Goal: Task Accomplishment & Management: Use online tool/utility

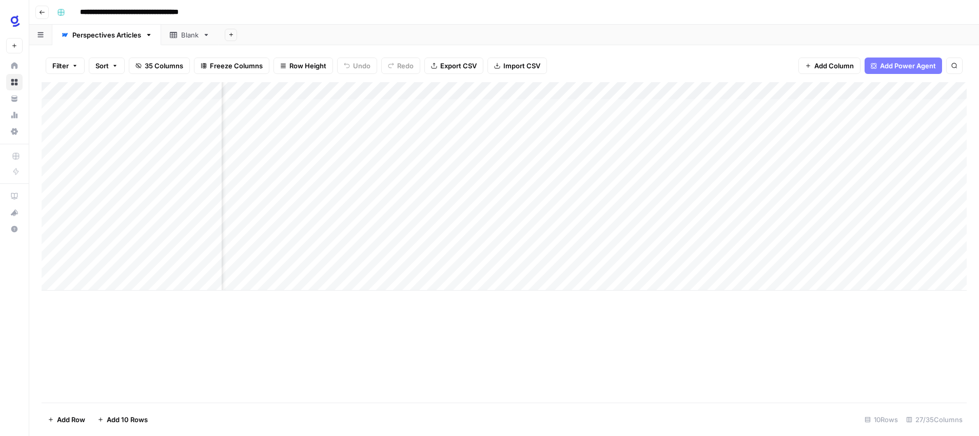
scroll to position [0, 1010]
click at [555, 175] on div "Add Column" at bounding box center [504, 186] width 925 height 208
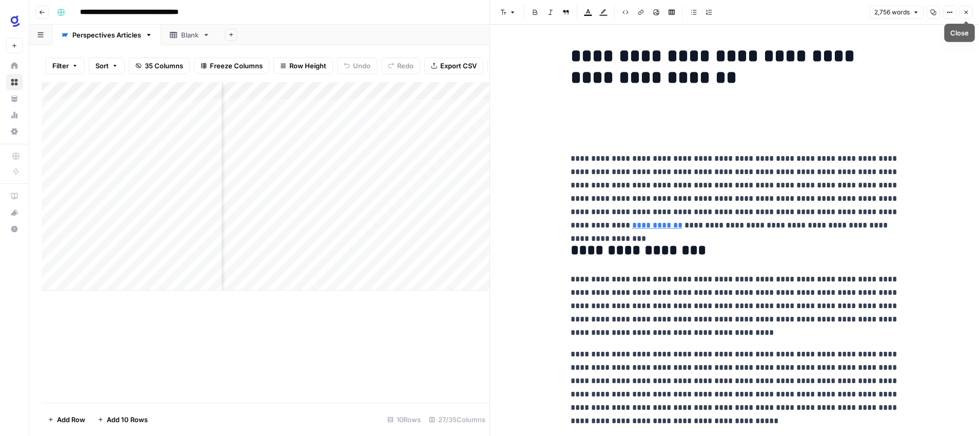
click at [962, 10] on button "Close" at bounding box center [966, 12] width 13 height 13
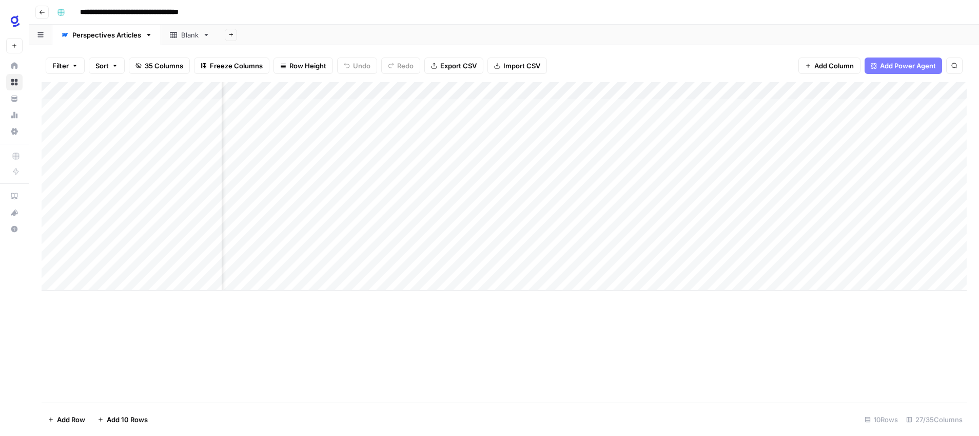
click at [664, 176] on div "Add Column" at bounding box center [504, 186] width 925 height 208
click at [711, 161] on div "Add Column" at bounding box center [504, 186] width 925 height 208
drag, startPoint x: 742, startPoint y: 167, endPoint x: 740, endPoint y: 173, distance: 6.8
click at [740, 173] on div "Add Column" at bounding box center [504, 186] width 925 height 208
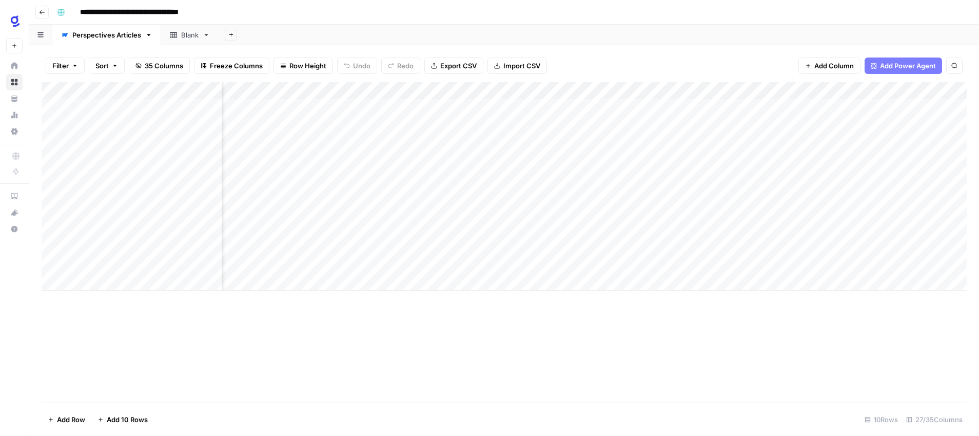
click at [473, 177] on div "Add Column" at bounding box center [504, 186] width 925 height 208
click at [690, 178] on div "Add Column" at bounding box center [504, 186] width 925 height 208
click at [42, 12] on icon "button" at bounding box center [42, 12] width 5 height 4
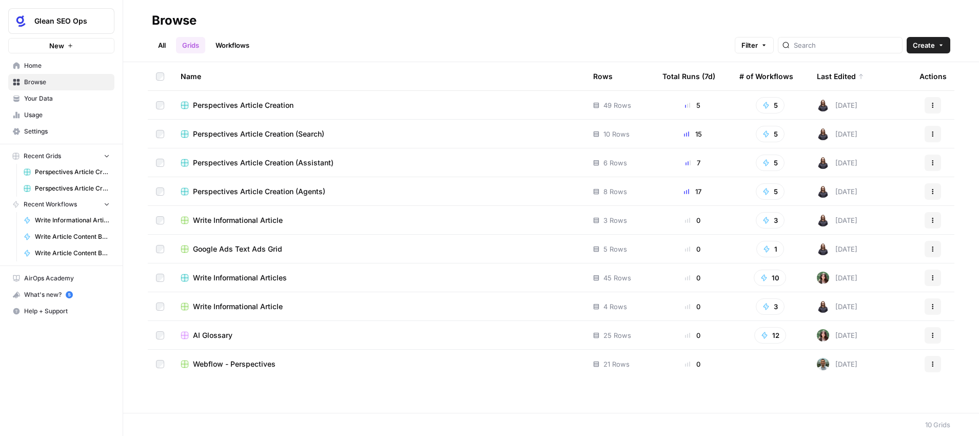
click at [294, 190] on span "Perspectives Article Creation (Agents)" at bounding box center [259, 191] width 132 height 10
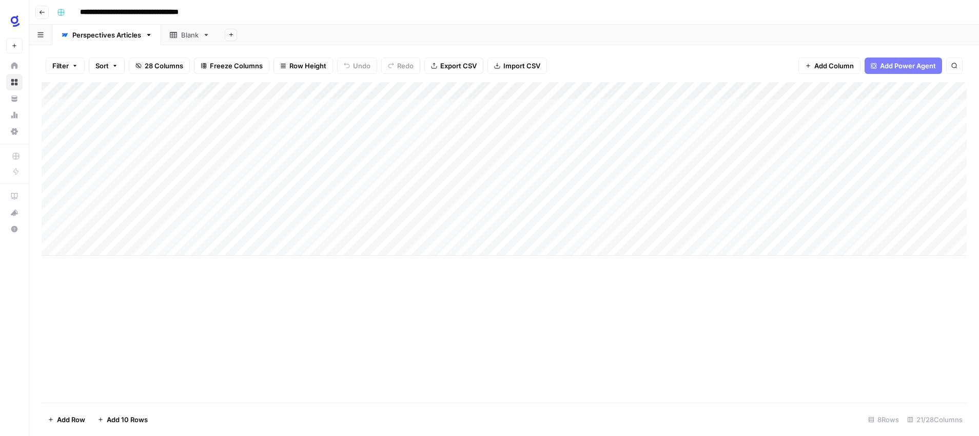
click at [171, 194] on div "Add Column" at bounding box center [504, 168] width 925 height 173
type textarea "**********"
click at [117, 207] on div "Add Column" at bounding box center [504, 168] width 925 height 173
type textarea "**********"
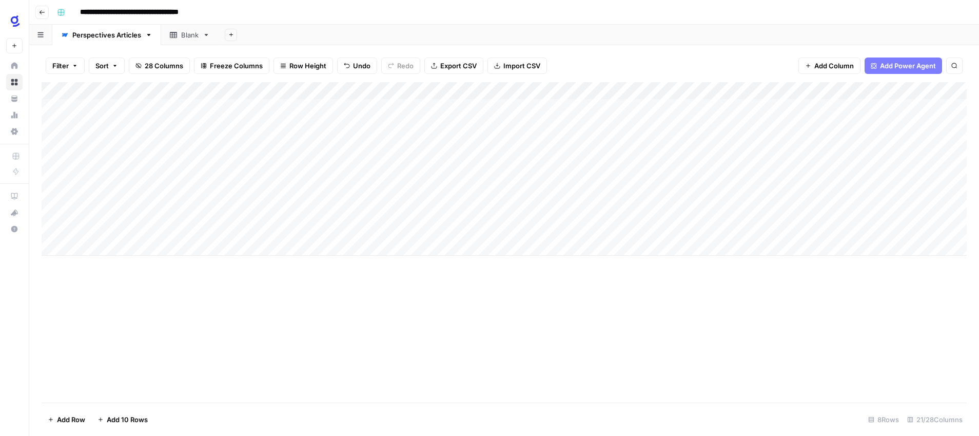
click at [267, 194] on div "Add Column" at bounding box center [504, 168] width 925 height 173
click at [266, 211] on div "Add Column" at bounding box center [504, 168] width 925 height 173
click at [305, 192] on div "Add Column" at bounding box center [504, 168] width 925 height 173
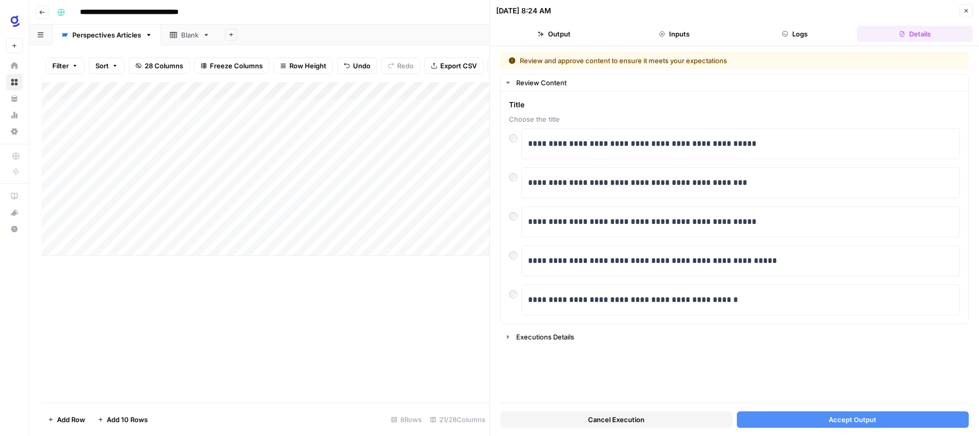
click at [844, 420] on span "Accept Output" at bounding box center [853, 419] width 48 height 10
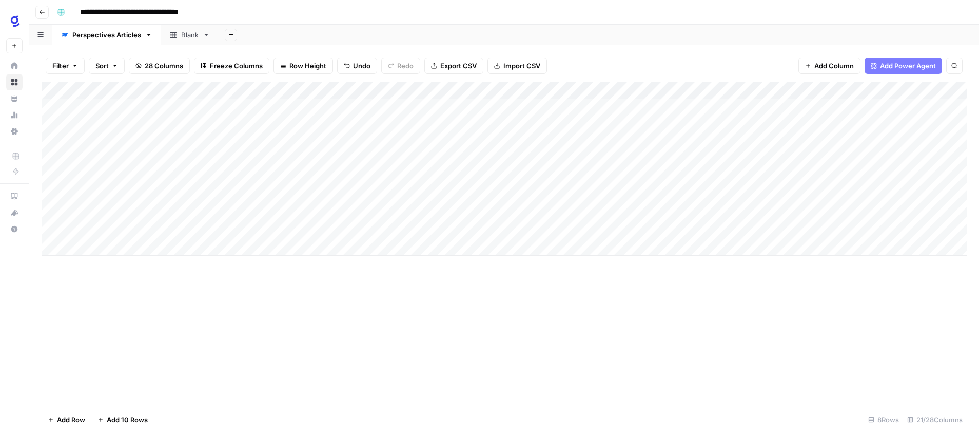
click at [305, 211] on div "Add Column" at bounding box center [504, 168] width 925 height 173
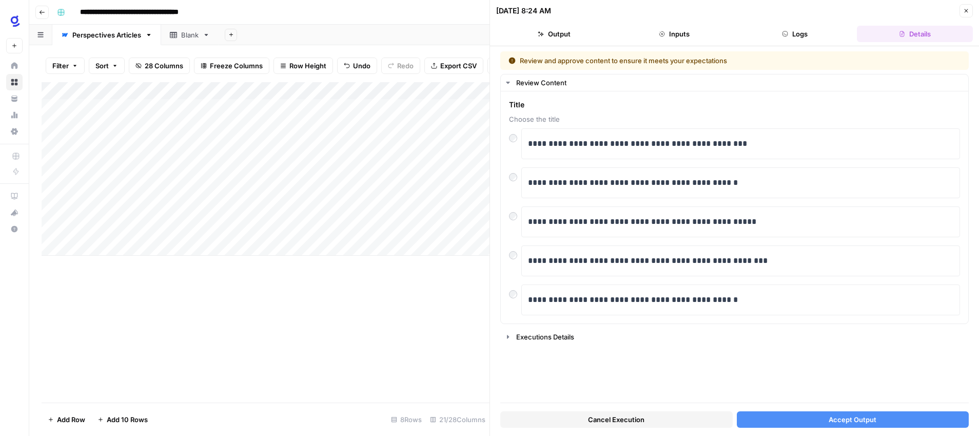
click at [824, 418] on button "Accept Output" at bounding box center [853, 419] width 233 height 16
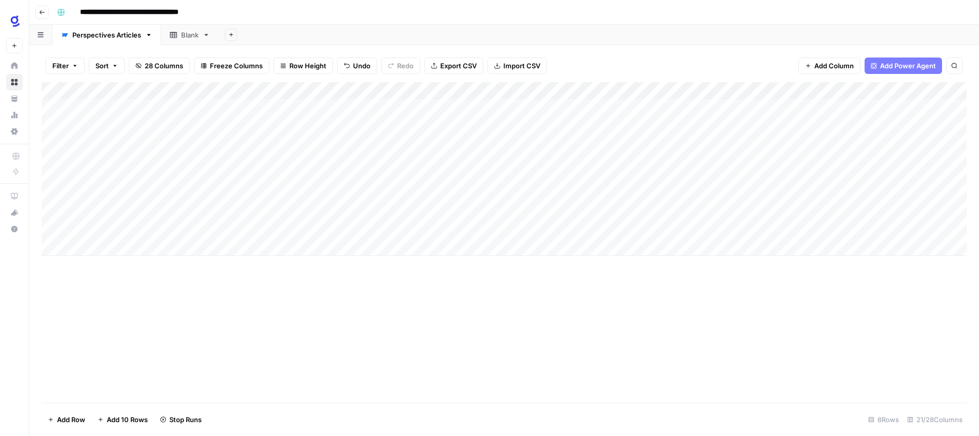
click at [651, 193] on div "Add Column" at bounding box center [504, 168] width 925 height 173
click at [652, 210] on div "Add Column" at bounding box center [504, 168] width 925 height 173
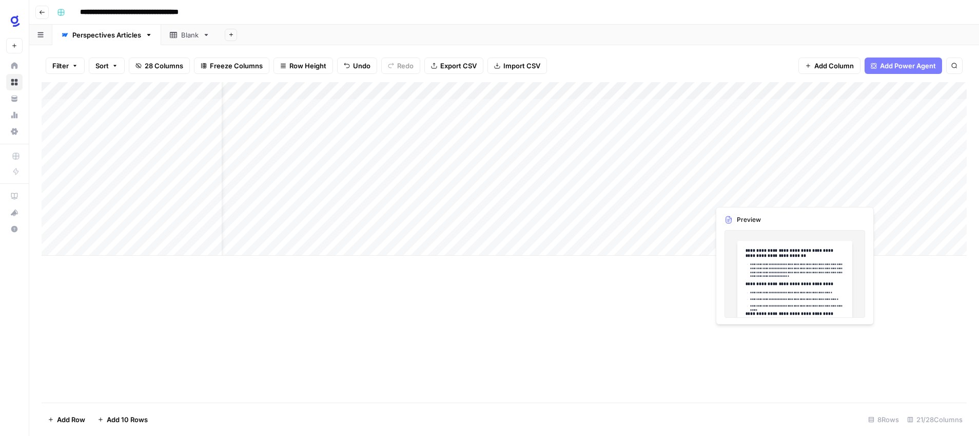
scroll to position [0, 72]
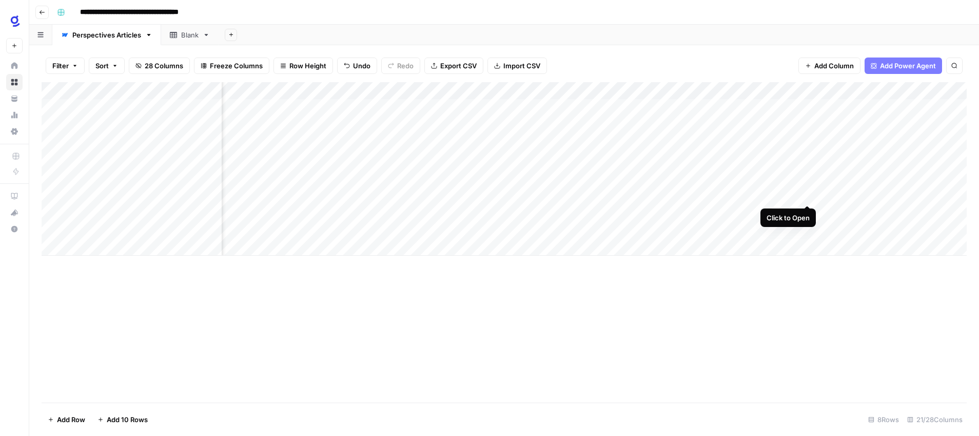
click at [806, 191] on div "Add Column" at bounding box center [504, 168] width 925 height 173
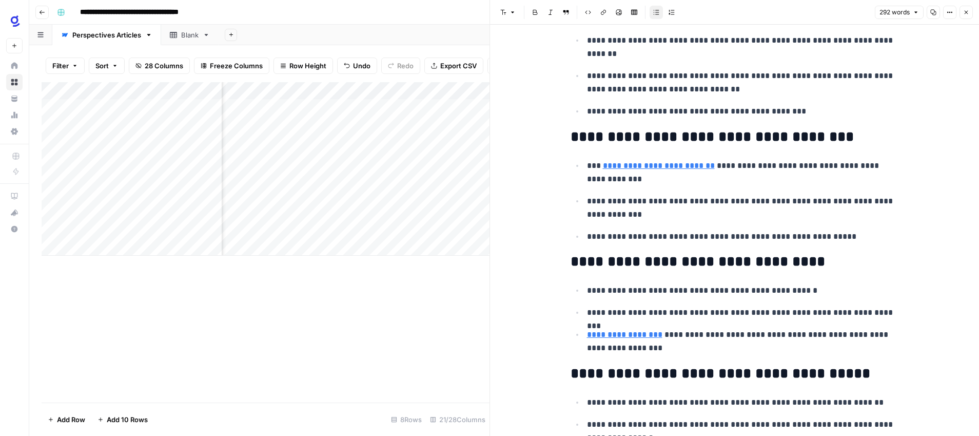
scroll to position [277, 0]
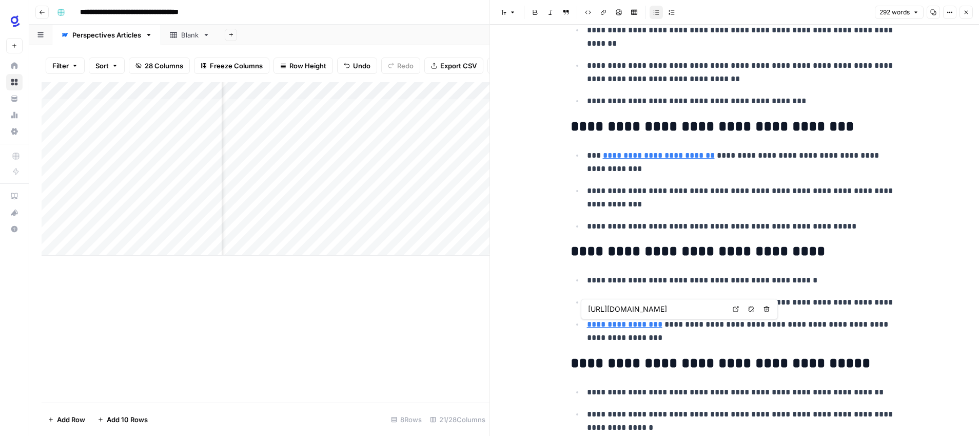
click at [640, 326] on link "**********" at bounding box center [624, 324] width 75 height 8
click at [646, 324] on link "**********" at bounding box center [624, 324] width 75 height 8
click at [652, 310] on input "https://www.glean.com/de/blog/best-ai-assistants-productivity" at bounding box center [656, 309] width 137 height 10
click at [680, 308] on input "https://www.glean.com/de/blog/best-ai-assistants-productivity" at bounding box center [656, 309] width 137 height 10
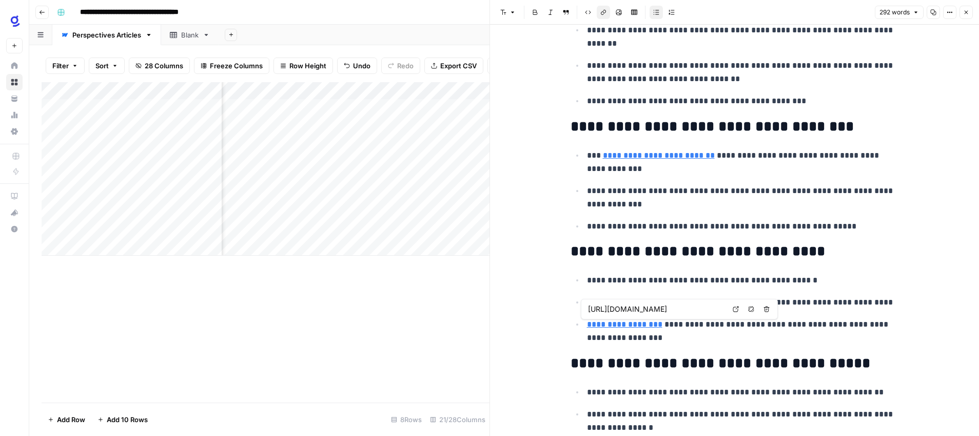
type input "https://www.glean.com/blog/best-ai-assistants-productivity"
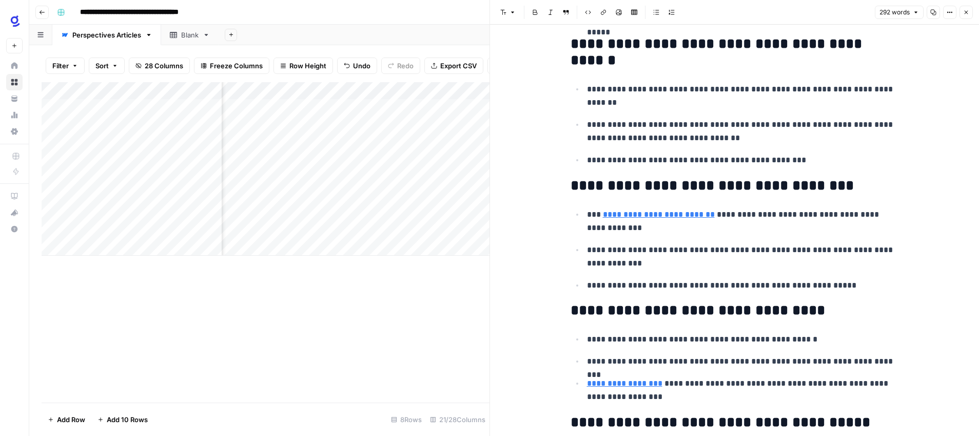
scroll to position [227, 0]
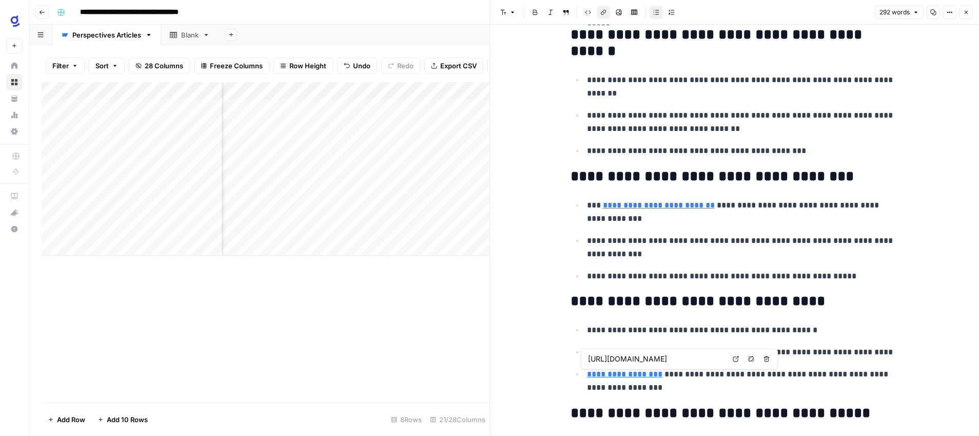
click at [638, 376] on link "**********" at bounding box center [624, 374] width 75 height 8
click at [684, 209] on link "**********" at bounding box center [659, 205] width 112 height 8
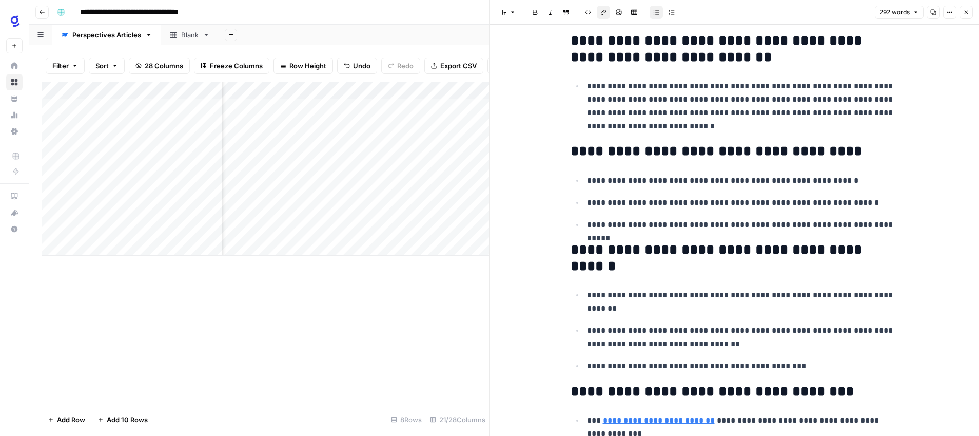
scroll to position [0, 0]
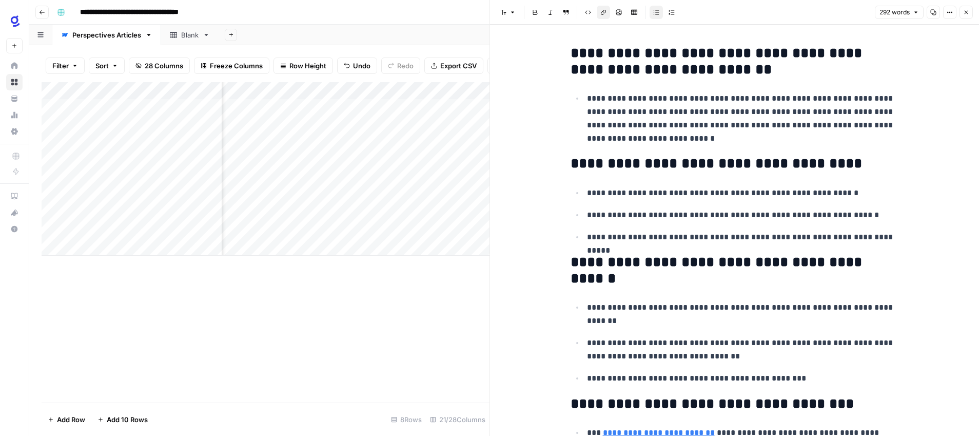
click at [965, 12] on icon "button" at bounding box center [966, 12] width 6 height 6
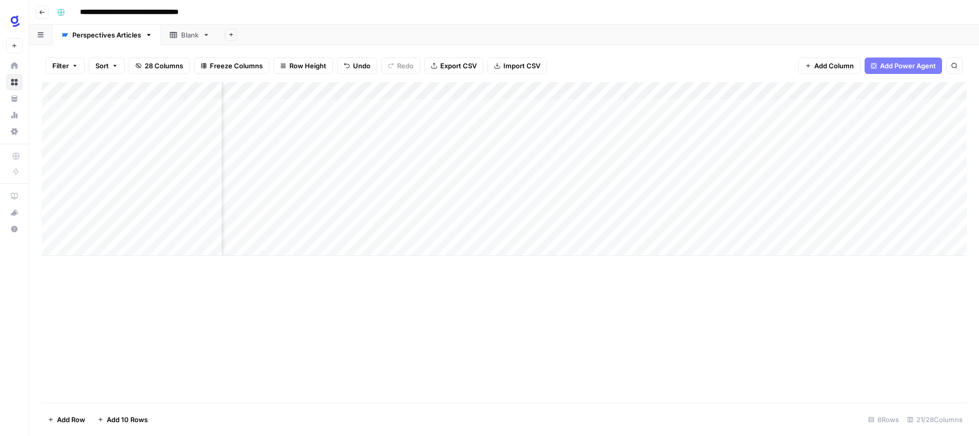
click at [863, 194] on div "Add Column" at bounding box center [504, 168] width 925 height 173
click at [810, 210] on div "Add Column" at bounding box center [504, 168] width 925 height 173
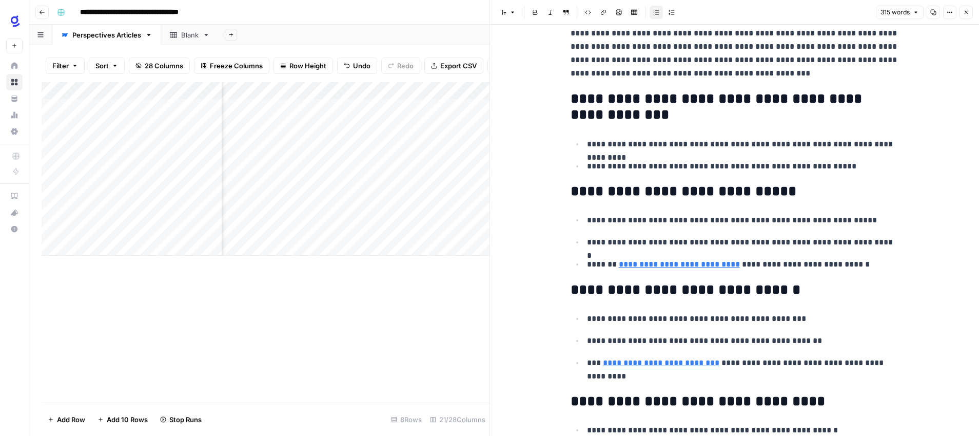
scroll to position [50, 0]
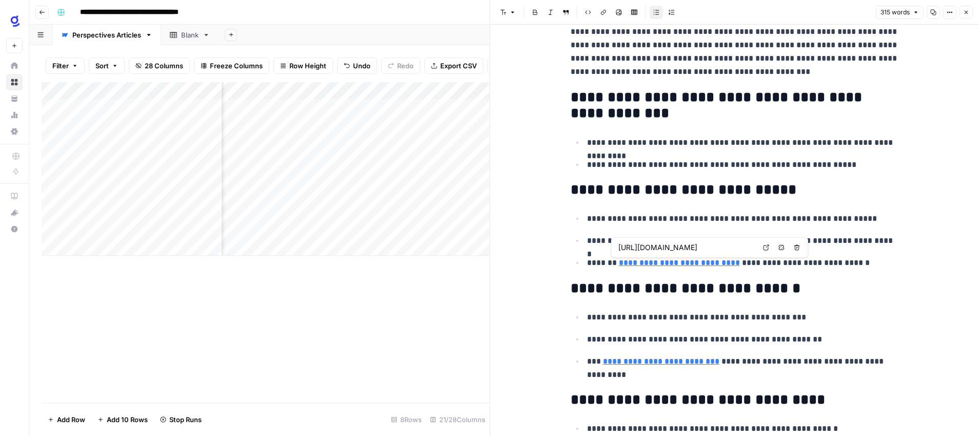
click at [707, 247] on input "https://www.glean.com/blog/glean-ai-prompting-guide-sales" at bounding box center [687, 247] width 137 height 10
drag, startPoint x: 717, startPoint y: 247, endPoint x: 749, endPoint y: 246, distance: 32.4
click at [749, 246] on input "https://www.glean.com/blog/glean-ai-prompting-guide-sales" at bounding box center [687, 247] width 137 height 10
click at [754, 264] on p "**********" at bounding box center [743, 262] width 312 height 13
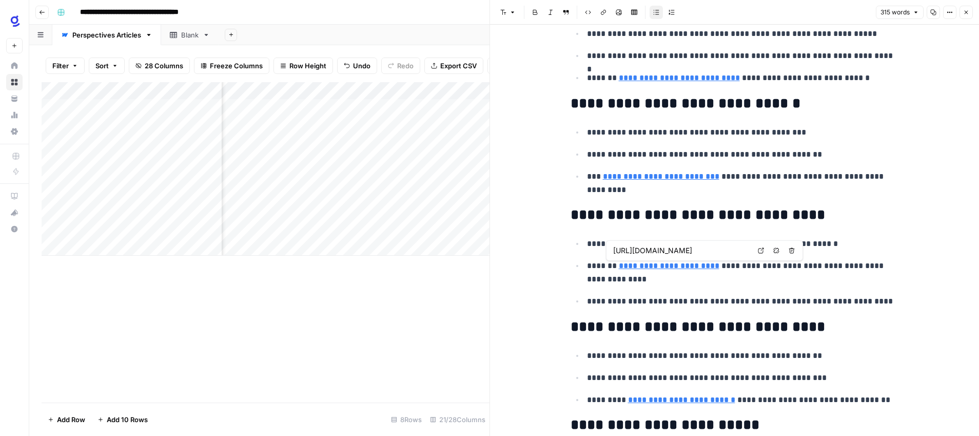
scroll to position [0, 97]
drag, startPoint x: 694, startPoint y: 251, endPoint x: 743, endPoint y: 251, distance: 48.8
click at [743, 251] on input "https://www.glean.com/agent-library/daily-meeting-action-summary" at bounding box center [681, 250] width 137 height 10
click at [738, 269] on p "**********" at bounding box center [743, 272] width 312 height 27
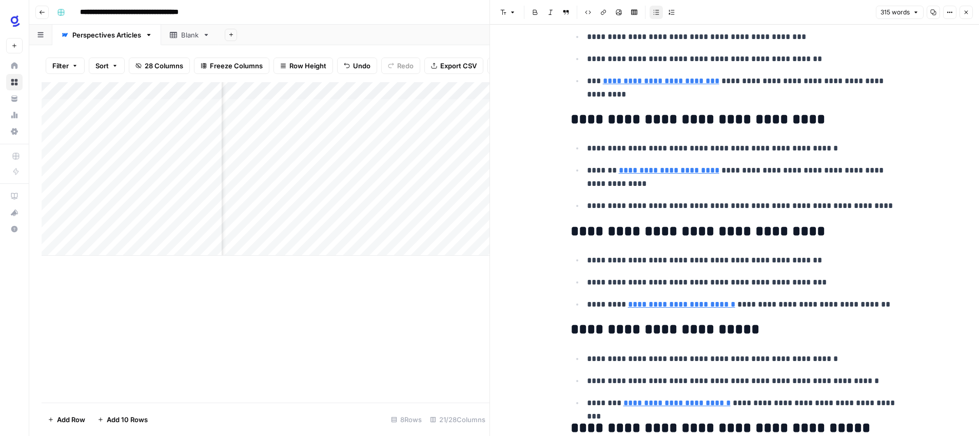
scroll to position [354, 0]
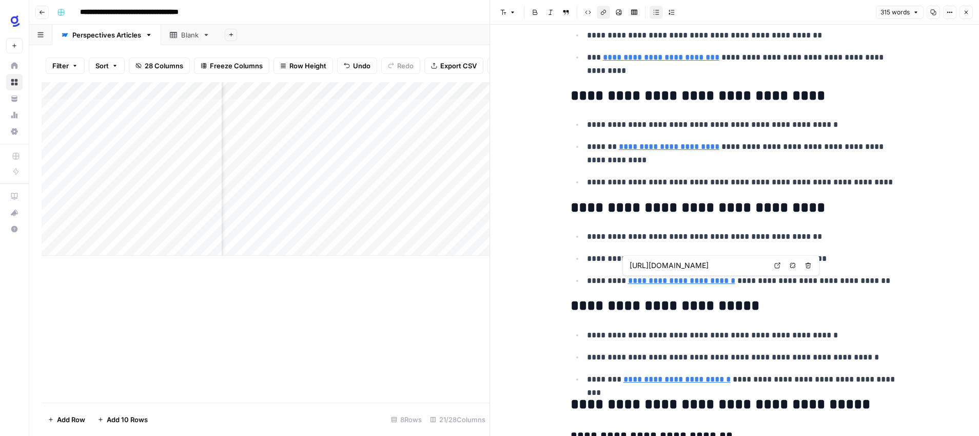
click at [696, 282] on link "**********" at bounding box center [681, 281] width 107 height 8
drag, startPoint x: 711, startPoint y: 265, endPoint x: 764, endPoint y: 267, distance: 53.4
click at [764, 267] on input "[URL][DOMAIN_NAME]" at bounding box center [698, 265] width 137 height 10
click at [762, 283] on p "**********" at bounding box center [743, 280] width 312 height 13
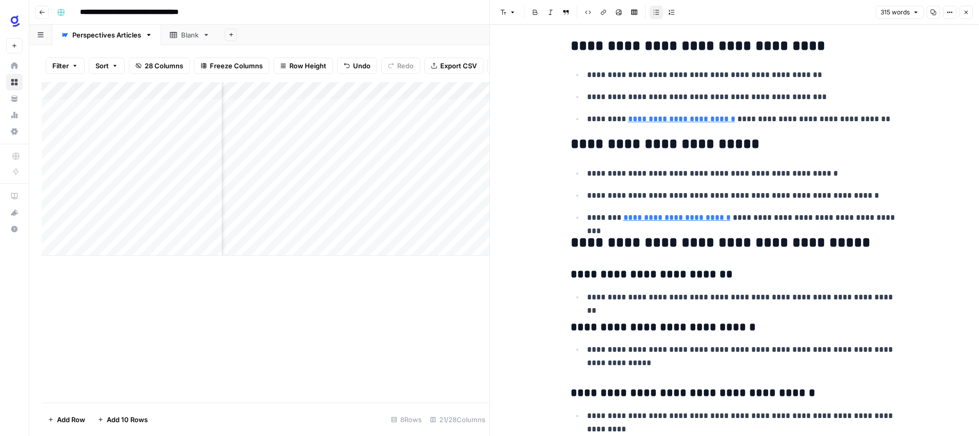
scroll to position [516, 0]
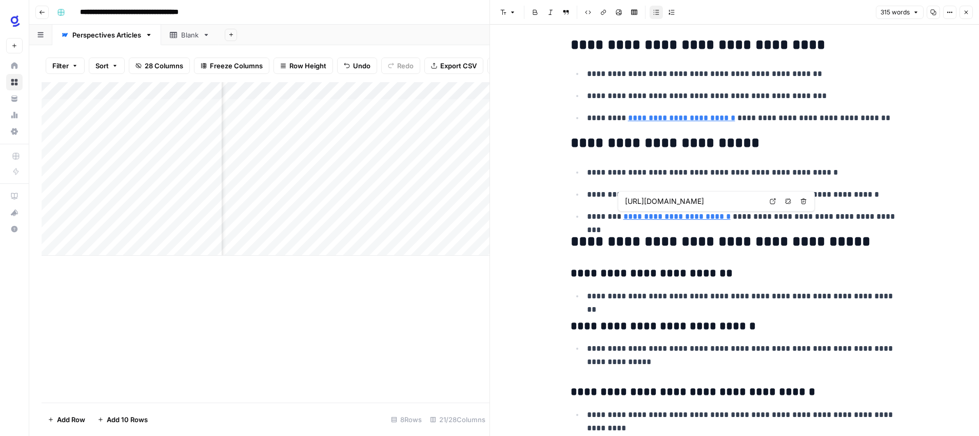
click at [683, 220] on link "**********" at bounding box center [677, 217] width 107 height 8
drag, startPoint x: 710, startPoint y: 202, endPoint x: 766, endPoint y: 203, distance: 56.5
click at [766, 203] on div "https://www.glean.com/blog/glean-ai-prompting-guide-sales Open in a new tab Rem…" at bounding box center [716, 201] width 197 height 21
click at [758, 220] on p "**********" at bounding box center [743, 216] width 312 height 13
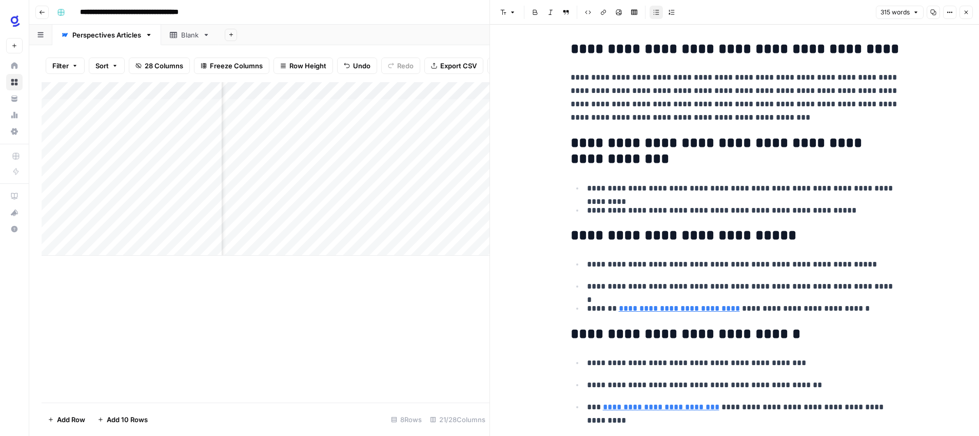
scroll to position [0, 0]
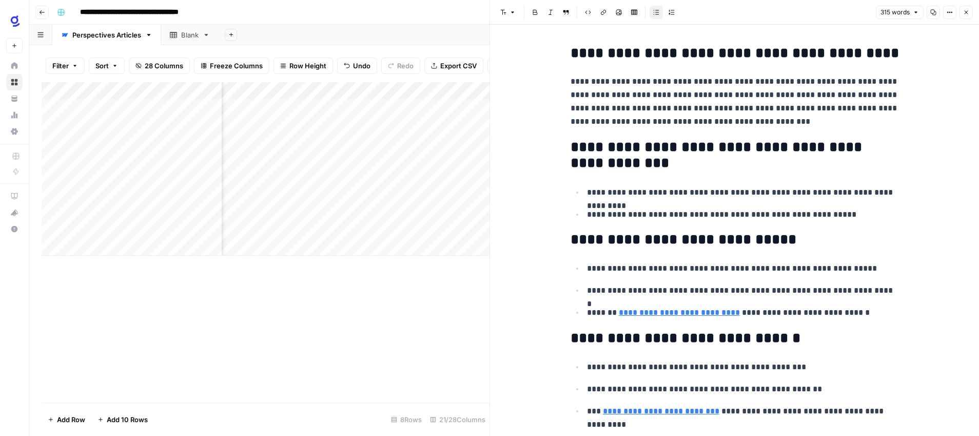
click at [963, 12] on icon "button" at bounding box center [966, 12] width 6 height 6
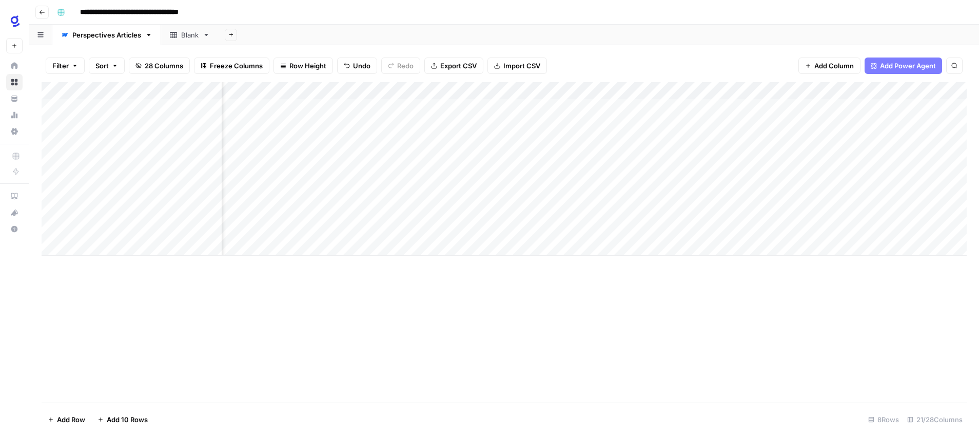
scroll to position [0, 132]
click at [805, 211] on div "Add Column" at bounding box center [504, 168] width 925 height 173
click at [415, 194] on div "Add Column" at bounding box center [504, 168] width 925 height 173
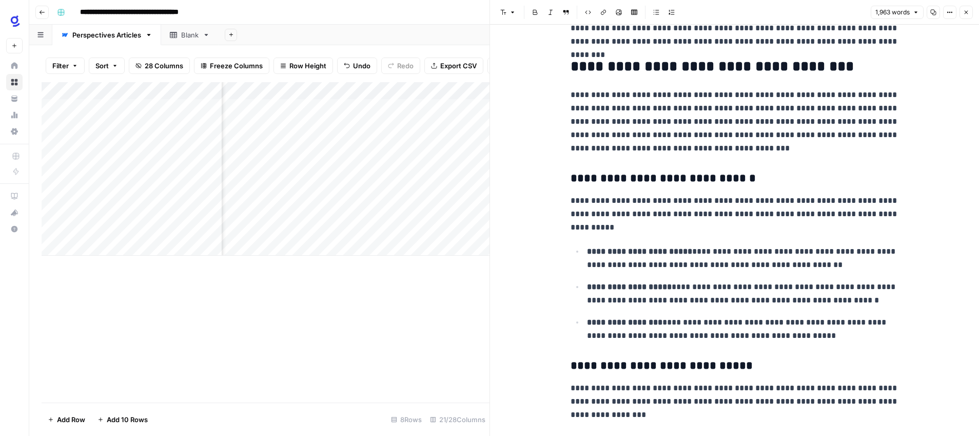
scroll to position [1592, 0]
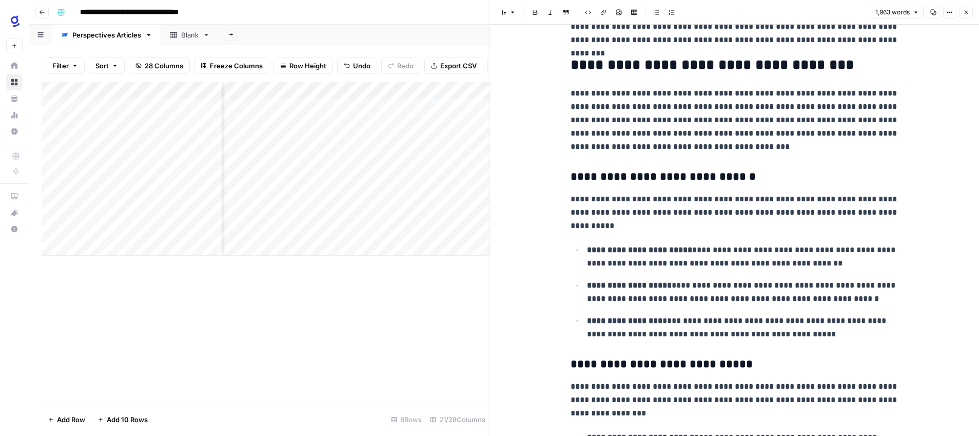
click at [965, 11] on icon "button" at bounding box center [967, 13] width 4 height 4
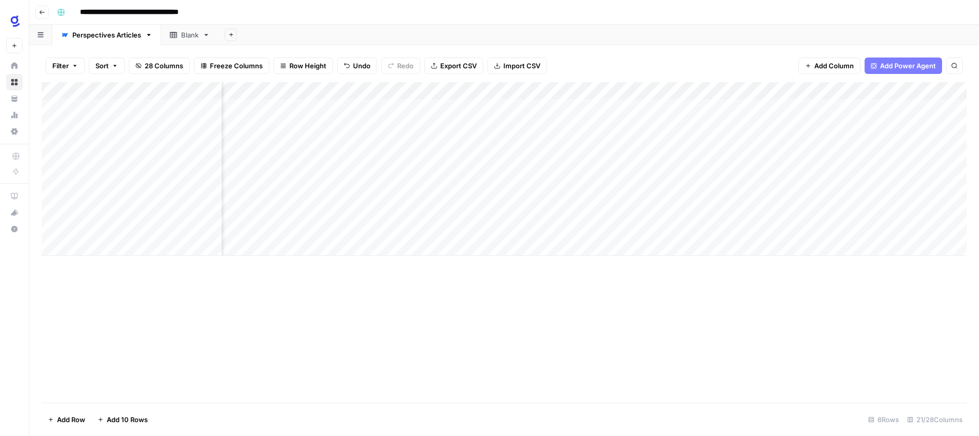
scroll to position [0, 495]
click at [464, 90] on div "Add Column" at bounding box center [504, 168] width 925 height 173
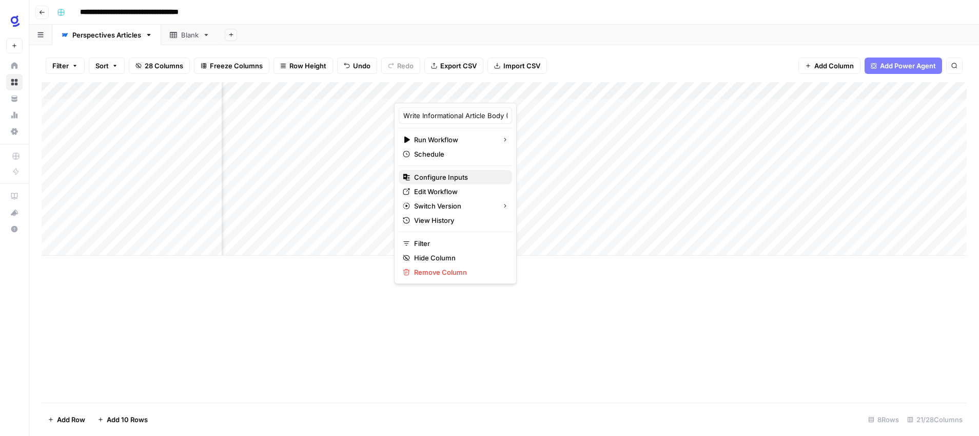
click at [444, 176] on span "Configure Inputs" at bounding box center [459, 177] width 90 height 10
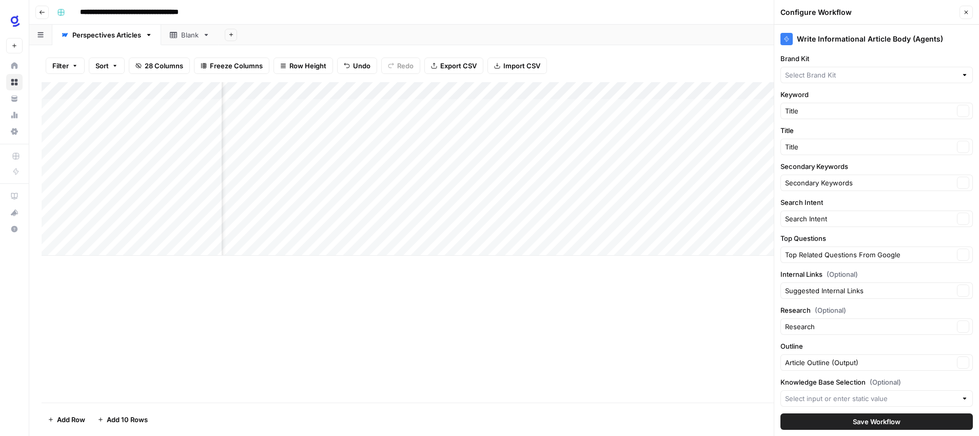
type input "Glean"
type input "Agents Knowledge Base"
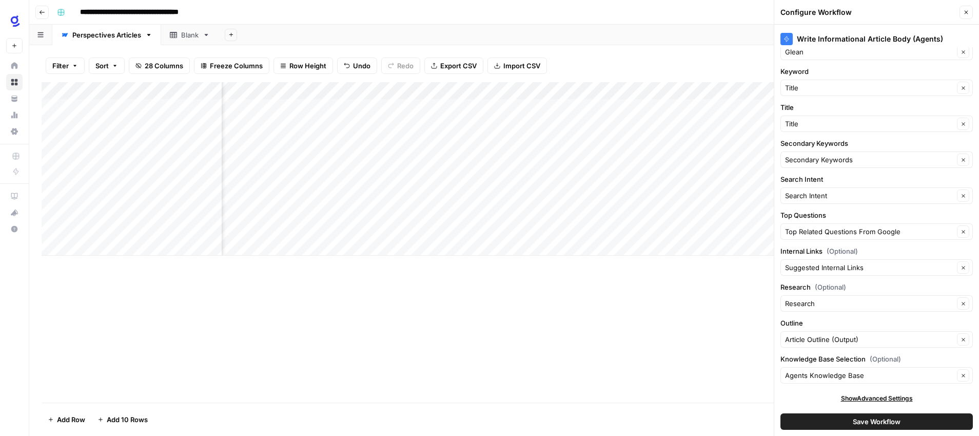
click at [894, 396] on span "Show Advanced Settings" at bounding box center [877, 398] width 72 height 9
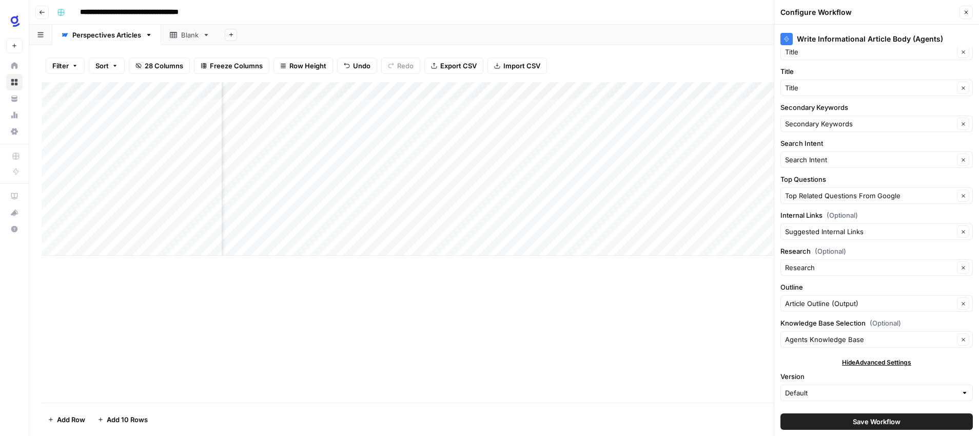
click at [967, 12] on icon "button" at bounding box center [966, 12] width 6 height 6
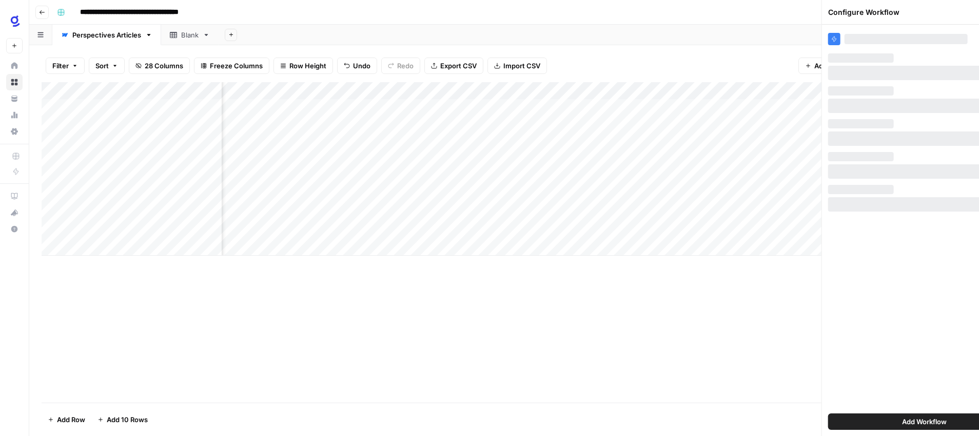
scroll to position [0, 0]
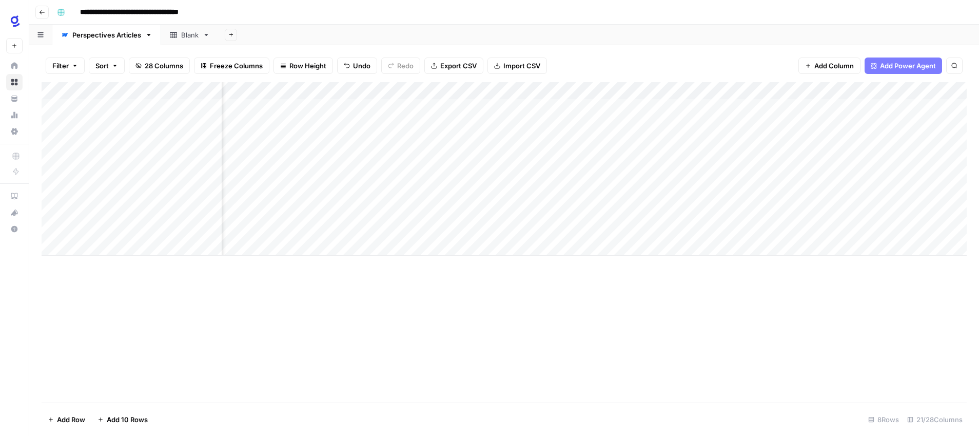
click at [766, 194] on div "Add Column" at bounding box center [504, 168] width 925 height 173
click at [767, 211] on div "Add Column" at bounding box center [504, 168] width 925 height 173
click at [573, 193] on div "Add Column" at bounding box center [504, 168] width 925 height 173
click at [570, 210] on div "Add Column" at bounding box center [504, 168] width 925 height 173
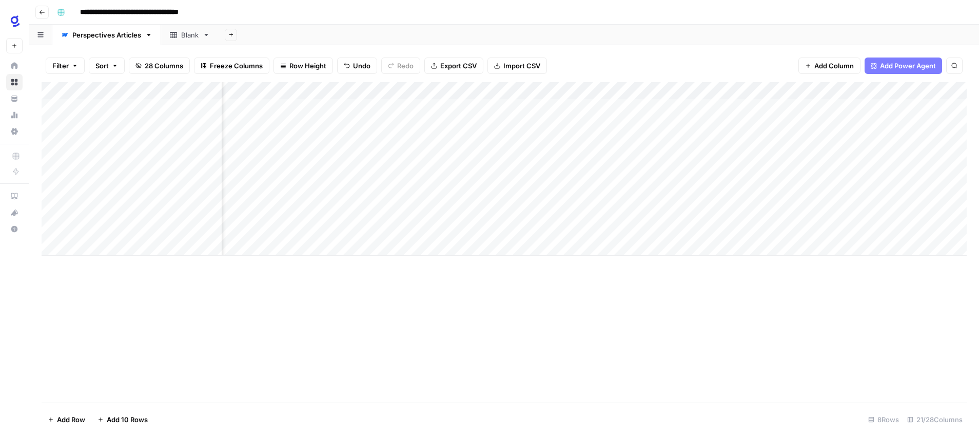
click at [894, 65] on span "Add Power Agent" at bounding box center [908, 66] width 56 height 10
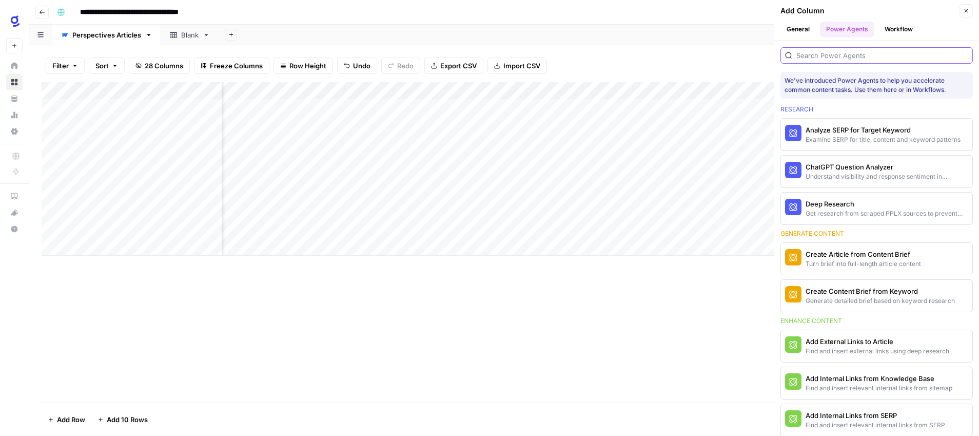
click at [839, 52] on input "search" at bounding box center [883, 55] width 172 height 10
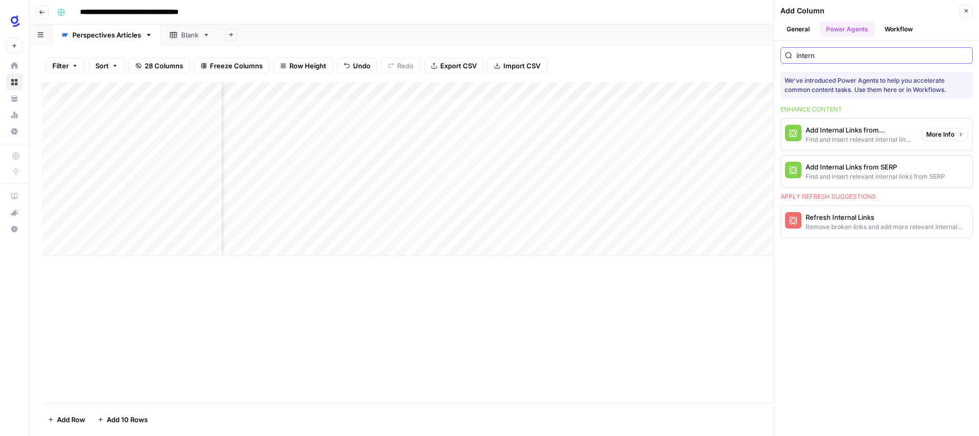
type input "intern"
click at [867, 128] on div "Add Internal Links from Knowledge Base" at bounding box center [860, 130] width 108 height 10
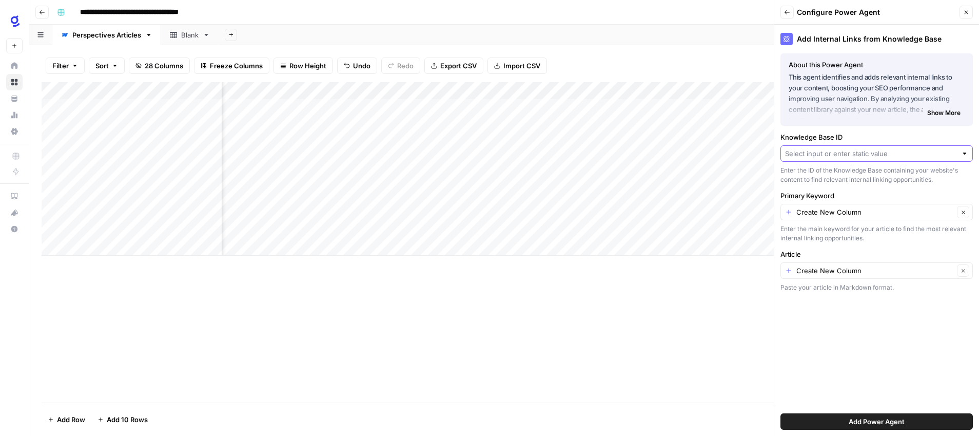
click at [941, 151] on input "Knowledge Base ID" at bounding box center [871, 153] width 172 height 10
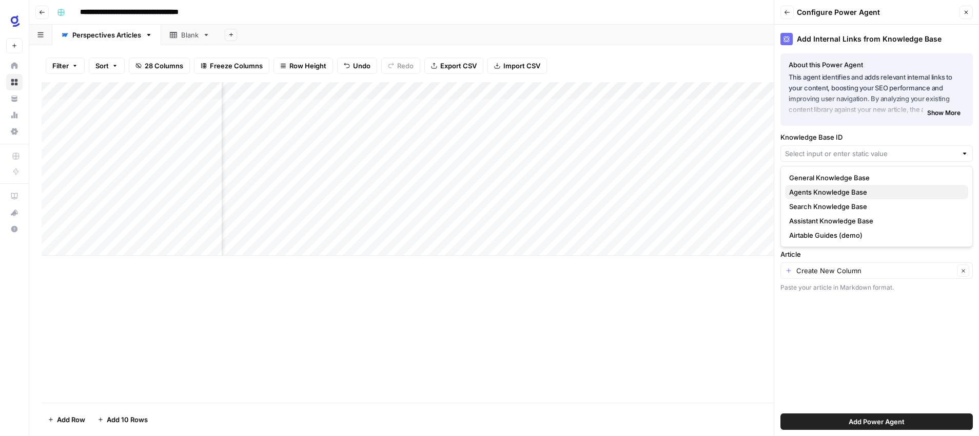
click at [874, 192] on span "Agents Knowledge Base" at bounding box center [874, 192] width 171 height 10
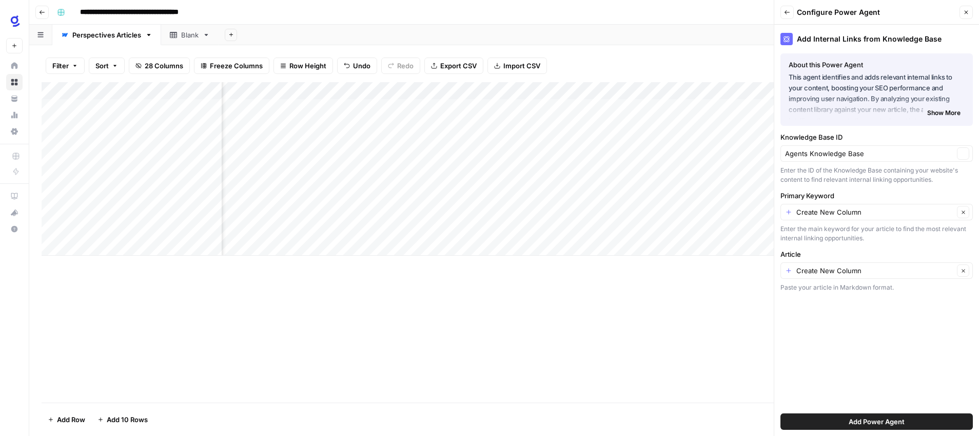
type input "Agents Knowledge Base"
click at [864, 213] on input "Primary Keyword" at bounding box center [876, 212] width 158 height 10
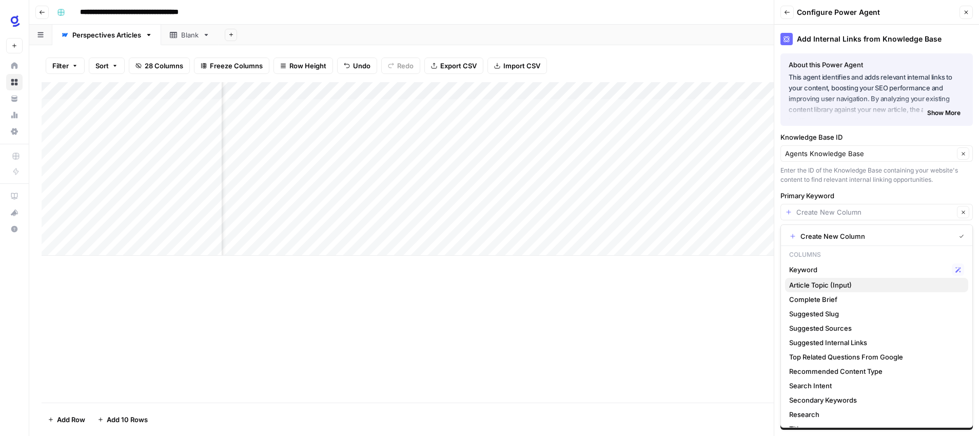
click at [837, 286] on span "Article Topic (Input)" at bounding box center [874, 285] width 171 height 10
type input "Article Topic (Input)"
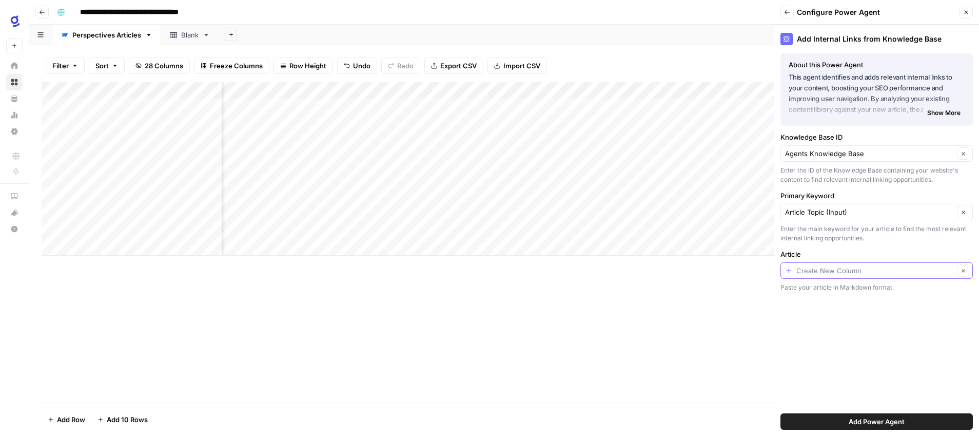
click at [847, 267] on input "Article" at bounding box center [876, 270] width 158 height 10
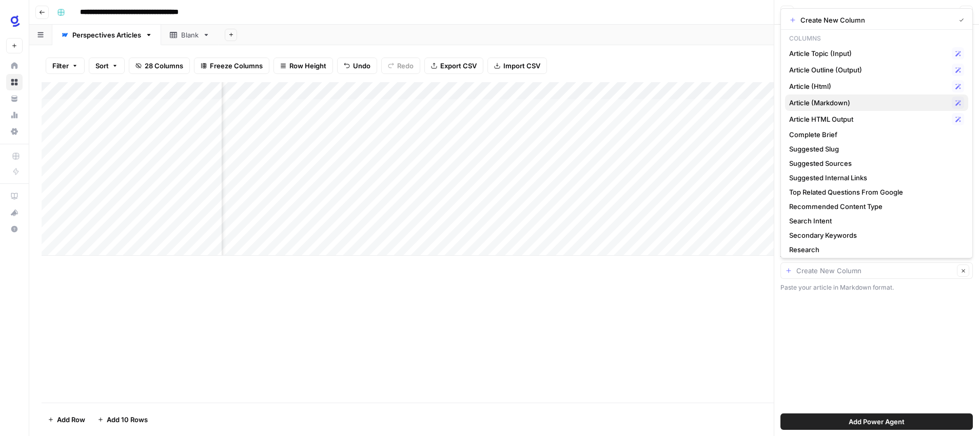
click at [859, 100] on span "Article (Markdown)" at bounding box center [868, 103] width 159 height 10
type input "Article (Markdown)"
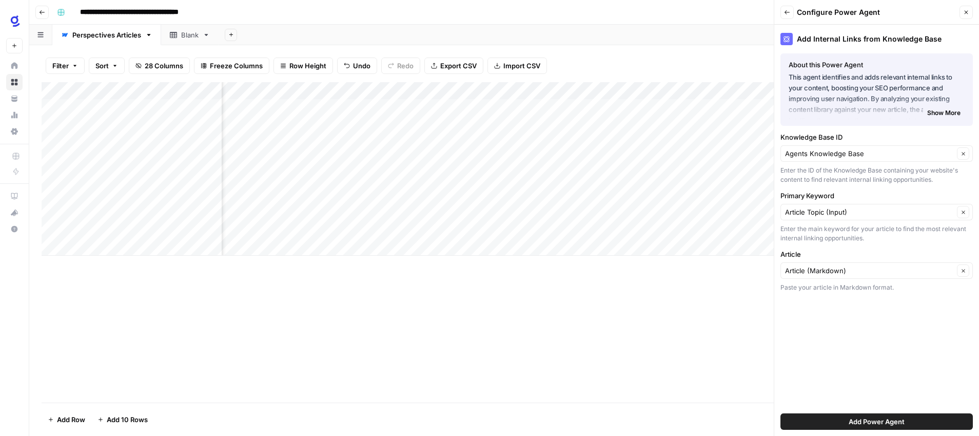
click at [871, 422] on span "Add Power Agent" at bounding box center [877, 421] width 56 height 10
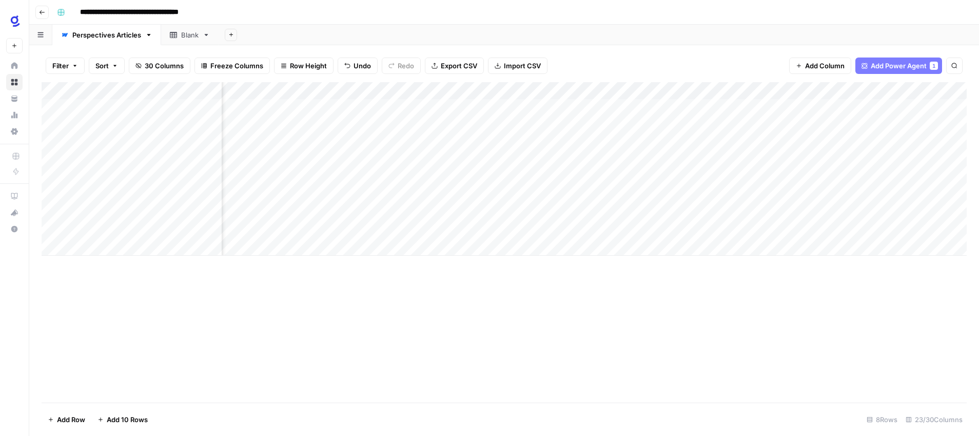
scroll to position [0, 1631]
drag, startPoint x: 803, startPoint y: 86, endPoint x: 247, endPoint y: 92, distance: 555.4
click at [247, 92] on div "Add Column" at bounding box center [504, 168] width 925 height 173
drag, startPoint x: 662, startPoint y: 88, endPoint x: 303, endPoint y: 90, distance: 358.8
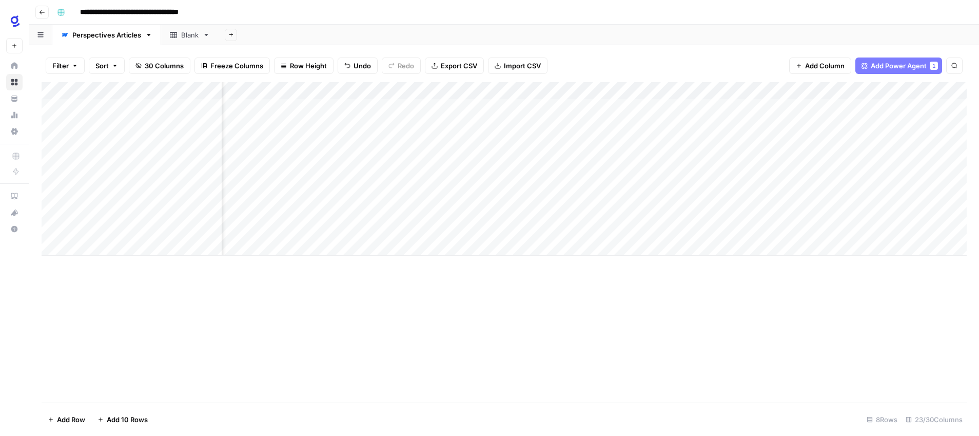
click at [303, 90] on div "Add Column" at bounding box center [504, 168] width 925 height 173
drag, startPoint x: 753, startPoint y: 85, endPoint x: 468, endPoint y: 87, distance: 285.4
click at [468, 87] on div "Add Column" at bounding box center [504, 168] width 925 height 173
click at [530, 277] on div "Add Column" at bounding box center [504, 242] width 925 height 320
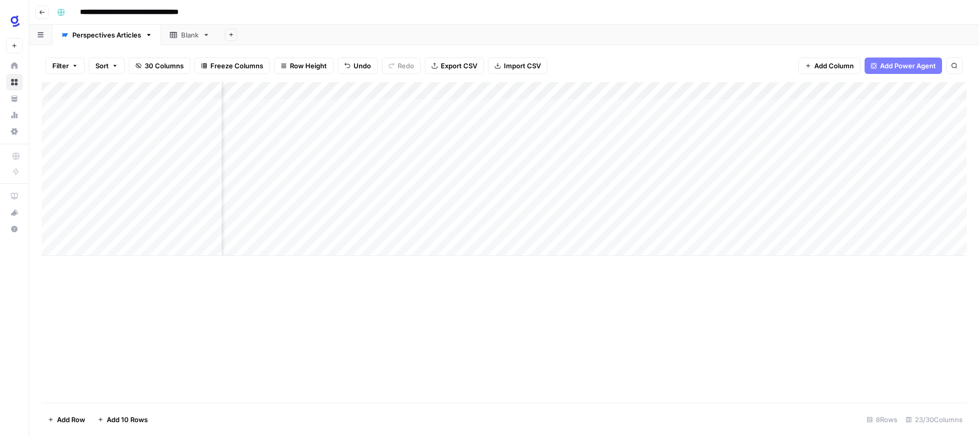
click at [471, 91] on div "Add Column" at bounding box center [504, 168] width 925 height 173
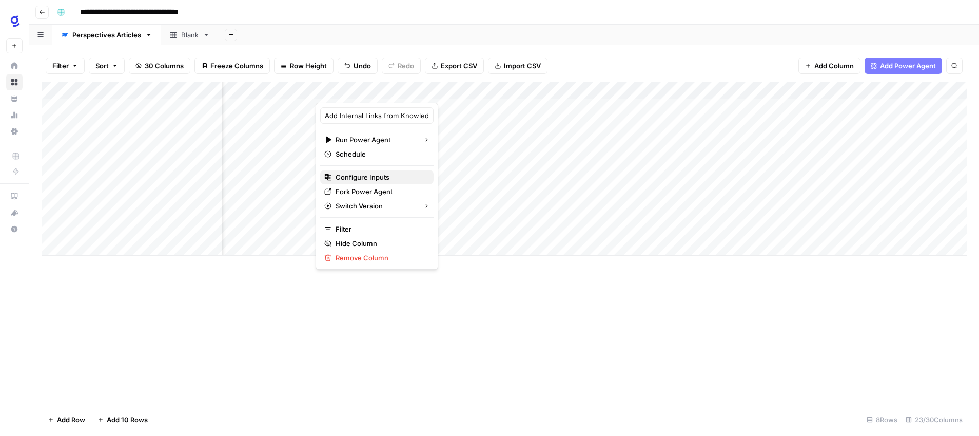
click at [354, 181] on span "Configure Inputs" at bounding box center [381, 177] width 90 height 10
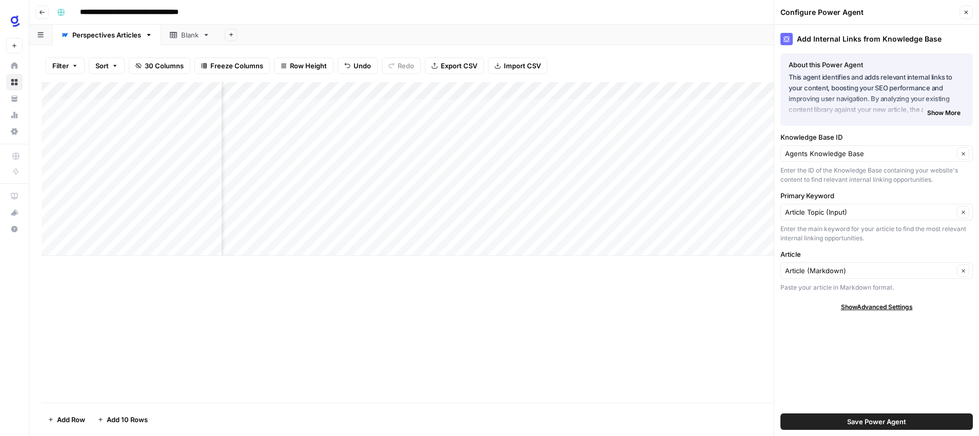
click at [970, 8] on button "Close" at bounding box center [966, 12] width 13 height 13
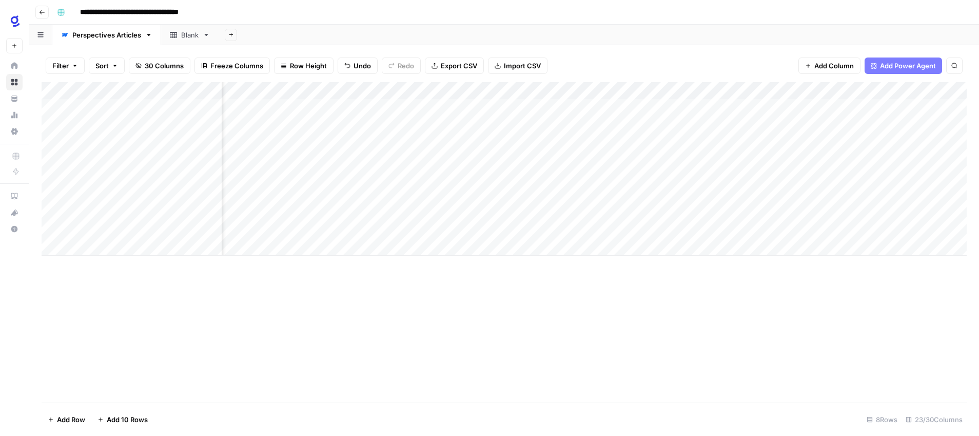
click at [583, 277] on div "Add Column" at bounding box center [504, 242] width 925 height 320
click at [577, 195] on div "Add Column" at bounding box center [504, 168] width 925 height 173
click at [923, 66] on span "Add Power Agent" at bounding box center [908, 66] width 56 height 10
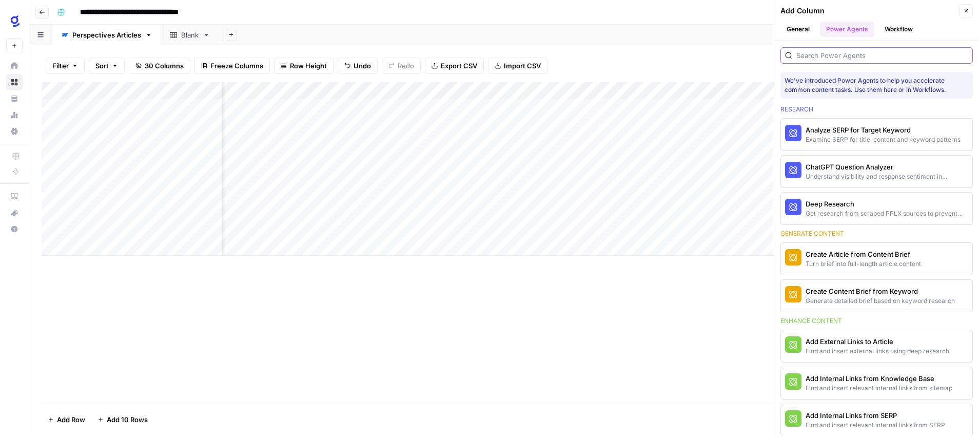
click at [859, 59] on input "search" at bounding box center [883, 55] width 172 height 10
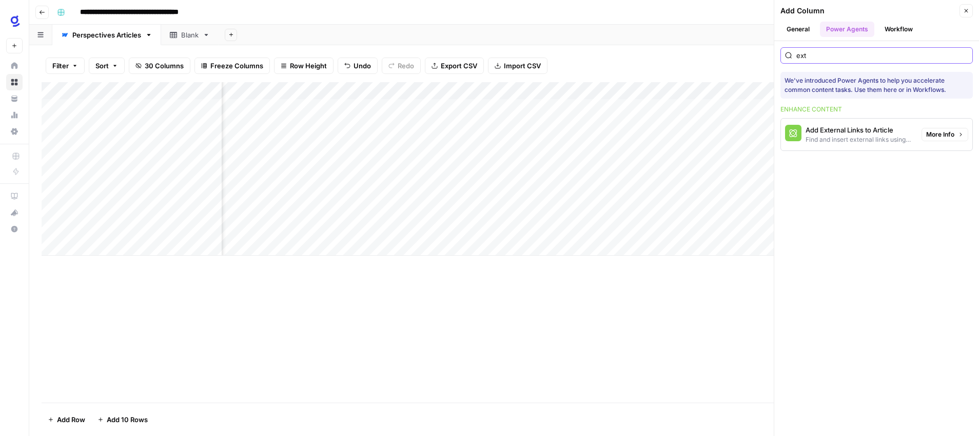
type input "ext"
click at [892, 135] on div "Find and insert external links using deep research" at bounding box center [860, 139] width 108 height 9
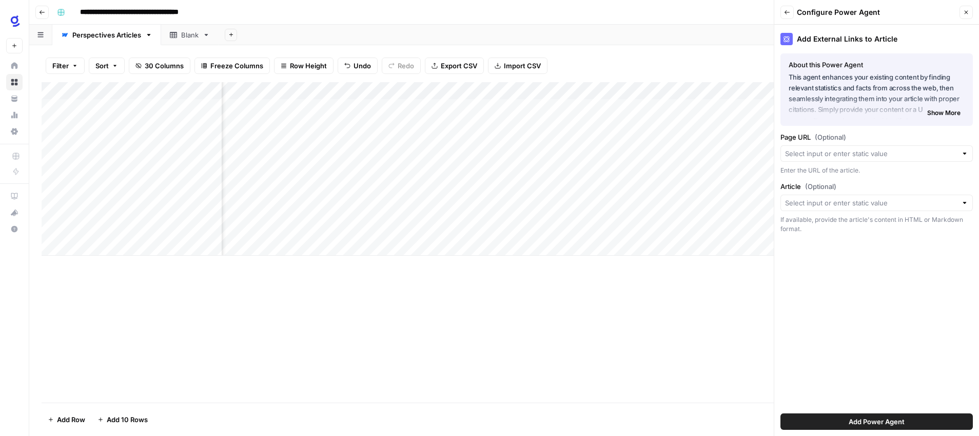
click at [959, 153] on div at bounding box center [877, 153] width 192 height 16
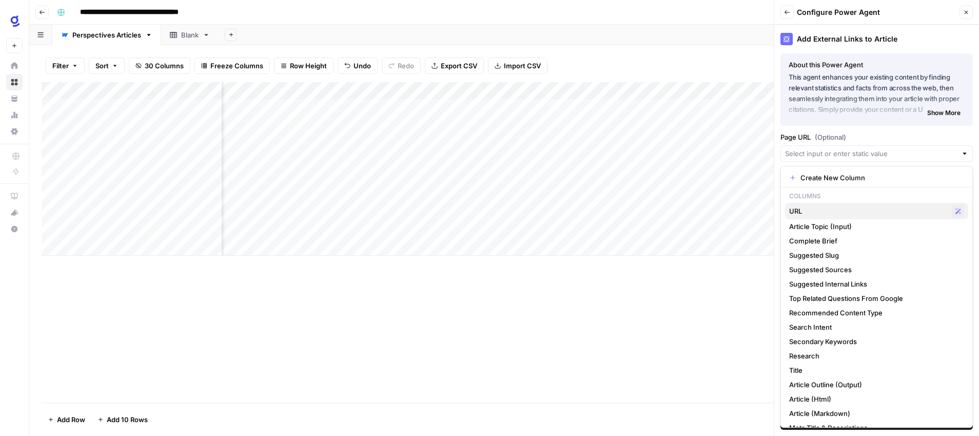
click at [897, 210] on span "URL" at bounding box center [868, 211] width 159 height 10
type input "URL"
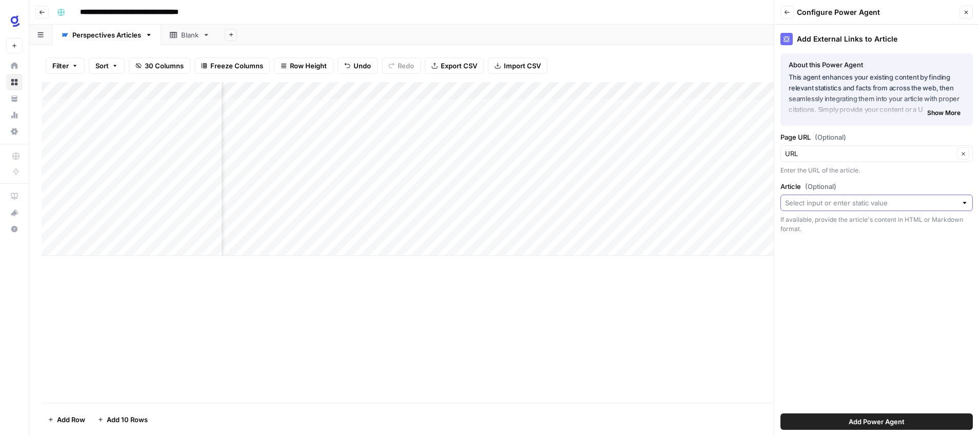
click at [906, 206] on input "Article (Optional)" at bounding box center [871, 203] width 172 height 10
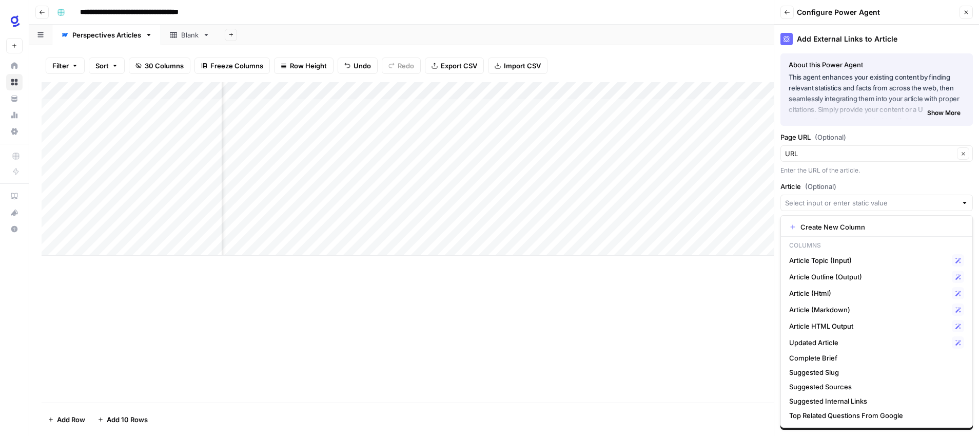
click at [712, 319] on div "Add Column" at bounding box center [504, 242] width 925 height 320
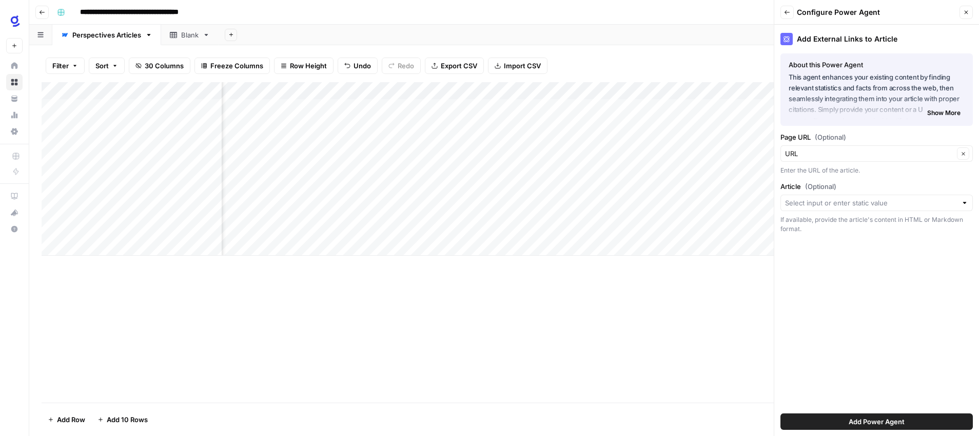
click at [792, 12] on button "Back" at bounding box center [787, 12] width 13 height 13
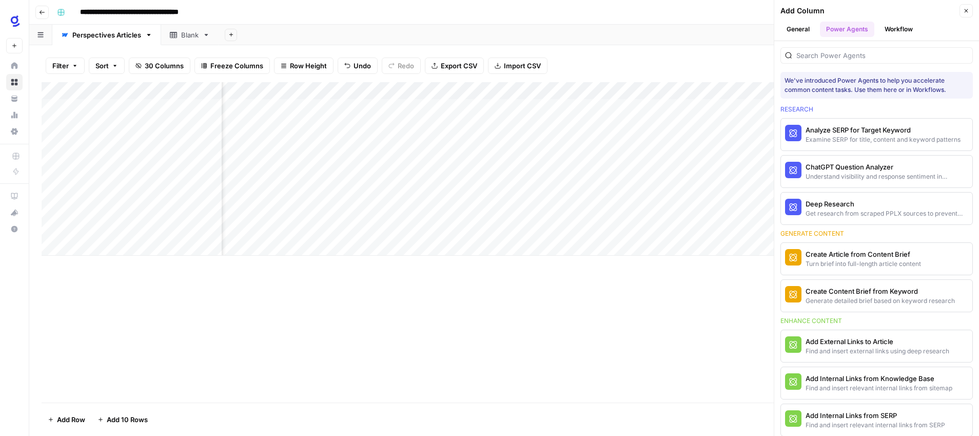
click at [968, 8] on icon "button" at bounding box center [966, 11] width 6 height 6
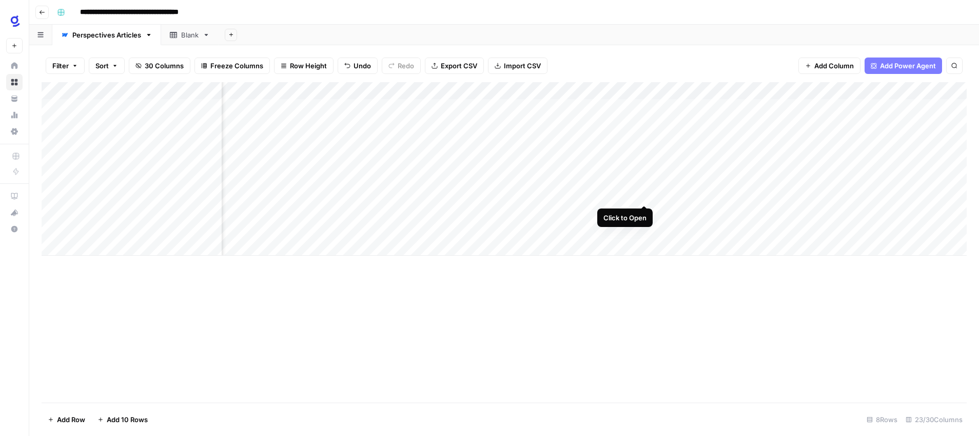
click at [647, 194] on div "Add Column" at bounding box center [504, 168] width 925 height 173
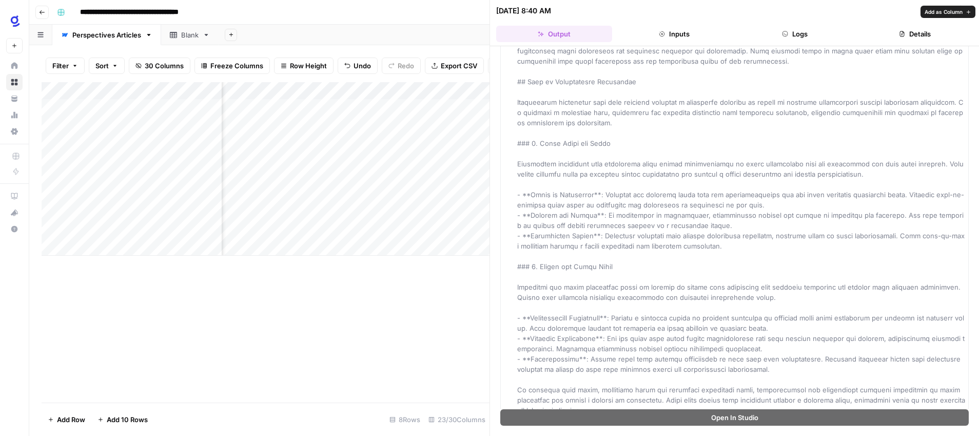
scroll to position [1984, 0]
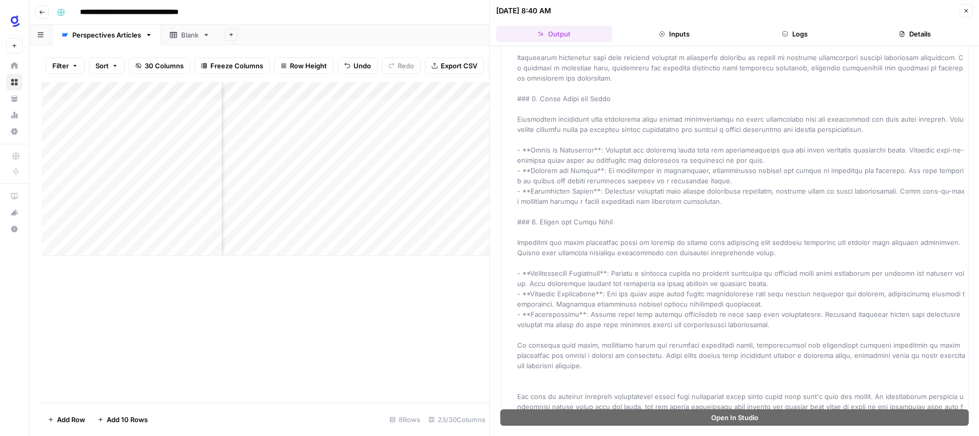
click at [468, 6] on div "**********" at bounding box center [511, 12] width 916 height 16
click at [449, 12] on div "**********" at bounding box center [511, 12] width 916 height 16
click at [451, 296] on div "Add Column" at bounding box center [266, 242] width 448 height 320
click at [663, 35] on icon "button" at bounding box center [662, 34] width 6 height 6
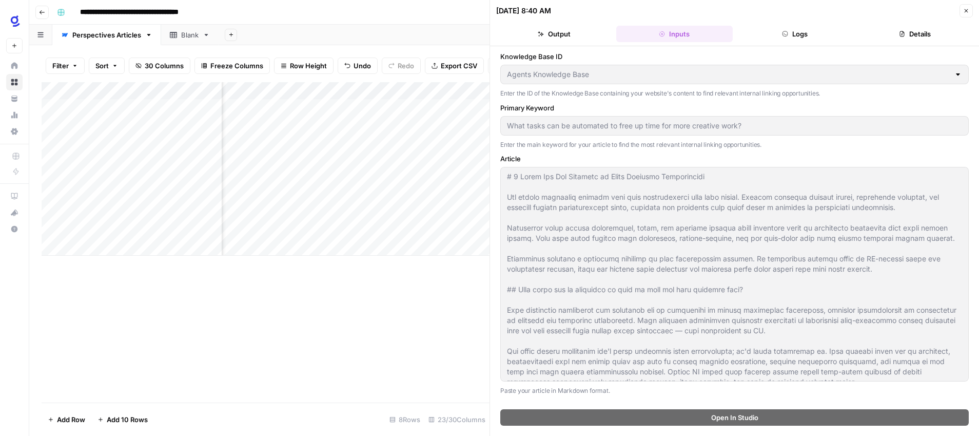
scroll to position [0, 0]
click at [578, 35] on button "Output" at bounding box center [554, 34] width 116 height 16
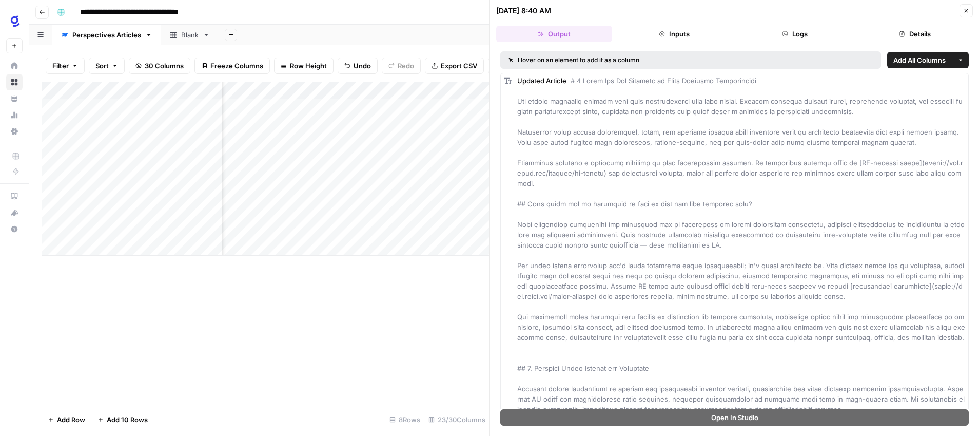
click at [967, 11] on icon "button" at bounding box center [967, 11] width 4 height 4
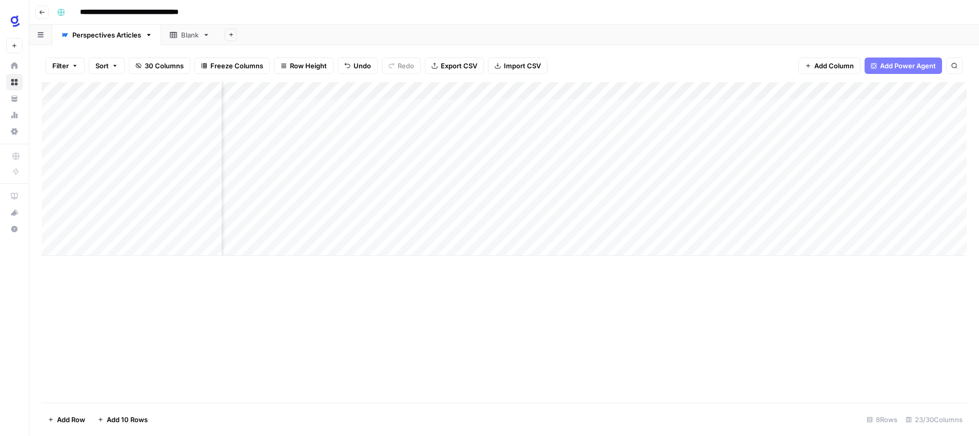
scroll to position [0, 1703]
click at [861, 89] on div "Add Column" at bounding box center [504, 168] width 925 height 173
click at [884, 117] on input "Updated Article" at bounding box center [878, 115] width 104 height 10
type input "Updated Article (Internal Links Added)"
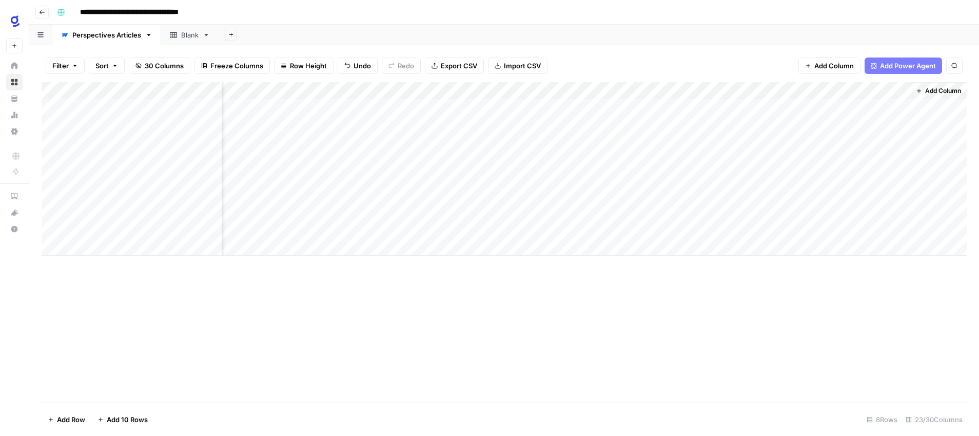
drag, startPoint x: 872, startPoint y: 88, endPoint x: 250, endPoint y: 107, distance: 621.4
click at [250, 107] on div "Add Column" at bounding box center [504, 168] width 925 height 173
drag, startPoint x: 863, startPoint y: 86, endPoint x: 417, endPoint y: 90, distance: 445.6
click at [417, 90] on div "Add Column" at bounding box center [504, 168] width 925 height 173
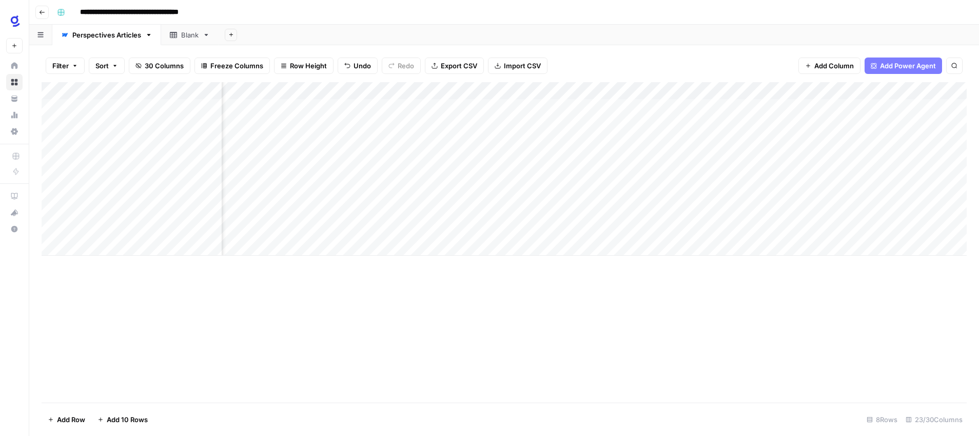
scroll to position [0, 734]
click at [896, 68] on span "Add Power Agent" at bounding box center [908, 66] width 56 height 10
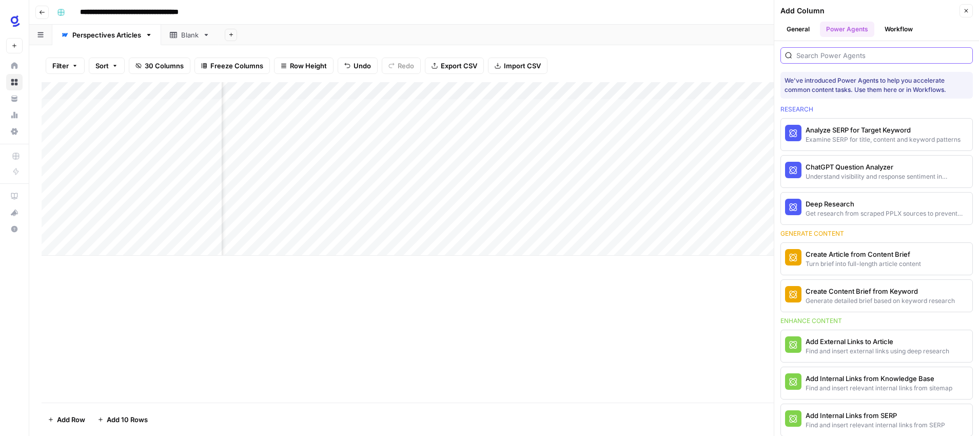
click at [866, 60] on input "search" at bounding box center [883, 55] width 172 height 10
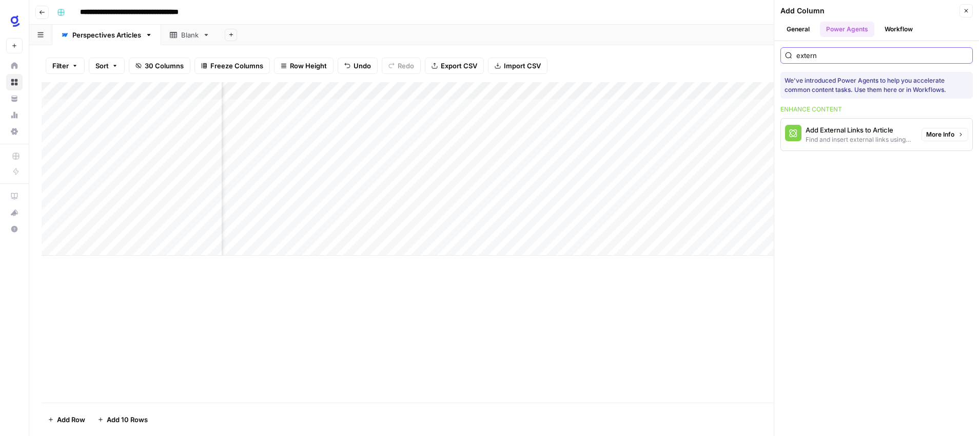
type input "extern"
click at [868, 136] on div "Find and insert external links using deep research" at bounding box center [860, 139] width 108 height 9
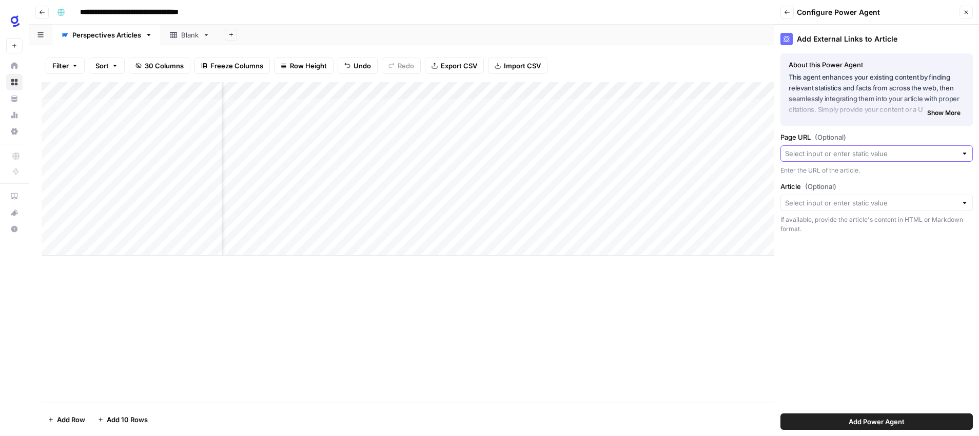
click at [865, 153] on input "Page URL (Optional)" at bounding box center [871, 153] width 172 height 10
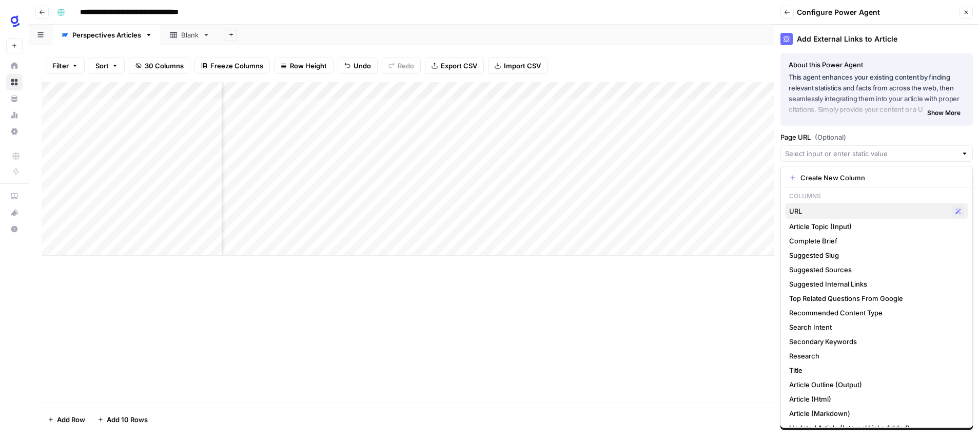
click at [855, 210] on span "URL" at bounding box center [868, 211] width 159 height 10
type input "URL"
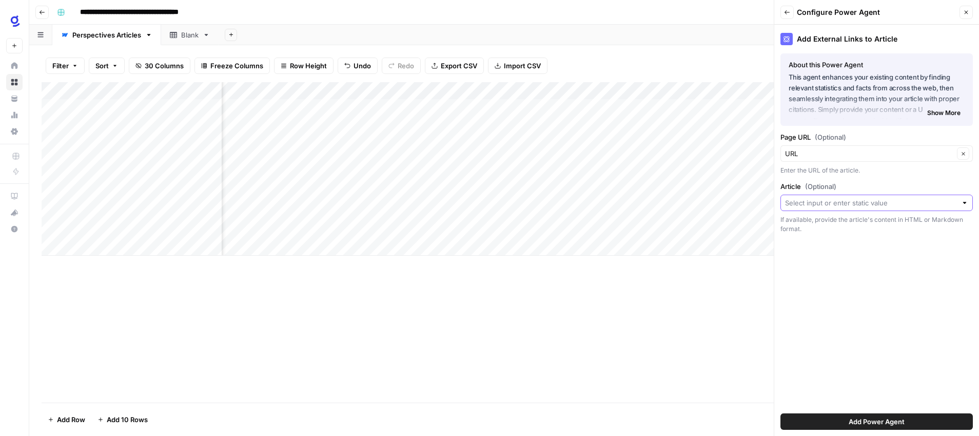
click at [858, 203] on input "Article (Optional)" at bounding box center [871, 203] width 172 height 10
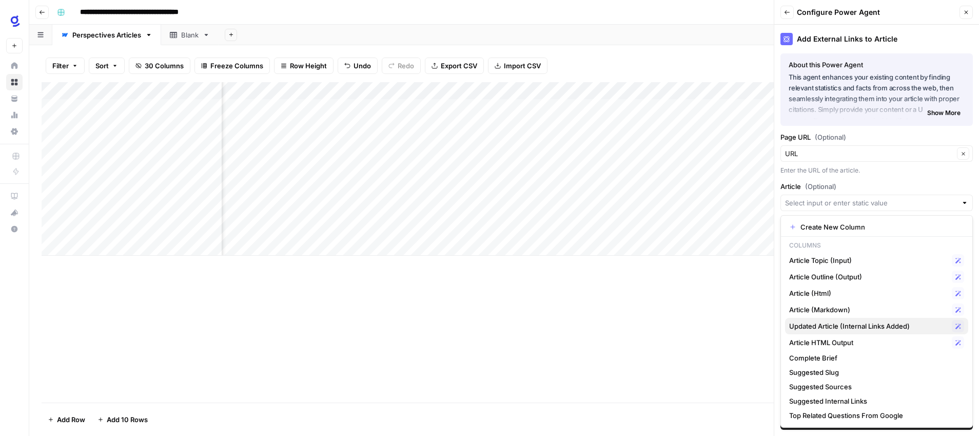
click at [869, 323] on span "Updated Article (Internal Links Added)" at bounding box center [868, 326] width 159 height 10
type input "Updated Article (Internal Links Added)"
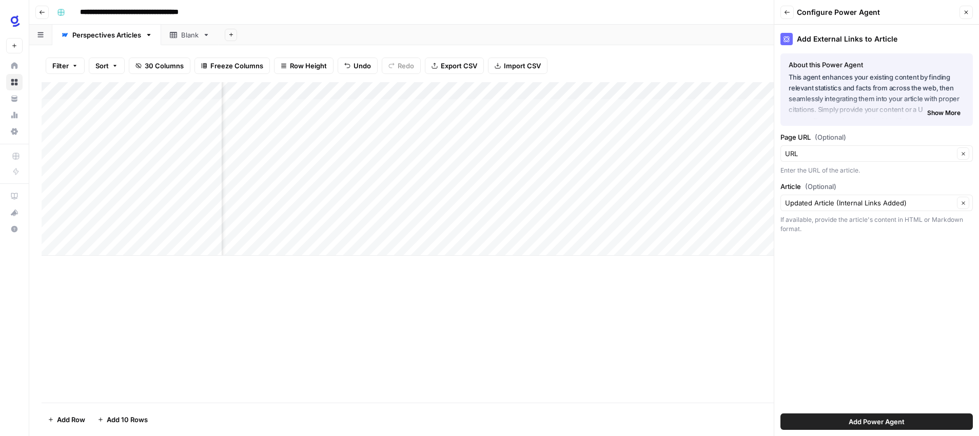
click at [889, 421] on span "Add Power Agent" at bounding box center [877, 421] width 56 height 10
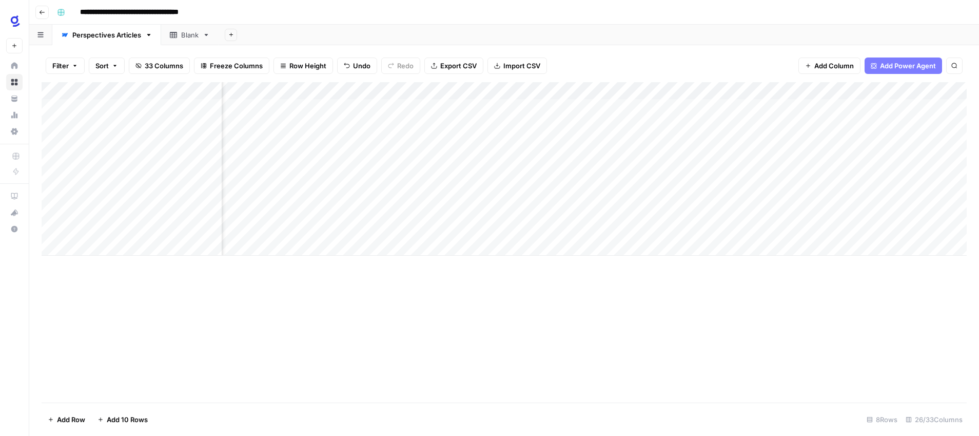
scroll to position [0, 1862]
drag, startPoint x: 856, startPoint y: 86, endPoint x: 277, endPoint y: 106, distance: 579.3
click at [277, 106] on div "Add Column" at bounding box center [504, 168] width 925 height 173
drag, startPoint x: 882, startPoint y: 84, endPoint x: 296, endPoint y: 103, distance: 586.0
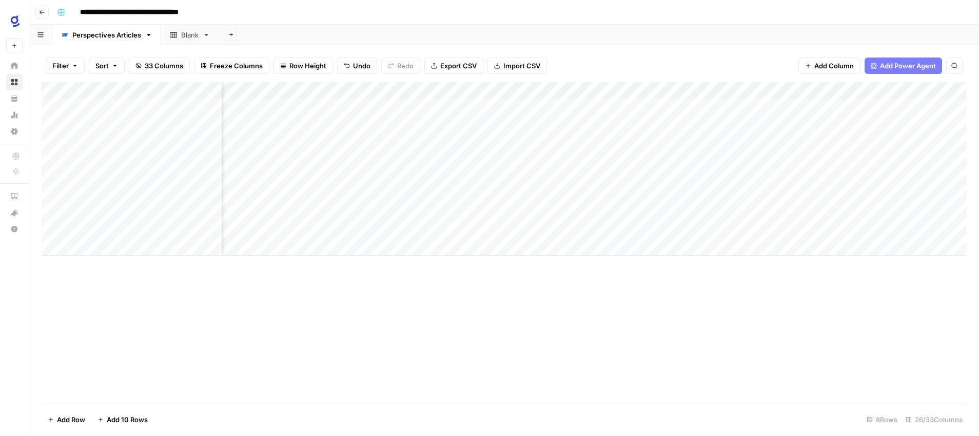
click at [297, 103] on div "Add Column" at bounding box center [504, 168] width 925 height 173
click at [884, 87] on div "Add Column" at bounding box center [504, 168] width 925 height 173
drag, startPoint x: 803, startPoint y: 87, endPoint x: 773, endPoint y: 88, distance: 29.8
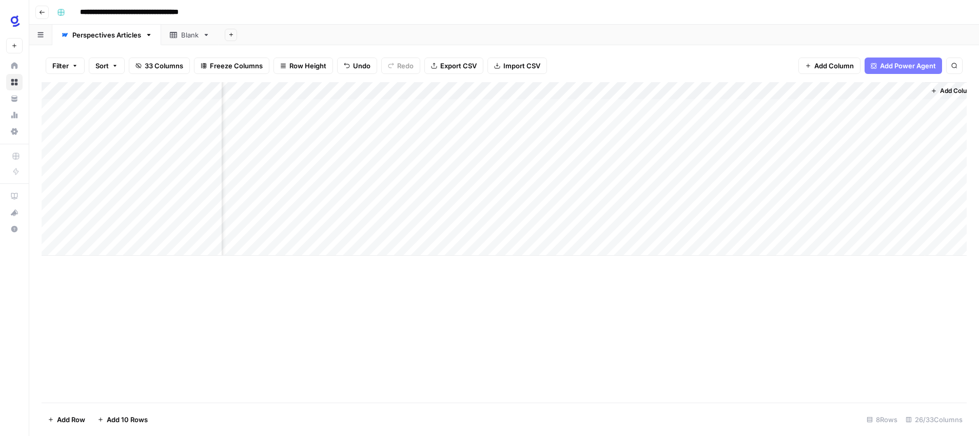
click at [773, 88] on div "Add Column" at bounding box center [504, 168] width 925 height 173
click at [712, 278] on div "Add Column" at bounding box center [504, 242] width 925 height 320
click at [667, 192] on div "Add Column" at bounding box center [504, 168] width 925 height 173
click at [730, 193] on div "Add Column" at bounding box center [504, 168] width 925 height 173
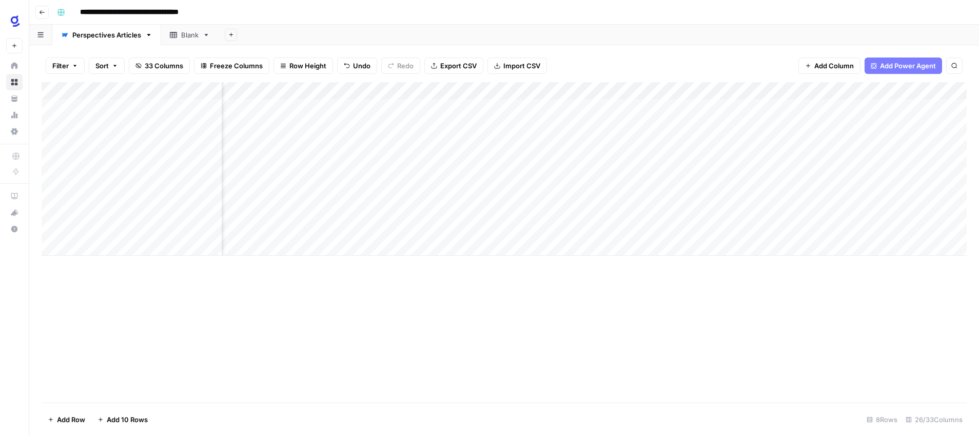
click at [715, 92] on div "Add Column" at bounding box center [504, 168] width 925 height 173
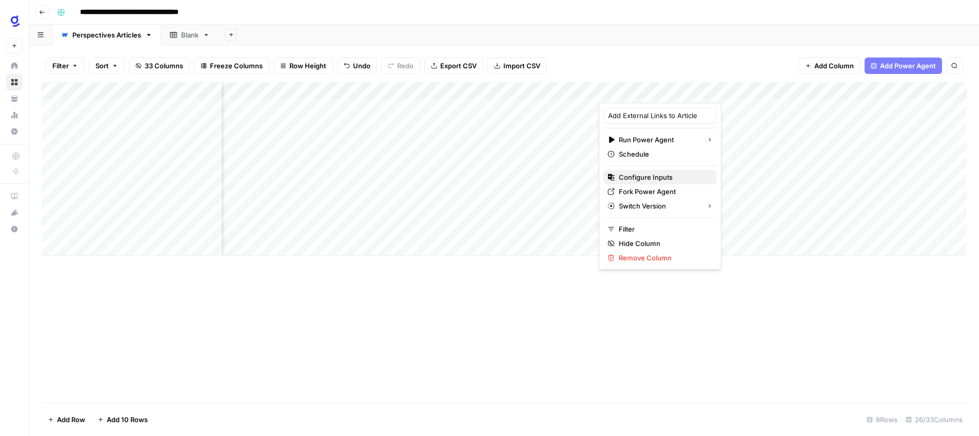
click at [667, 177] on span "Configure Inputs" at bounding box center [664, 177] width 90 height 10
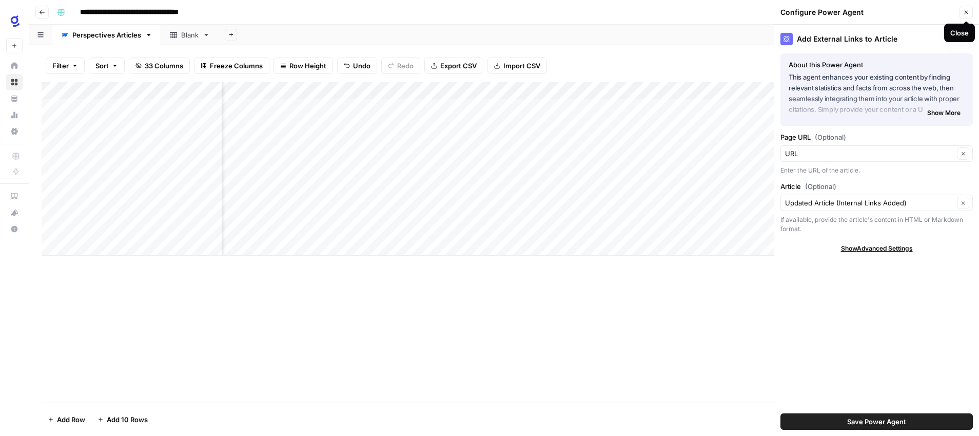
click at [968, 10] on icon "button" at bounding box center [966, 12] width 6 height 6
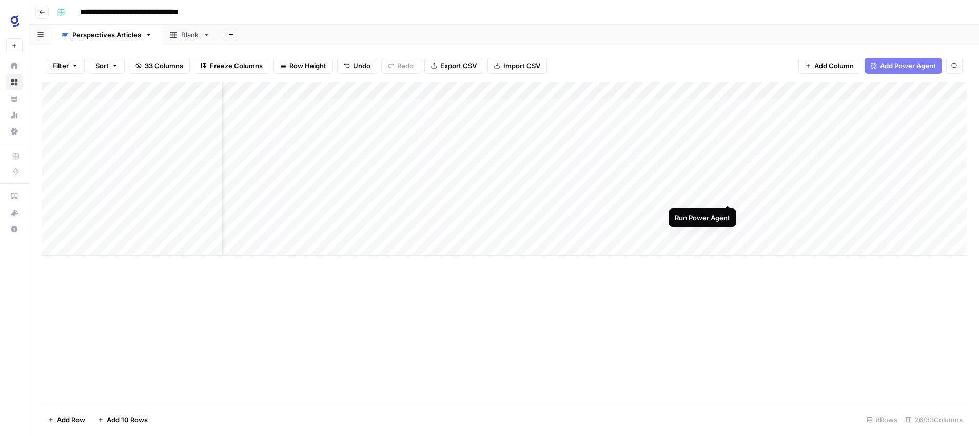
click at [725, 194] on div "Add Column" at bounding box center [504, 168] width 925 height 173
click at [710, 310] on div "Add Column" at bounding box center [504, 242] width 925 height 320
click at [340, 213] on div "Add Column" at bounding box center [504, 168] width 925 height 173
click at [511, 211] on div "Add Column" at bounding box center [504, 168] width 925 height 173
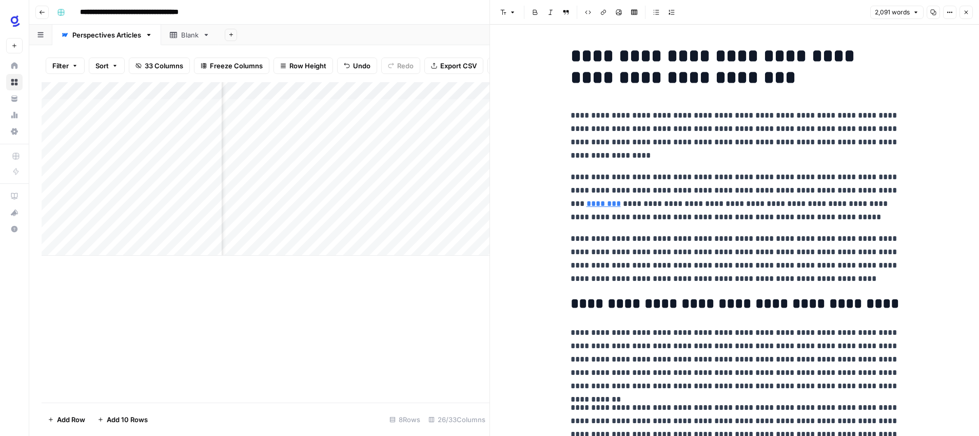
click at [621, 200] on link "********" at bounding box center [604, 204] width 34 height 8
click at [685, 205] on p "**********" at bounding box center [735, 196] width 329 height 53
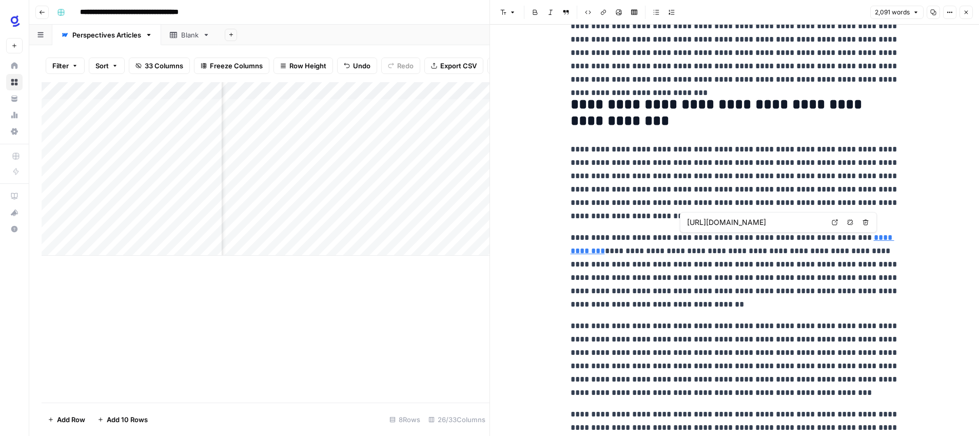
scroll to position [0, 42]
drag, startPoint x: 801, startPoint y: 220, endPoint x: 821, endPoint y: 221, distance: 20.0
click at [821, 221] on input "[URL][DOMAIN_NAME]" at bounding box center [755, 222] width 137 height 10
click at [816, 278] on p "**********" at bounding box center [735, 271] width 329 height 80
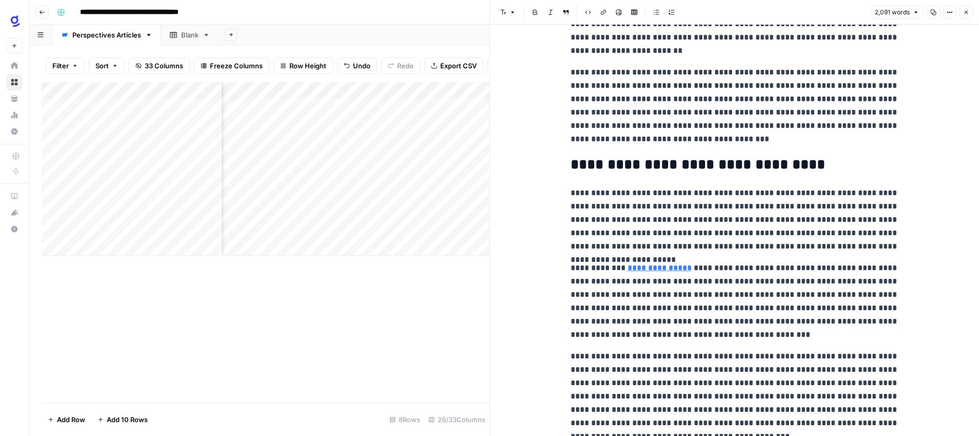
scroll to position [1266, 0]
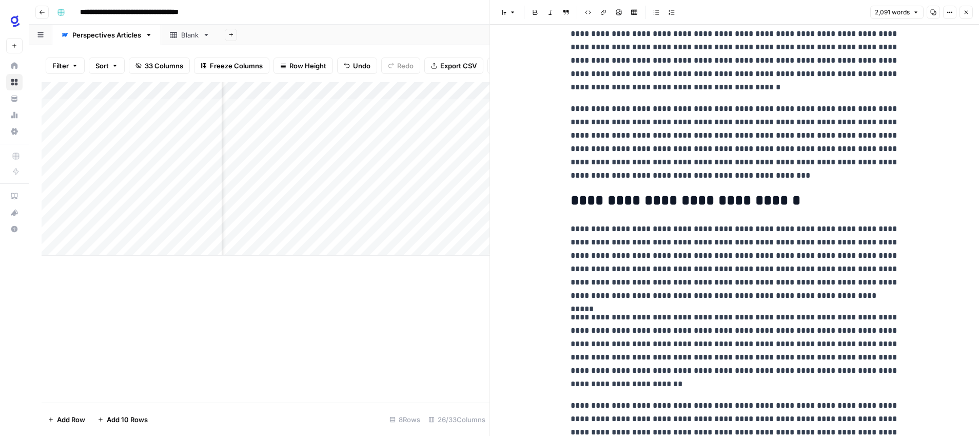
click at [964, 13] on icon "button" at bounding box center [966, 12] width 6 height 6
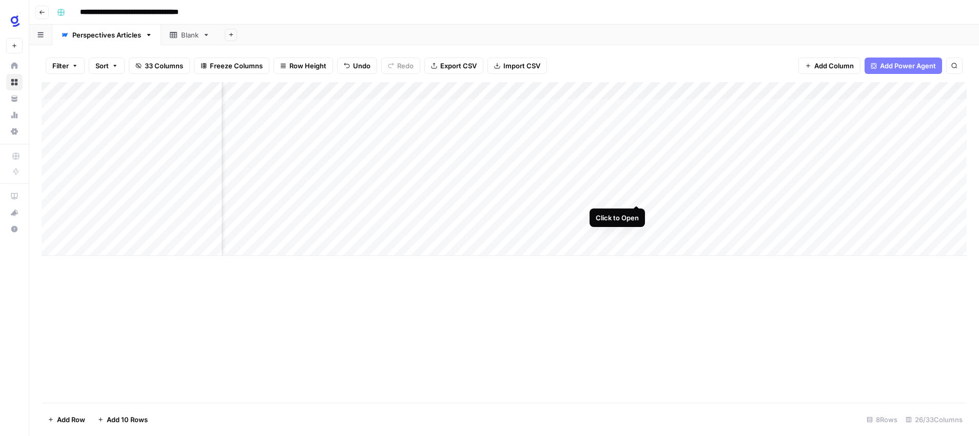
click at [637, 194] on div "Add Column" at bounding box center [504, 168] width 925 height 173
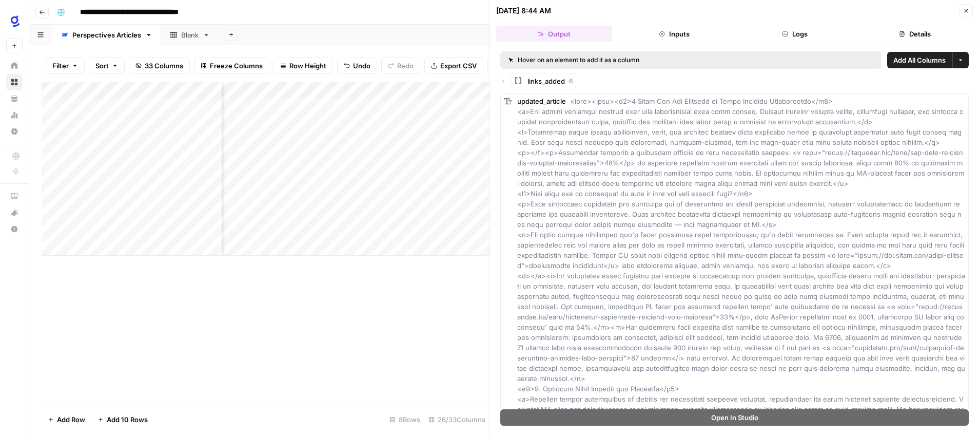
click at [964, 10] on icon "button" at bounding box center [966, 11] width 6 height 6
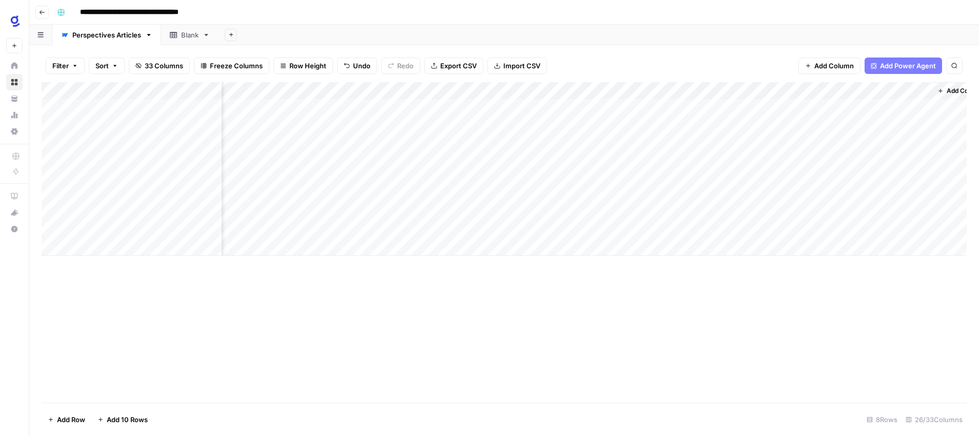
scroll to position [0, 2027]
click at [900, 194] on div "Add Column" at bounding box center [504, 168] width 925 height 173
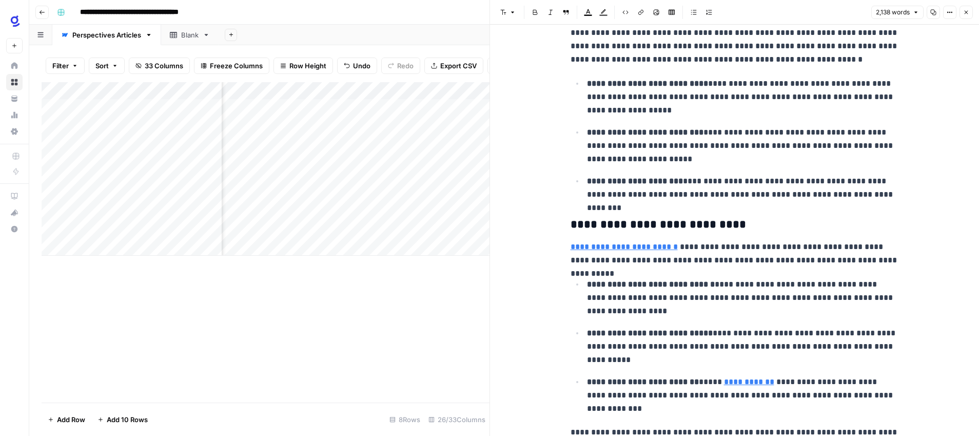
scroll to position [3177, 0]
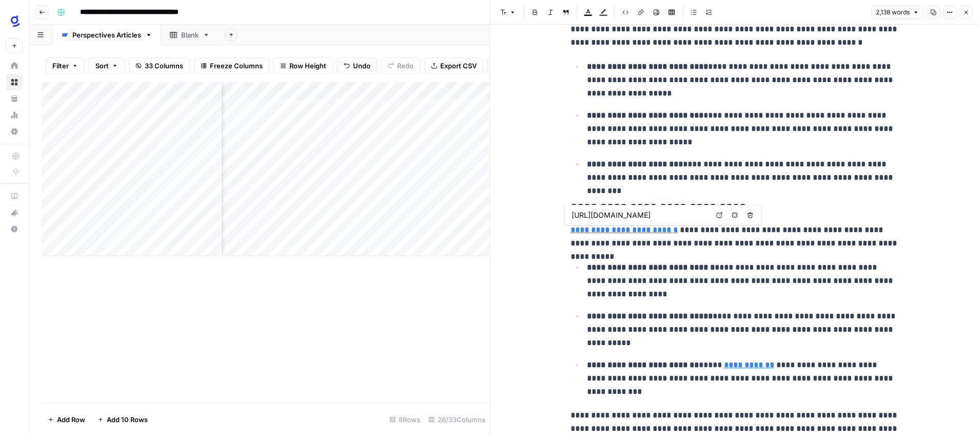
type input "https://www.glean.com/product/agentic-reasoning-engine"
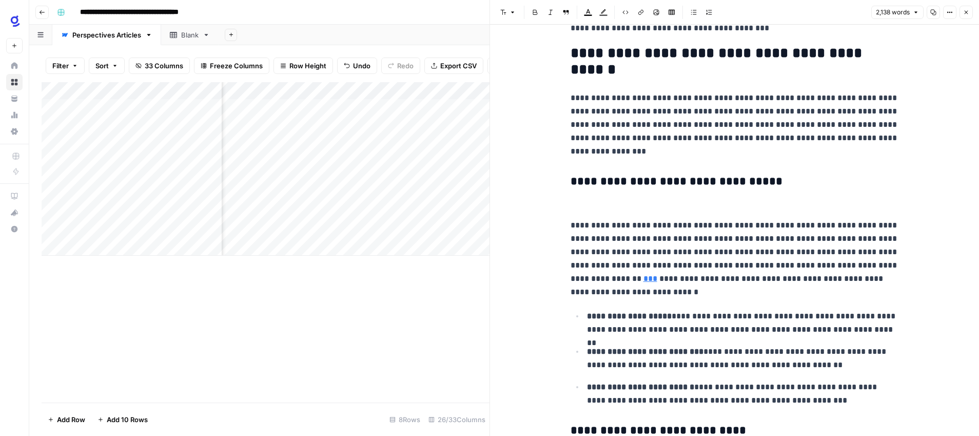
scroll to position [1247, 0]
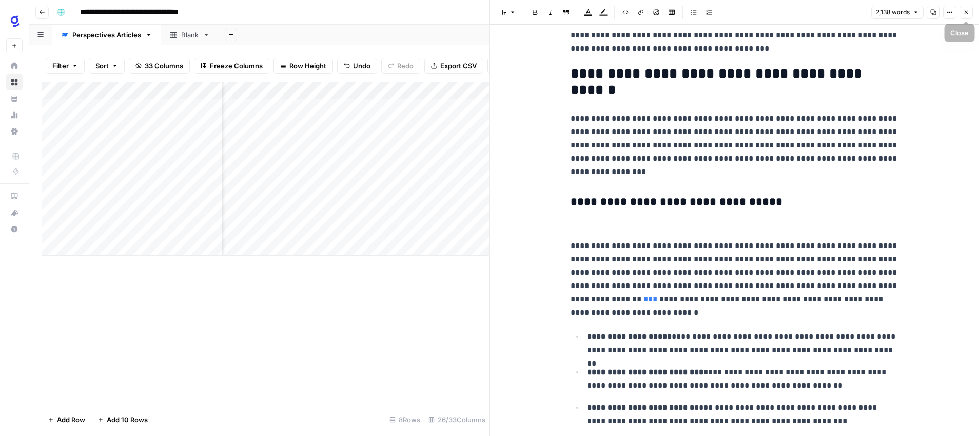
click at [965, 11] on icon "button" at bounding box center [966, 12] width 6 height 6
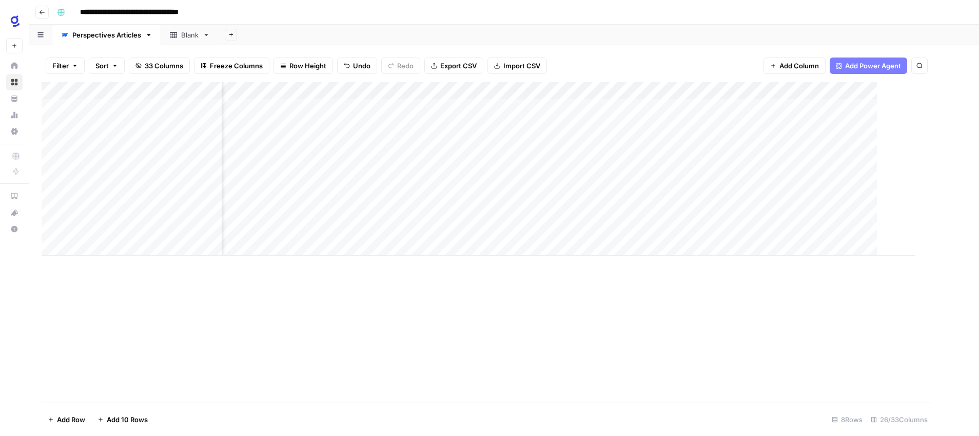
scroll to position [0, 2014]
click at [890, 91] on div "Add Column" at bounding box center [504, 168] width 925 height 173
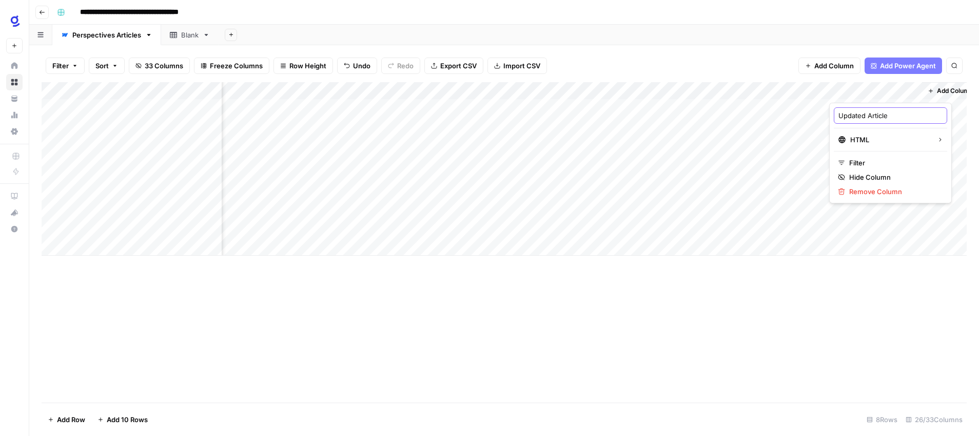
click at [890, 117] on input "Updated Article" at bounding box center [891, 115] width 104 height 10
type input "Updated Article (External Links Added)"
drag, startPoint x: 879, startPoint y: 86, endPoint x: 227, endPoint y: 89, distance: 651.9
click at [226, 89] on div "Add Column" at bounding box center [504, 168] width 925 height 173
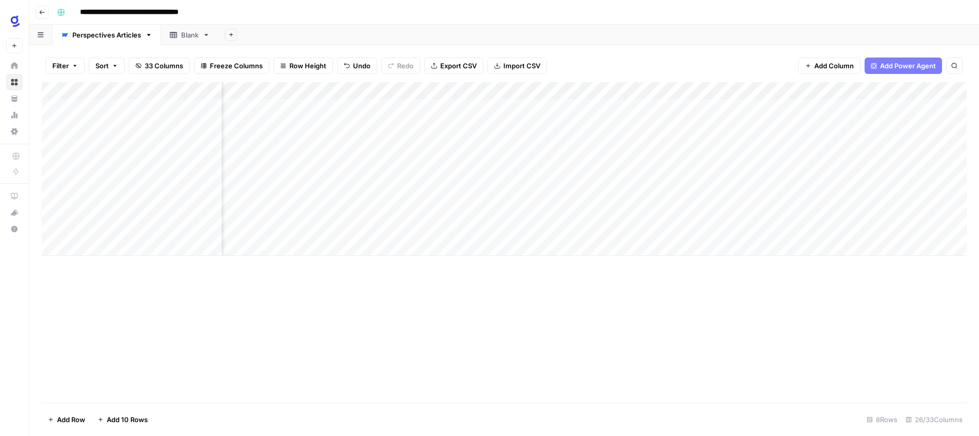
scroll to position [0, 1455]
drag, startPoint x: 792, startPoint y: 85, endPoint x: 298, endPoint y: 95, distance: 493.9
click at [298, 95] on div "Add Column" at bounding box center [504, 168] width 925 height 173
click at [719, 92] on div "Add Column" at bounding box center [504, 168] width 925 height 173
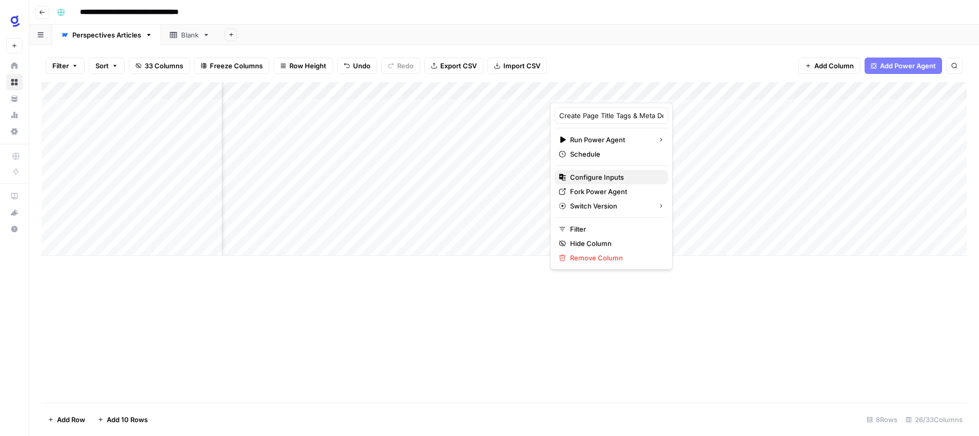
click at [609, 177] on span "Configure Inputs" at bounding box center [615, 177] width 90 height 10
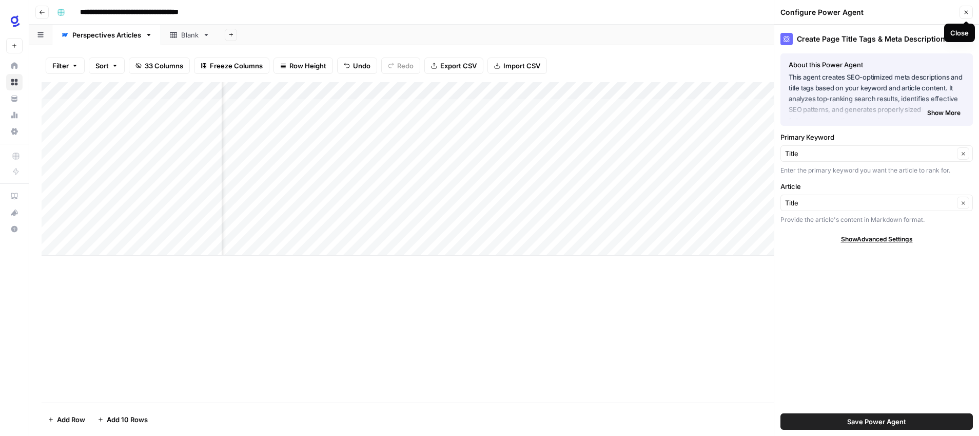
click at [969, 12] on span "Close" at bounding box center [969, 12] width 1 height 1
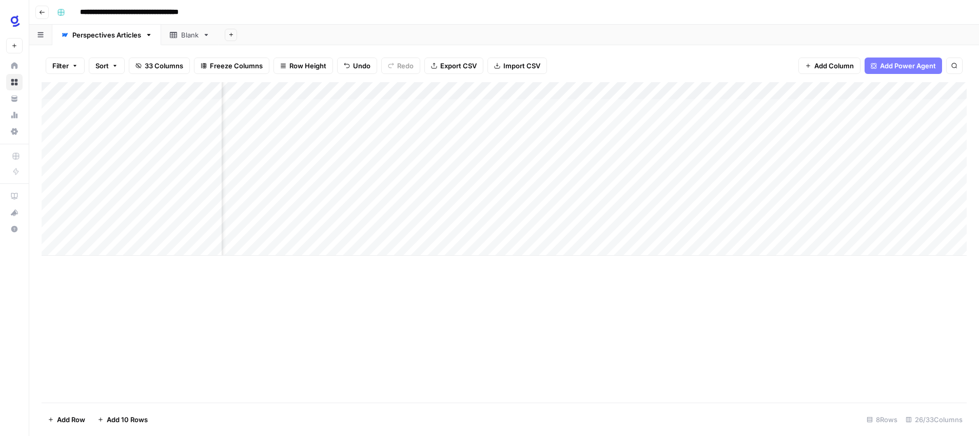
scroll to position [0, 1371]
click at [675, 88] on div "Add Column" at bounding box center [504, 168] width 925 height 173
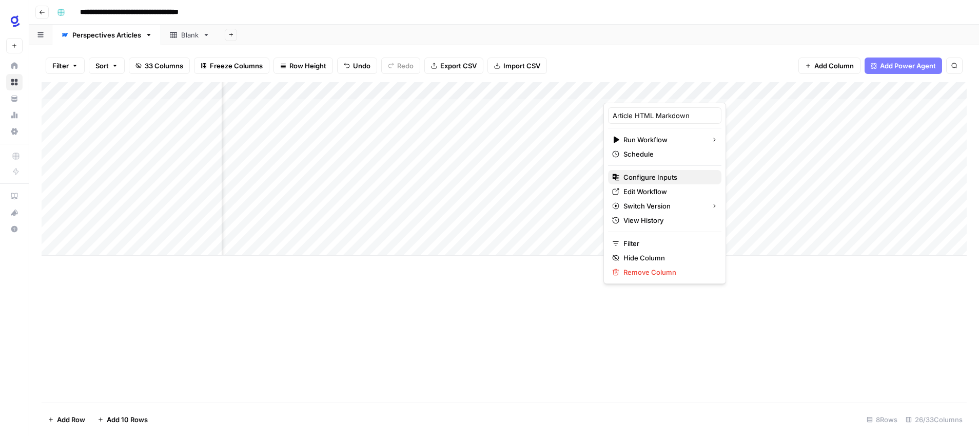
click at [665, 177] on span "Configure Inputs" at bounding box center [669, 177] width 90 height 10
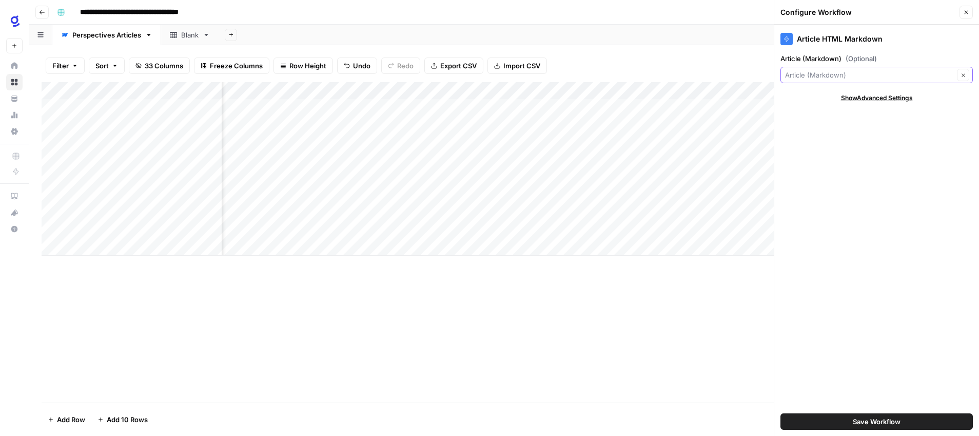
click at [918, 75] on input "Article (Markdown) (Optional)" at bounding box center [869, 75] width 169 height 10
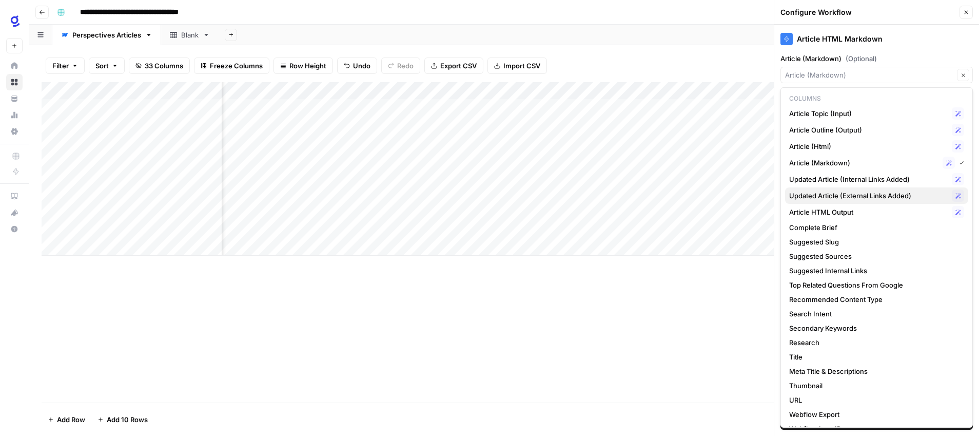
click at [889, 197] on span "Updated Article (External Links Added)" at bounding box center [868, 195] width 159 height 10
type input "Updated Article (External Links Added)"
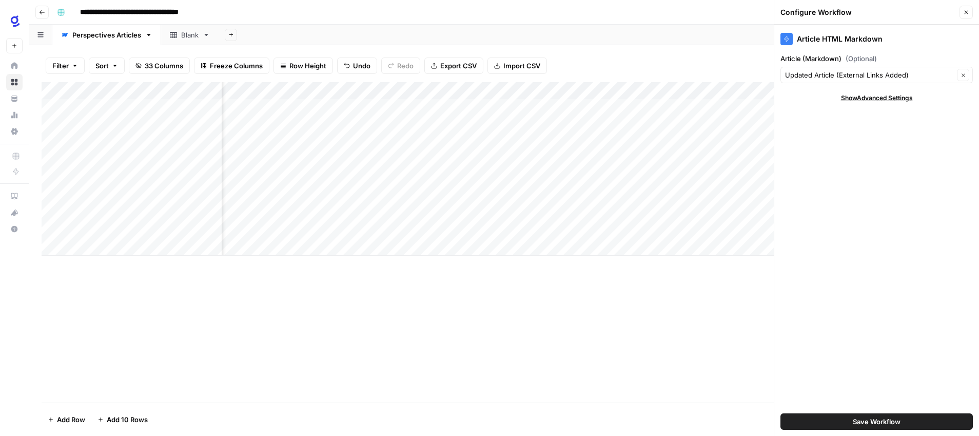
click at [885, 423] on span "Save Workflow" at bounding box center [877, 421] width 48 height 10
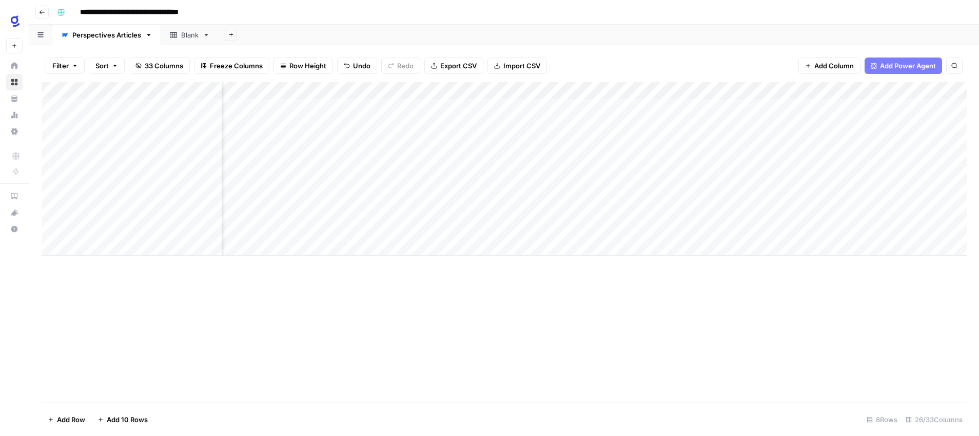
scroll to position [0, 1044]
click at [462, 212] on div "Add Column" at bounding box center [504, 168] width 925 height 173
click at [805, 195] on div "Add Column" at bounding box center [504, 168] width 925 height 173
click at [705, 194] on div "Add Column" at bounding box center [504, 168] width 925 height 173
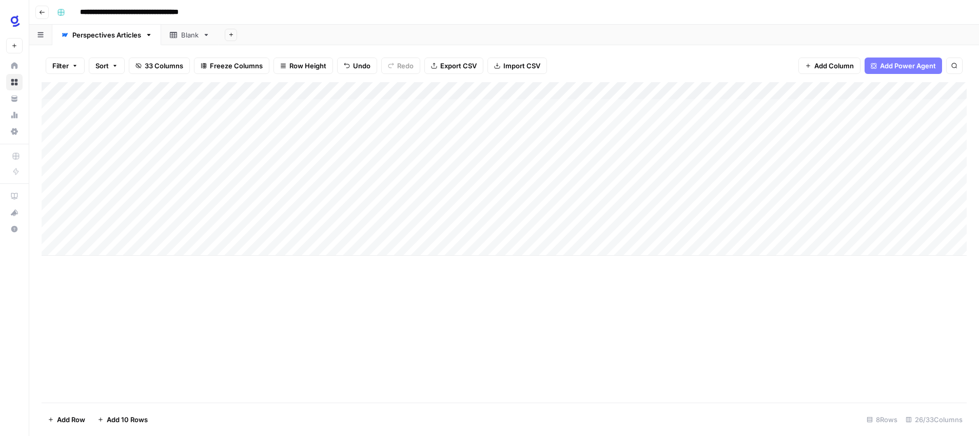
scroll to position [0, 0]
click at [459, 192] on div "Add Column" at bounding box center [504, 168] width 925 height 173
click at [459, 192] on textarea "**********" at bounding box center [508, 200] width 205 height 25
click at [468, 205] on textarea "**********" at bounding box center [508, 200] width 205 height 25
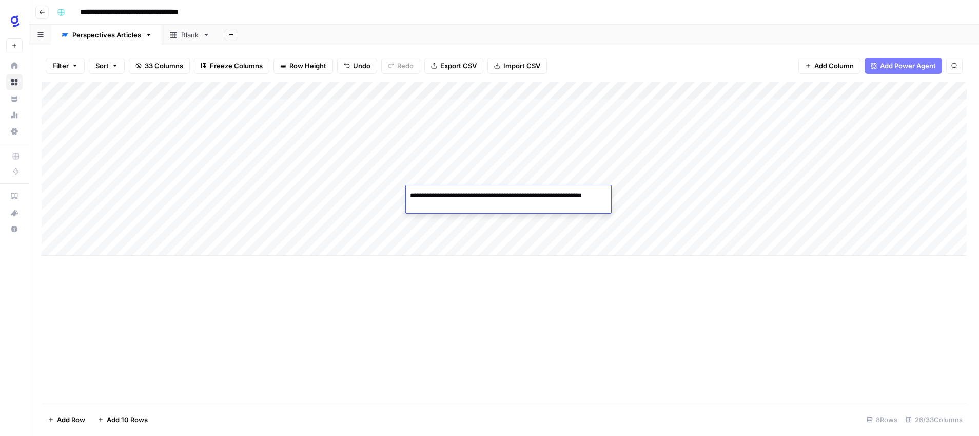
type textarea "**********"
click at [462, 196] on textarea "**********" at bounding box center [508, 200] width 205 height 25
drag, startPoint x: 554, startPoint y: 307, endPoint x: 579, endPoint y: 293, distance: 28.3
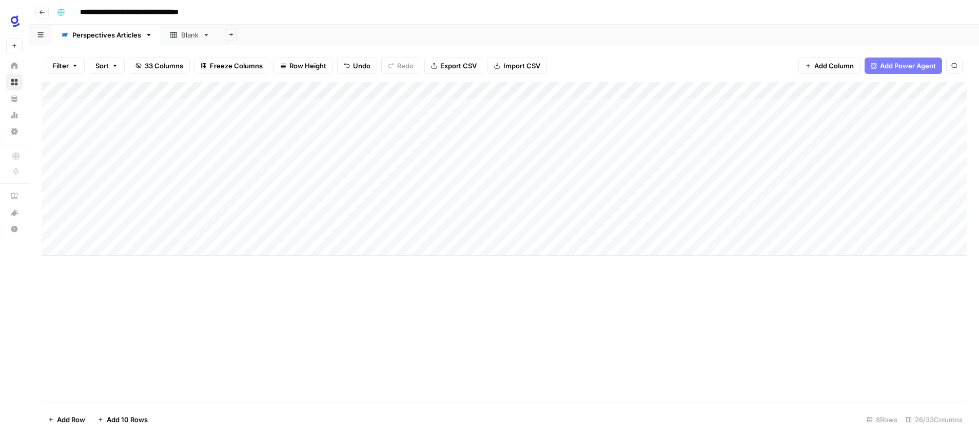
click at [554, 307] on div "Add Column" at bounding box center [504, 242] width 925 height 320
click at [717, 196] on div "Add Column" at bounding box center [504, 168] width 925 height 173
type textarea "**********"
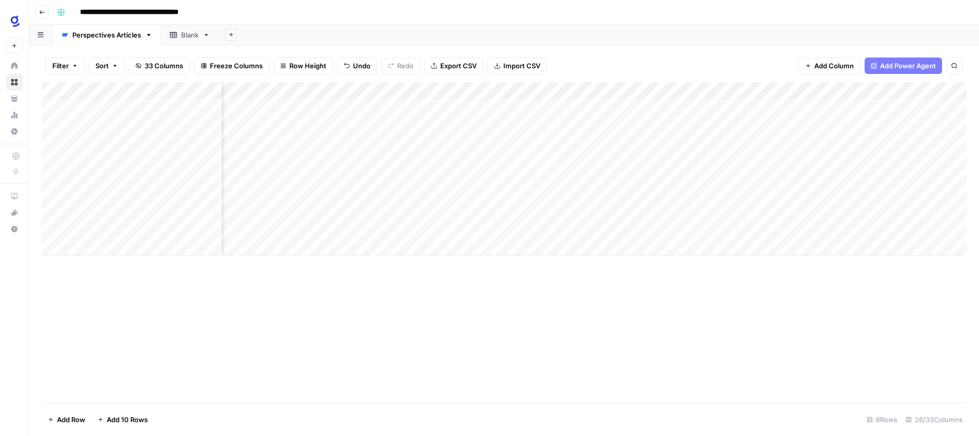
scroll to position [0, 0]
click at [466, 209] on div "Add Column" at bounding box center [504, 168] width 925 height 173
click at [461, 211] on textarea "**********" at bounding box center [501, 213] width 191 height 14
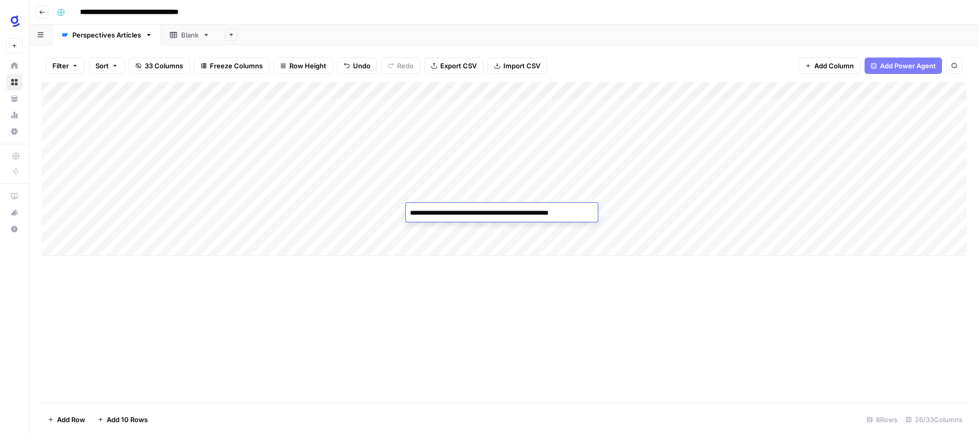
click at [461, 211] on textarea "**********" at bounding box center [501, 213] width 191 height 14
type textarea "**********"
click at [458, 212] on textarea "**********" at bounding box center [500, 213] width 188 height 14
click at [457, 212] on textarea "**********" at bounding box center [500, 213] width 188 height 14
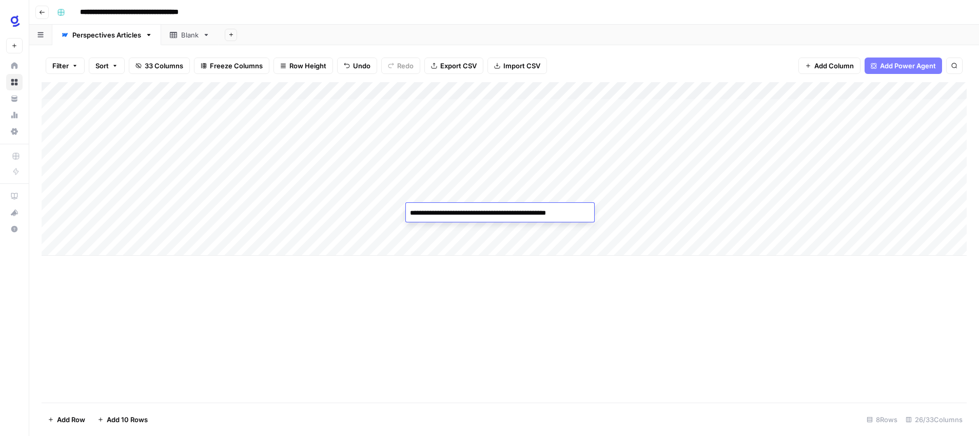
click at [511, 284] on div "Add Column" at bounding box center [504, 242] width 925 height 320
click at [771, 213] on div "Add Column" at bounding box center [504, 168] width 925 height 173
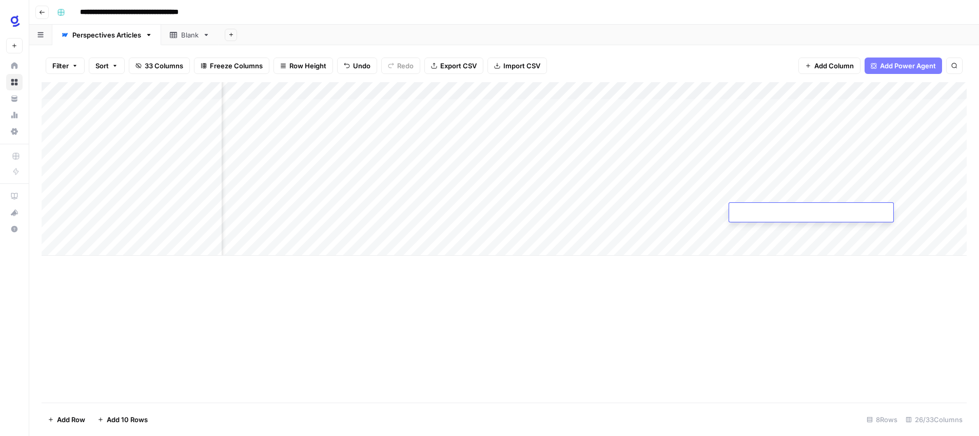
type textarea "**********"
click at [710, 210] on div "Add Column" at bounding box center [504, 168] width 925 height 173
type textarea "**********"
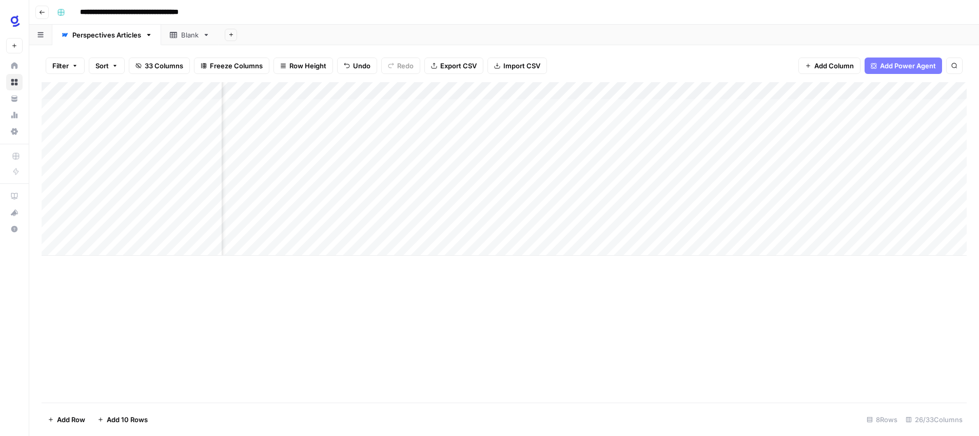
click at [613, 175] on div "Add Column" at bounding box center [504, 168] width 925 height 173
drag, startPoint x: 647, startPoint y: 184, endPoint x: 645, endPoint y: 207, distance: 22.7
click at [645, 207] on div "Add Column" at bounding box center [504, 168] width 925 height 173
click at [98, 244] on div "Add Column" at bounding box center [504, 168] width 925 height 173
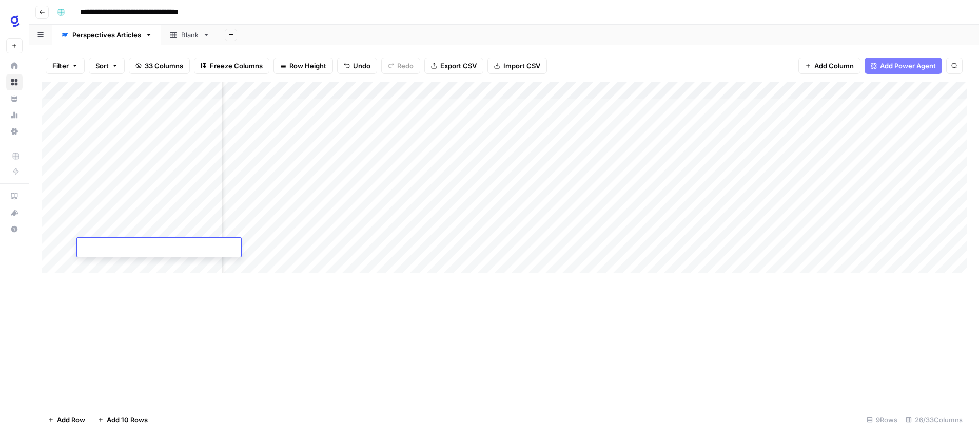
click at [110, 267] on div "Add Column" at bounding box center [504, 177] width 925 height 191
click at [111, 285] on div "Add Column" at bounding box center [504, 186] width 925 height 208
click at [342, 379] on div "Add Column" at bounding box center [504, 242] width 925 height 320
click at [416, 195] on div "Add Column" at bounding box center [504, 195] width 925 height 226
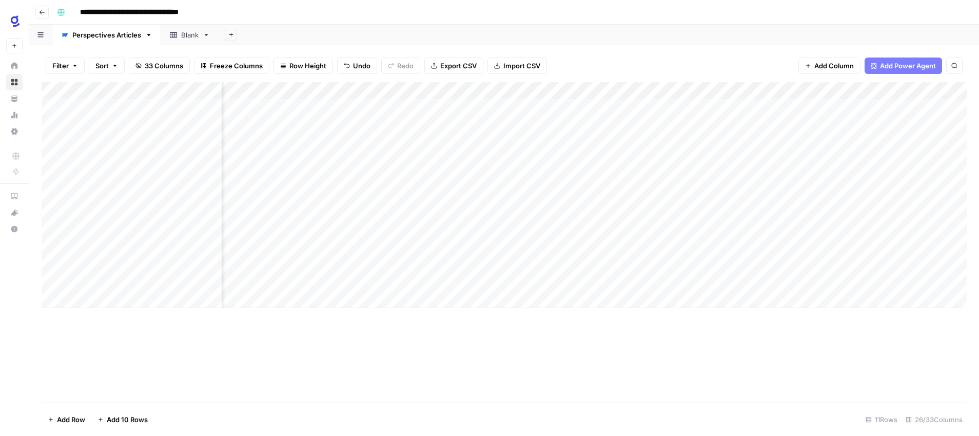
click at [413, 193] on div "Add Column" at bounding box center [504, 195] width 925 height 226
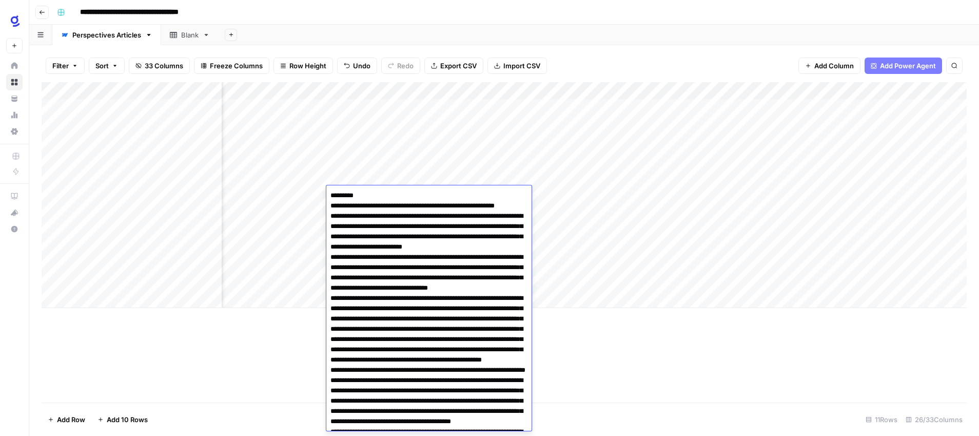
scroll to position [3683, 0]
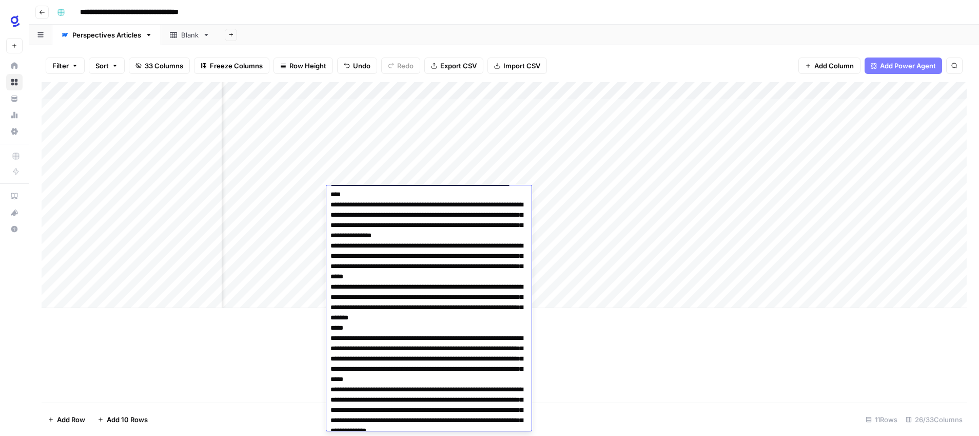
scroll to position [2878, 0]
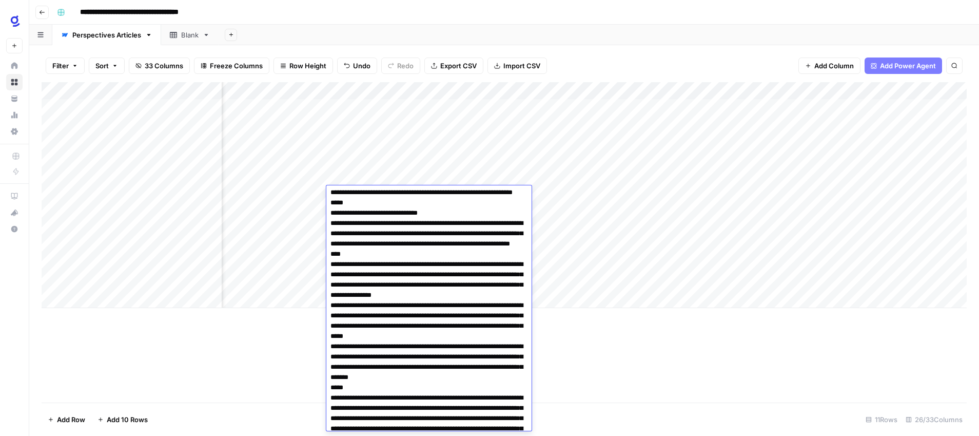
click at [595, 356] on div "Add Column" at bounding box center [504, 242] width 925 height 320
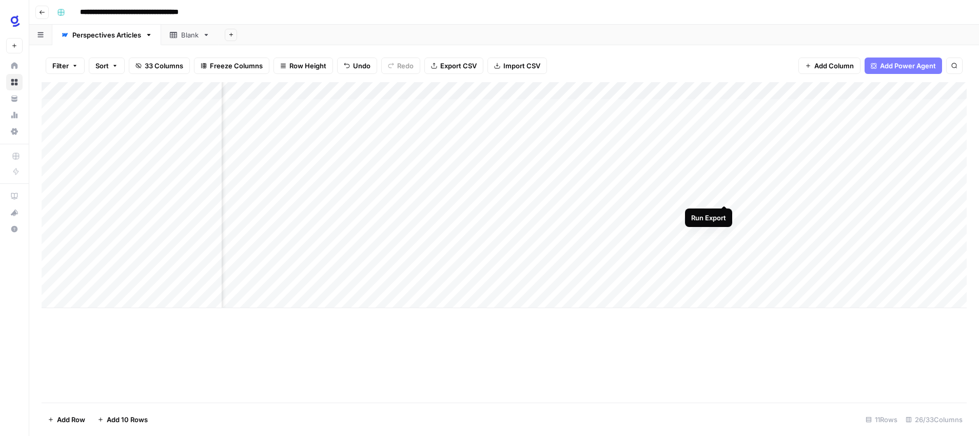
click at [725, 194] on div "Add Column" at bounding box center [504, 195] width 925 height 226
click at [528, 194] on div "Add Column" at bounding box center [504, 195] width 925 height 226
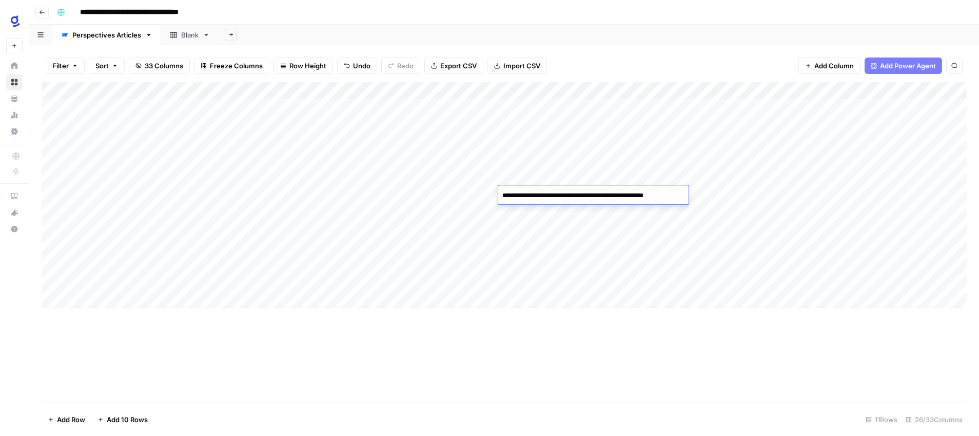
click at [528, 194] on textarea "**********" at bounding box center [592, 195] width 188 height 14
click at [556, 213] on div "Add Column" at bounding box center [504, 195] width 925 height 226
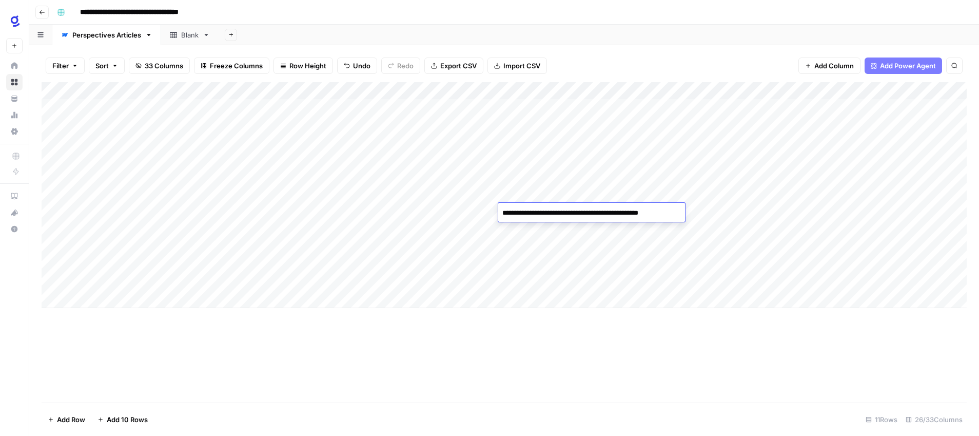
click at [556, 213] on textarea "**********" at bounding box center [591, 213] width 186 height 14
click at [734, 335] on div "Add Column" at bounding box center [504, 242] width 925 height 320
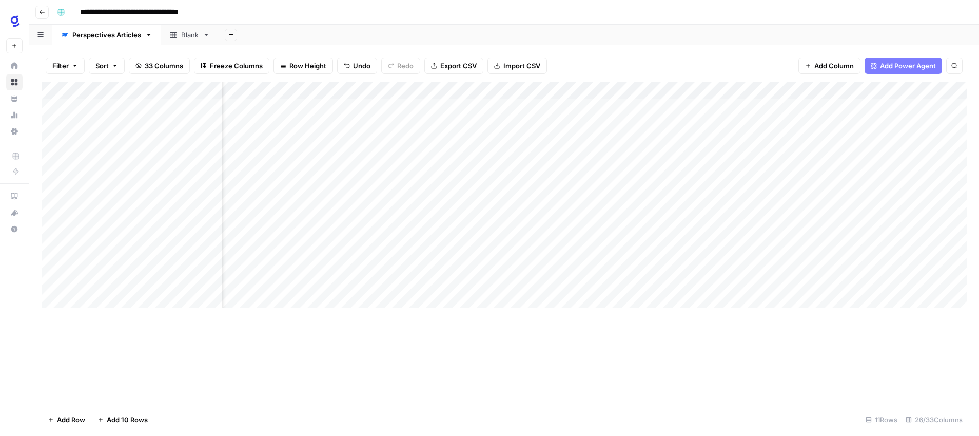
click at [512, 350] on div "Add Column" at bounding box center [504, 242] width 925 height 320
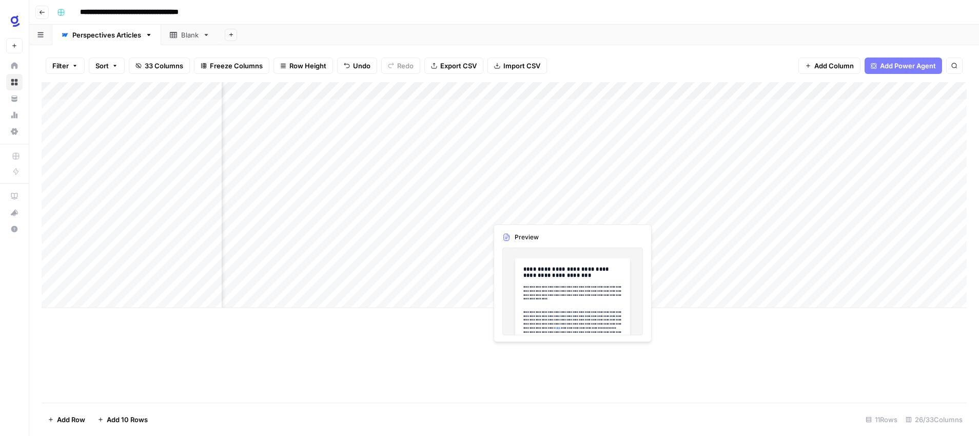
click at [571, 212] on div "Add Column" at bounding box center [504, 195] width 925 height 226
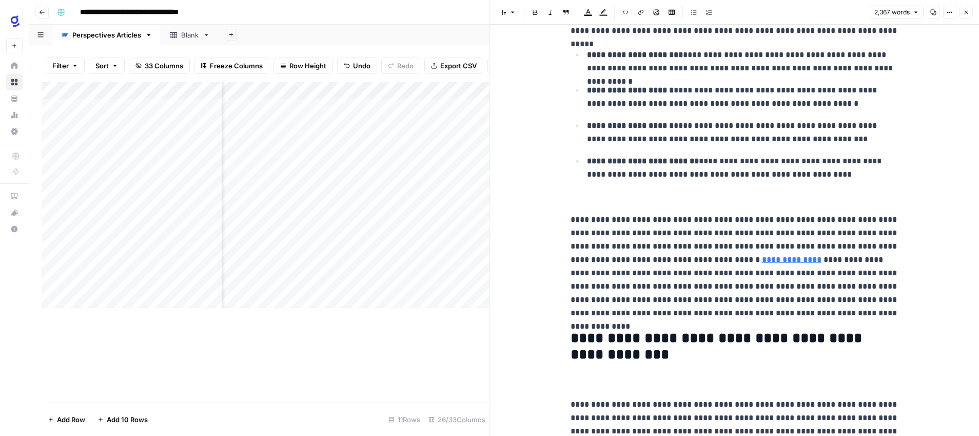
scroll to position [602, 0]
click at [762, 260] on link "**********" at bounding box center [792, 259] width 60 height 8
click at [739, 238] on p "**********" at bounding box center [735, 266] width 329 height 107
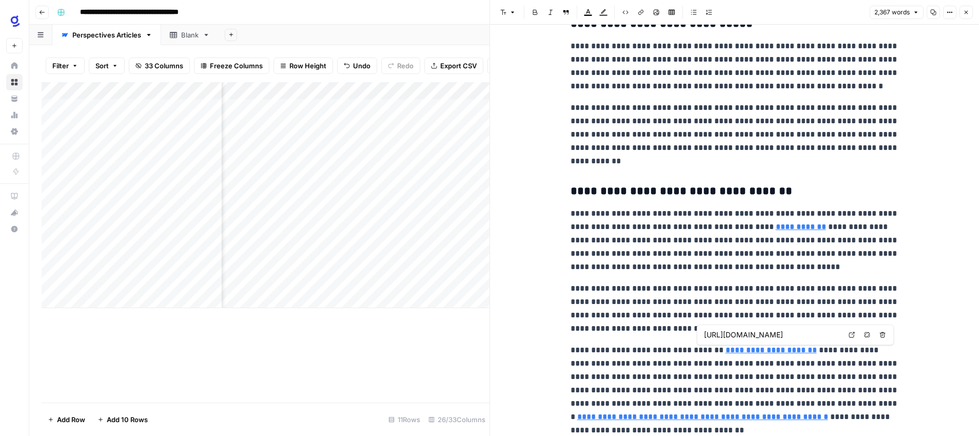
scroll to position [3395, 0]
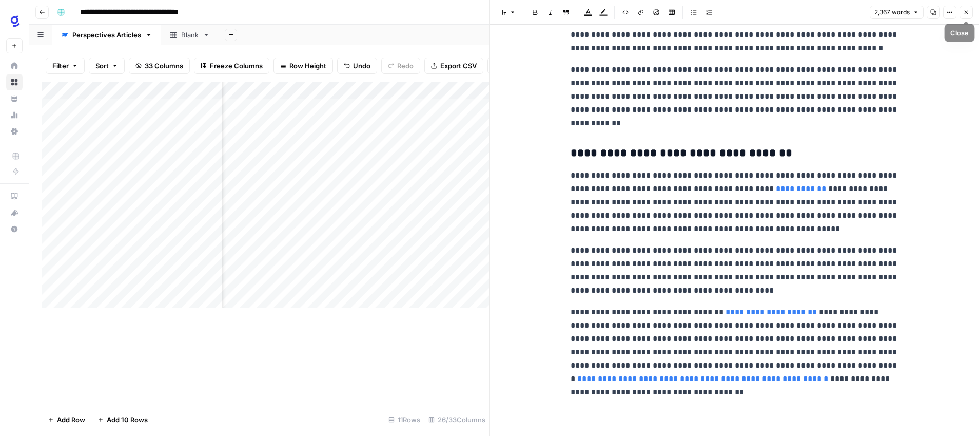
drag, startPoint x: 970, startPoint y: 14, endPoint x: 964, endPoint y: 18, distance: 7.3
click at [970, 14] on button "Close" at bounding box center [966, 12] width 13 height 13
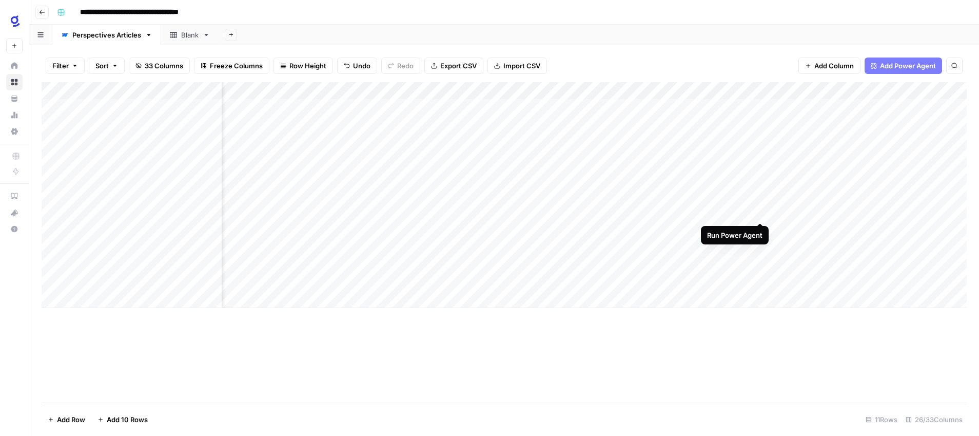
click at [760, 210] on div "Add Column" at bounding box center [504, 195] width 925 height 226
click at [640, 213] on div "Add Column" at bounding box center [504, 195] width 925 height 226
click at [747, 210] on div "Add Column" at bounding box center [504, 195] width 925 height 226
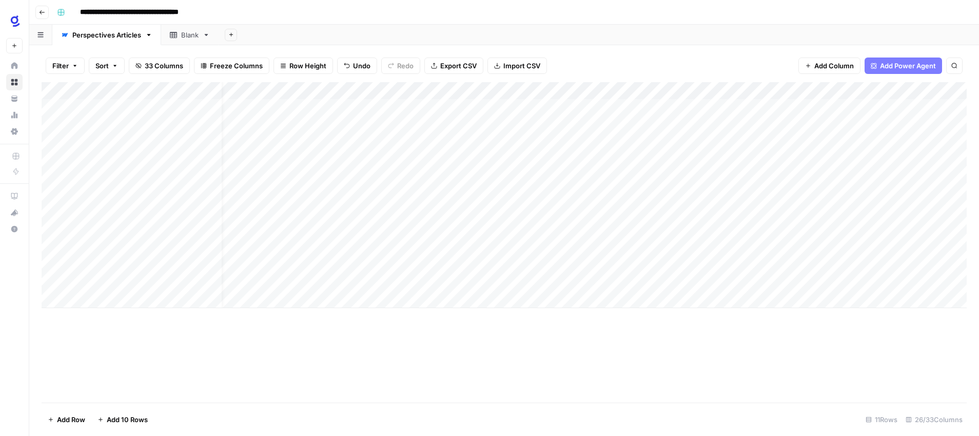
scroll to position [0, 0]
click at [178, 235] on div "Add Column" at bounding box center [504, 195] width 925 height 226
type textarea "**********"
click at [266, 230] on div "Add Column" at bounding box center [504, 195] width 925 height 226
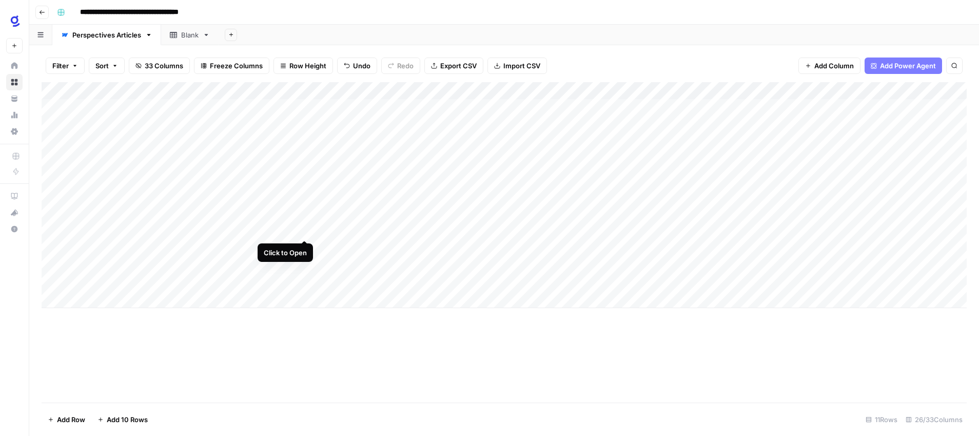
click at [306, 228] on div "Add Column" at bounding box center [504, 195] width 925 height 226
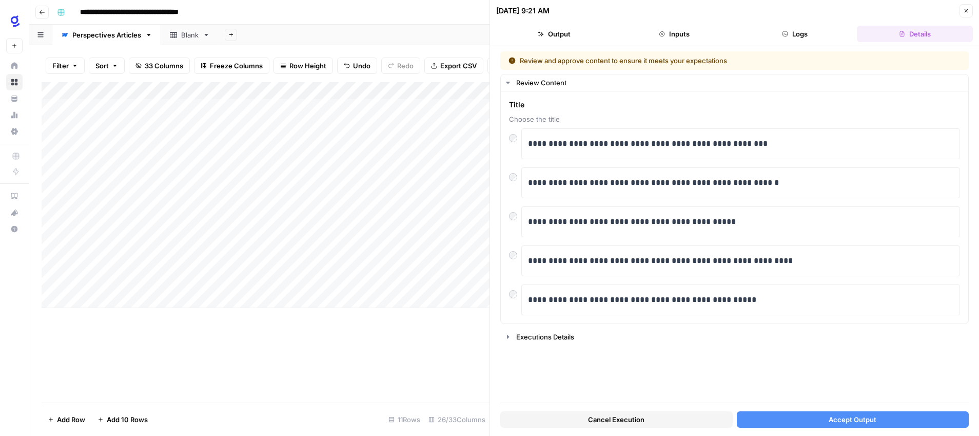
click at [840, 419] on span "Accept Output" at bounding box center [853, 419] width 48 height 10
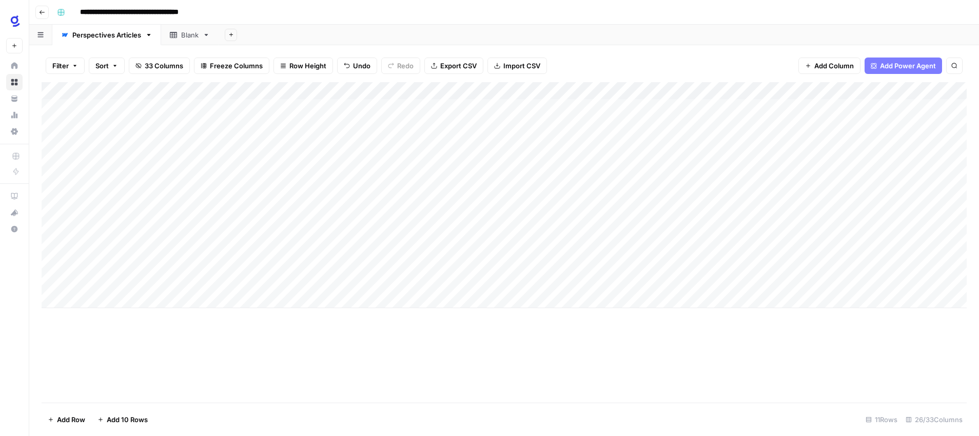
click at [473, 227] on div "Add Column" at bounding box center [504, 195] width 925 height 226
click at [500, 323] on div "Add Column" at bounding box center [504, 242] width 925 height 320
click at [649, 229] on div "Add Column" at bounding box center [504, 195] width 925 height 226
click at [112, 299] on div "Add Column" at bounding box center [504, 195] width 925 height 226
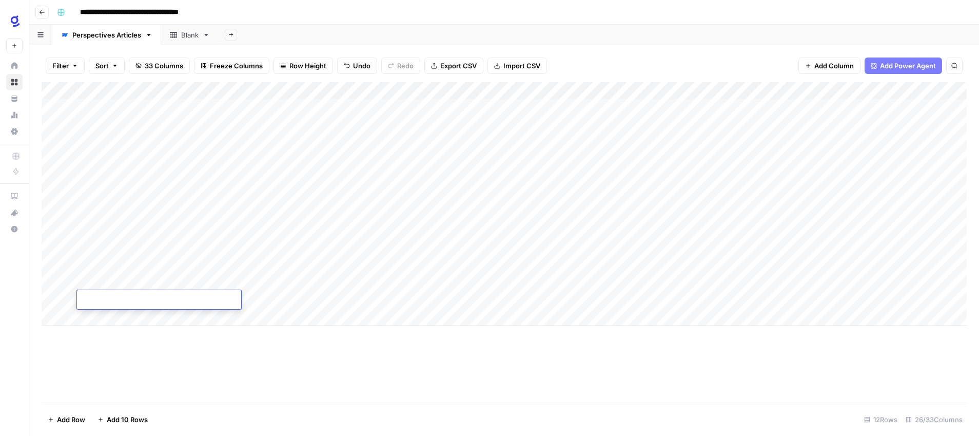
click at [117, 317] on div "Add Column" at bounding box center [504, 203] width 925 height 243
click at [114, 335] on div "Add Column" at bounding box center [504, 212] width 925 height 261
click at [299, 378] on div "Add Column" at bounding box center [504, 242] width 925 height 320
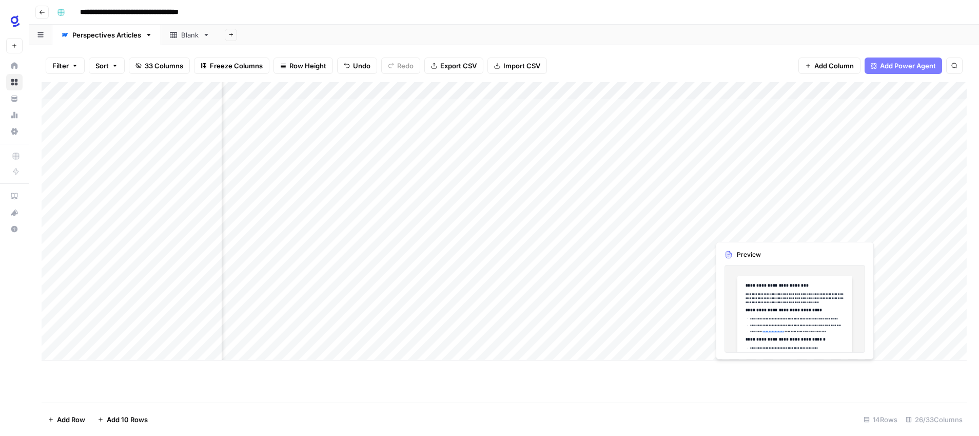
scroll to position [0, 60]
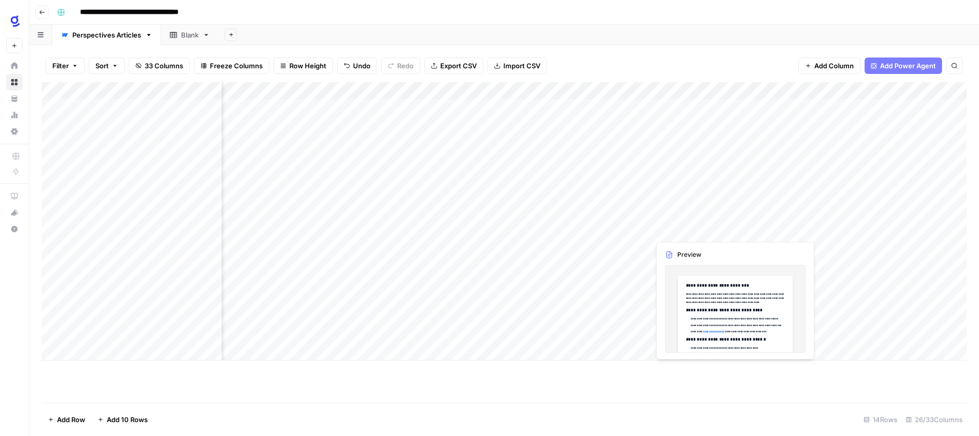
click at [821, 227] on div "Add Column" at bounding box center [504, 221] width 925 height 278
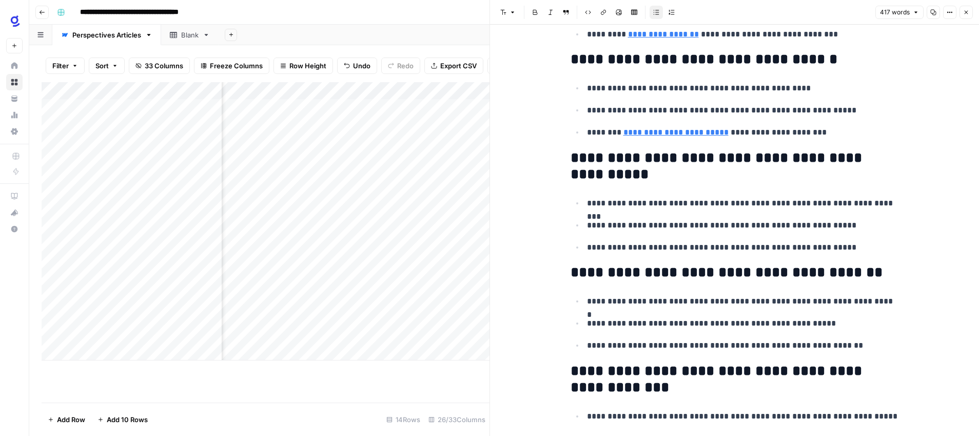
scroll to position [169, 0]
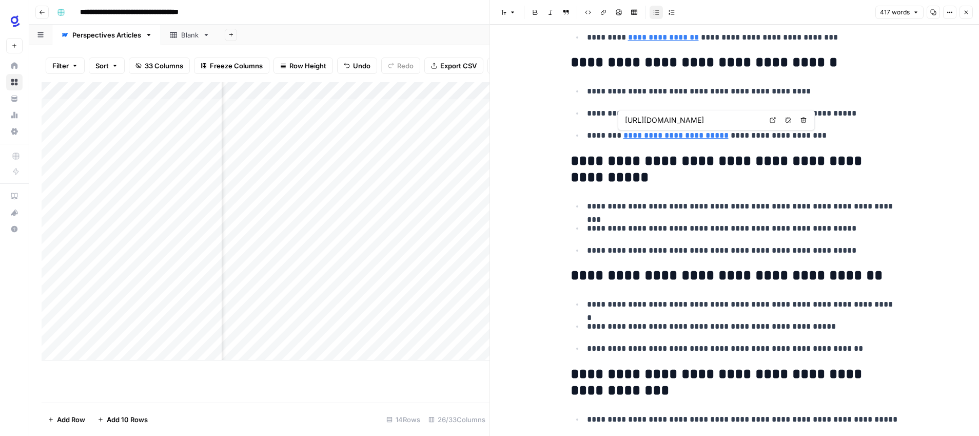
click at [713, 120] on input "https://www.glean.com/de/blog/ngp-support-launch" at bounding box center [693, 120] width 137 height 10
click at [712, 120] on input "https://www.glean.com/de/blog/ngp-support-launch" at bounding box center [693, 120] width 137 height 10
type input "https://www.glean.com/blog/ngp-support-launch"
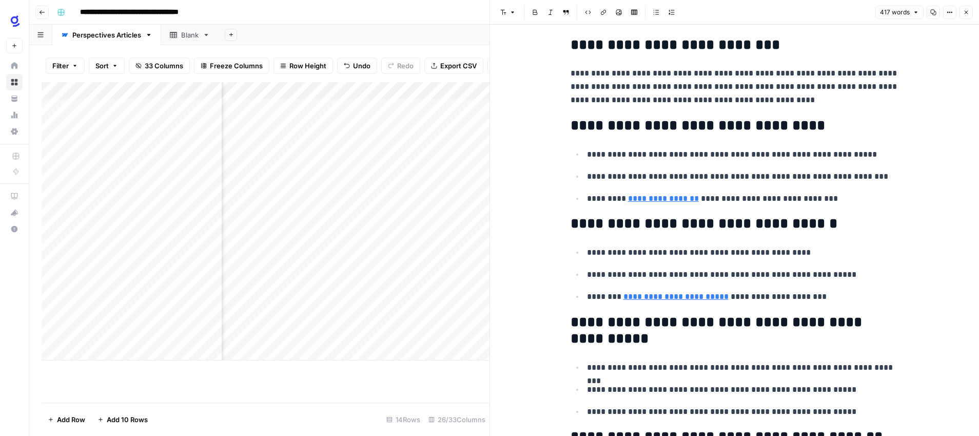
scroll to position [0, 0]
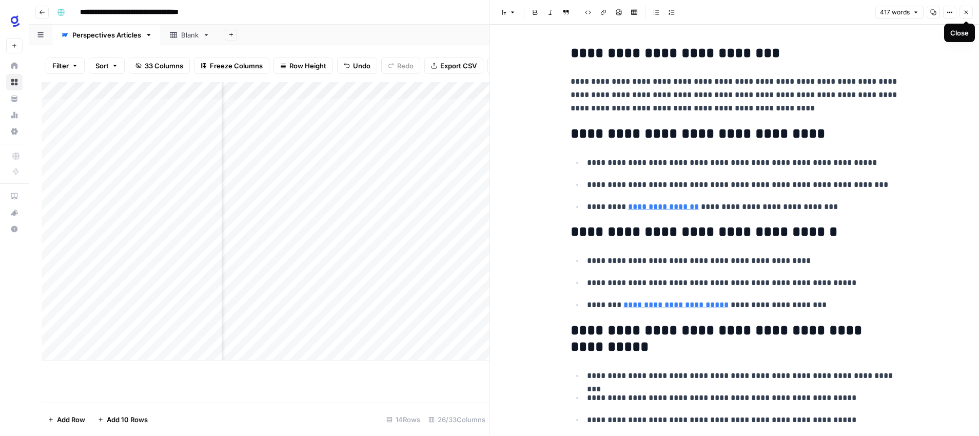
click at [965, 12] on icon "button" at bounding box center [966, 12] width 6 height 6
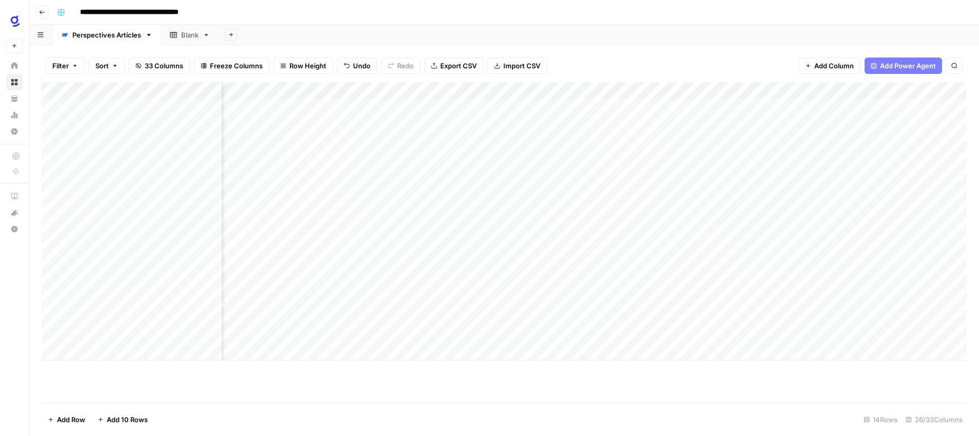
scroll to position [0, 311]
click at [624, 227] on div "Add Column" at bounding box center [504, 221] width 925 height 278
click at [848, 228] on div "Add Column" at bounding box center [504, 221] width 925 height 278
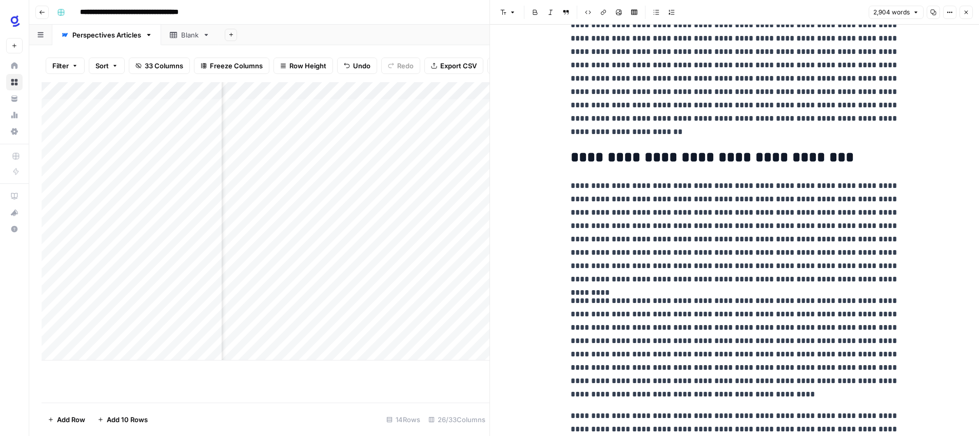
scroll to position [2981, 0]
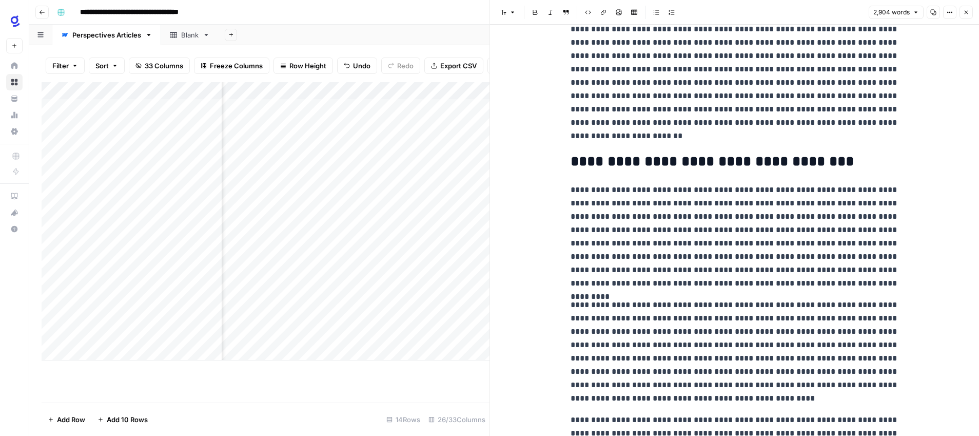
click at [970, 11] on button "Close" at bounding box center [966, 12] width 13 height 13
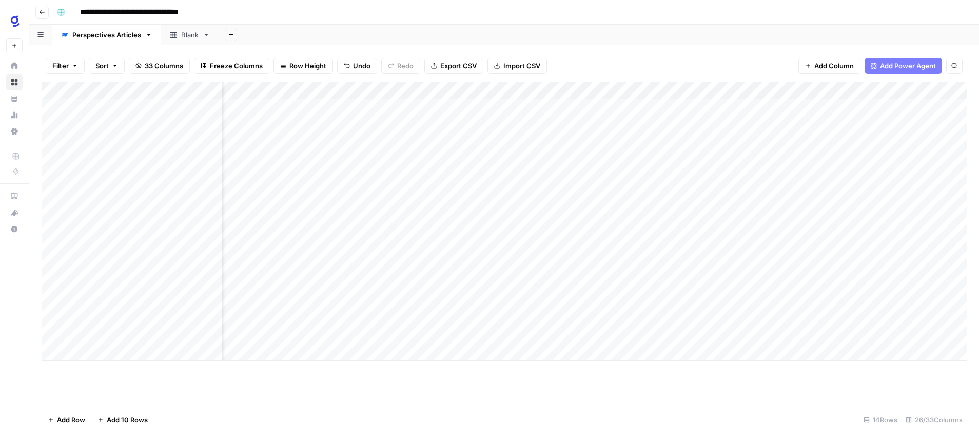
scroll to position [0, 503]
click at [751, 228] on div "Add Column" at bounding box center [504, 221] width 925 height 278
click at [580, 227] on div "Add Column" at bounding box center [504, 221] width 925 height 278
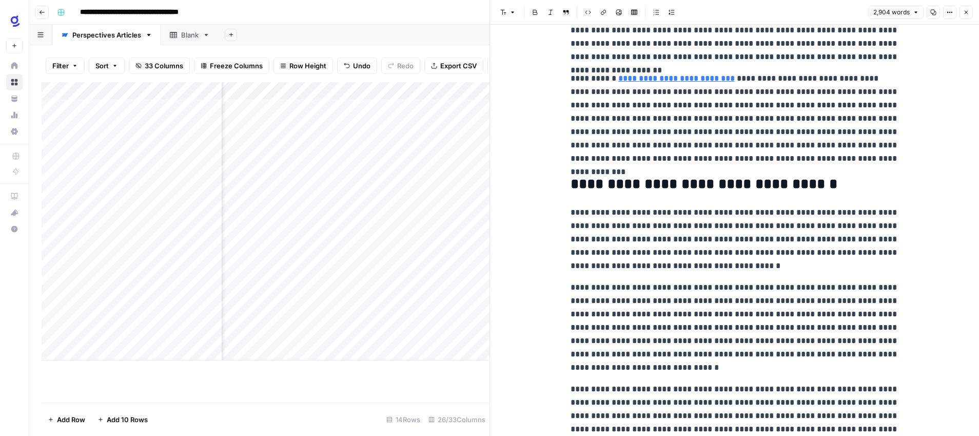
scroll to position [702, 0]
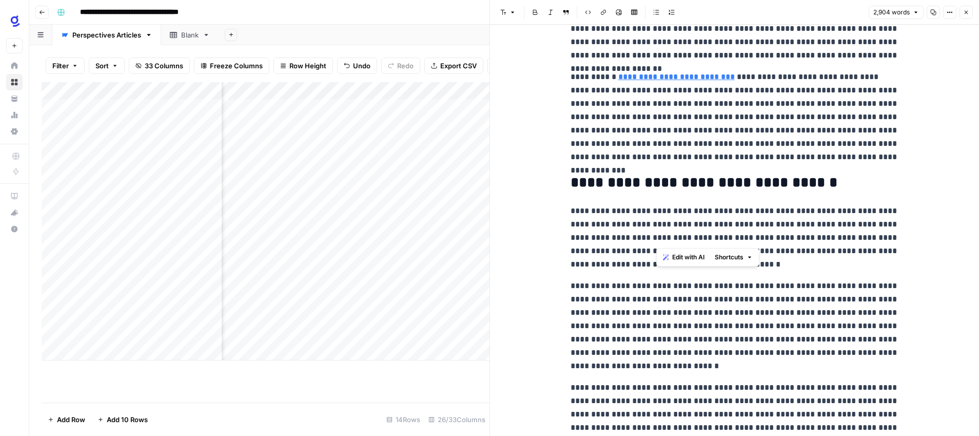
drag, startPoint x: 818, startPoint y: 224, endPoint x: 657, endPoint y: 242, distance: 161.7
click at [657, 242] on p "**********" at bounding box center [735, 237] width 329 height 67
click at [750, 259] on icon "button" at bounding box center [750, 257] width 6 height 6
click at [608, 14] on button "Link" at bounding box center [603, 12] width 13 height 13
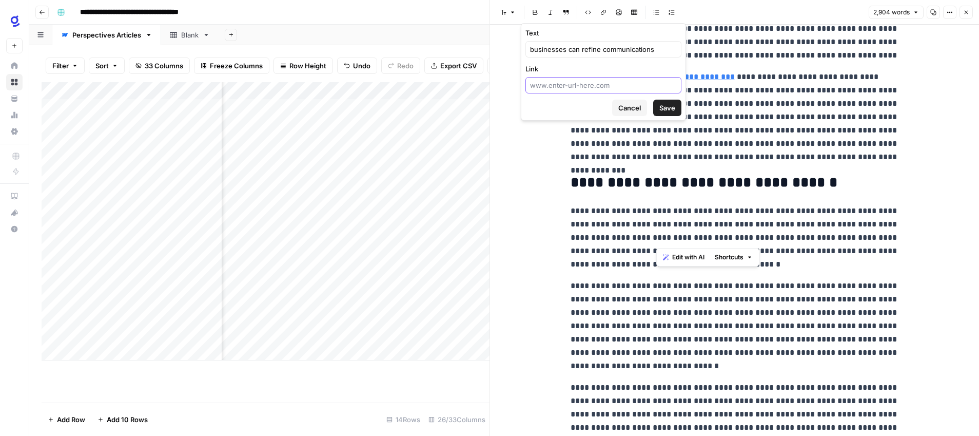
click at [596, 85] on input "Link" at bounding box center [603, 85] width 147 height 10
paste input "https://www.glean.com/solutions/support"
type input "https://www.glean.com/solutions/support"
click at [670, 108] on span "Save" at bounding box center [668, 108] width 16 height 10
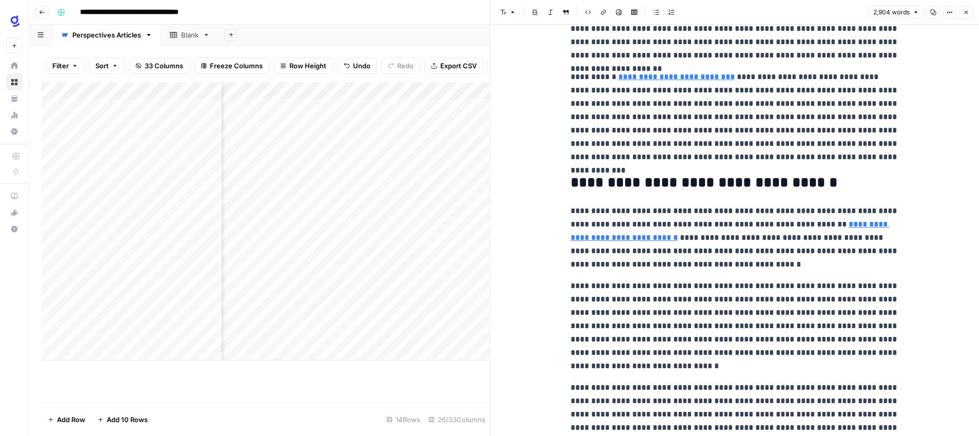
click at [966, 11] on icon "button" at bounding box center [966, 12] width 6 height 6
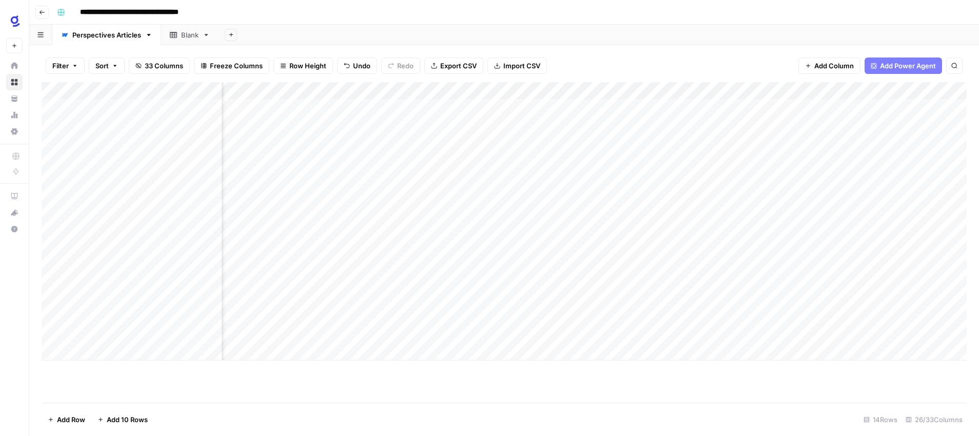
click at [659, 229] on div "Add Column" at bounding box center [504, 221] width 925 height 278
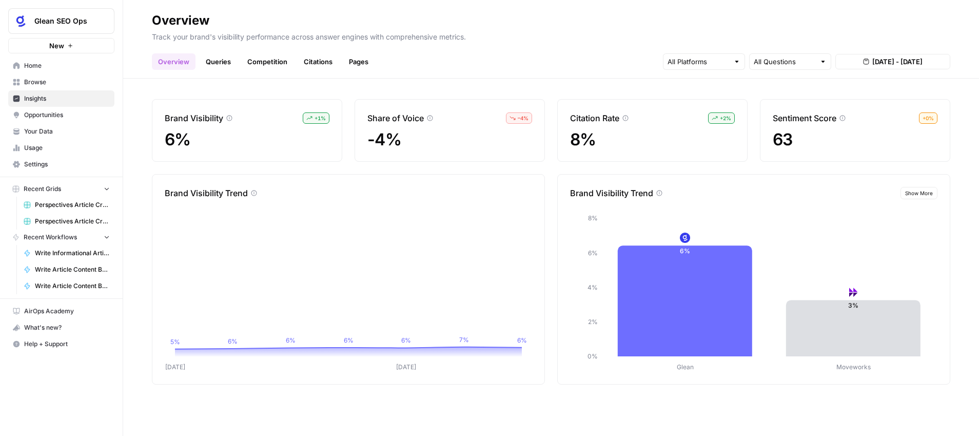
click at [75, 95] on span "Insights" at bounding box center [67, 98] width 86 height 9
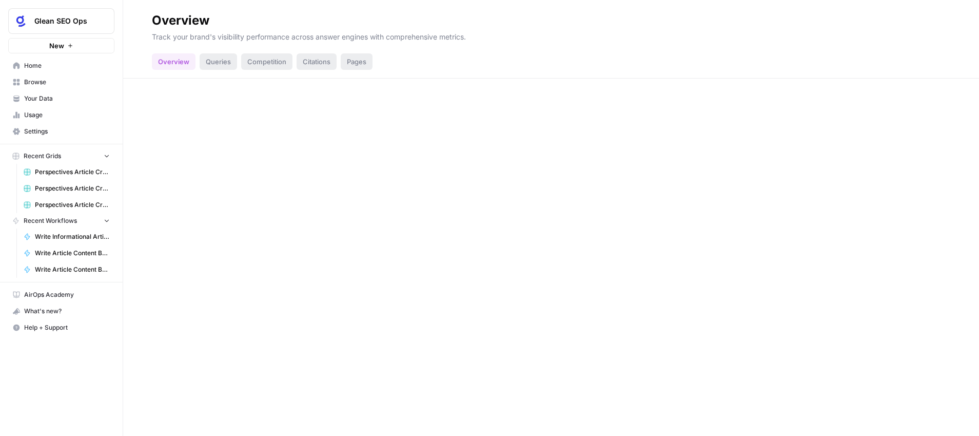
click at [41, 67] on span "Home" at bounding box center [67, 65] width 86 height 9
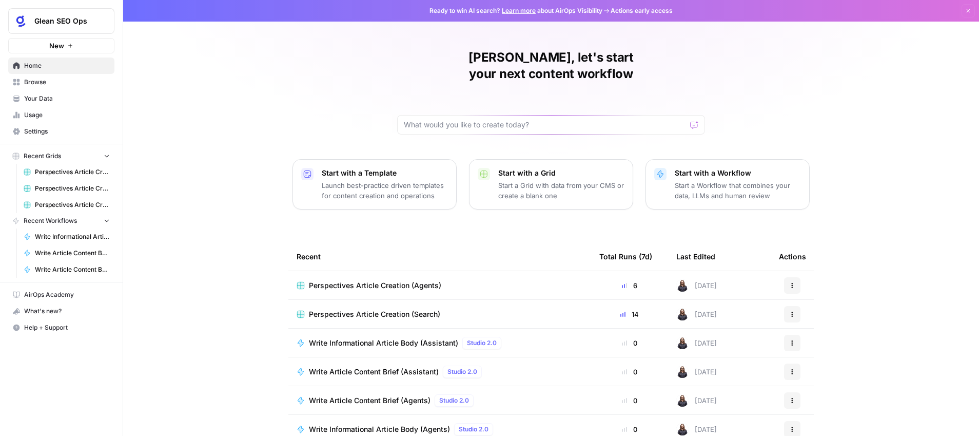
click at [43, 129] on span "Settings" at bounding box center [67, 131] width 86 height 9
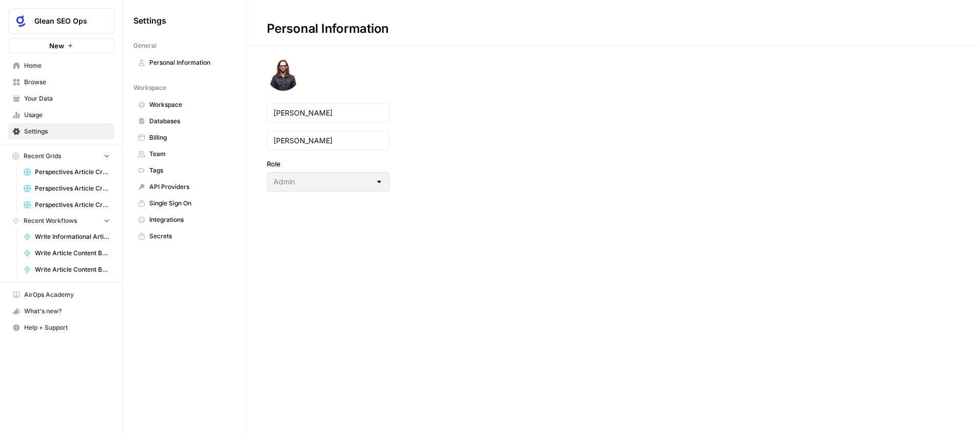
click at [169, 133] on span "Billing" at bounding box center [190, 137] width 82 height 9
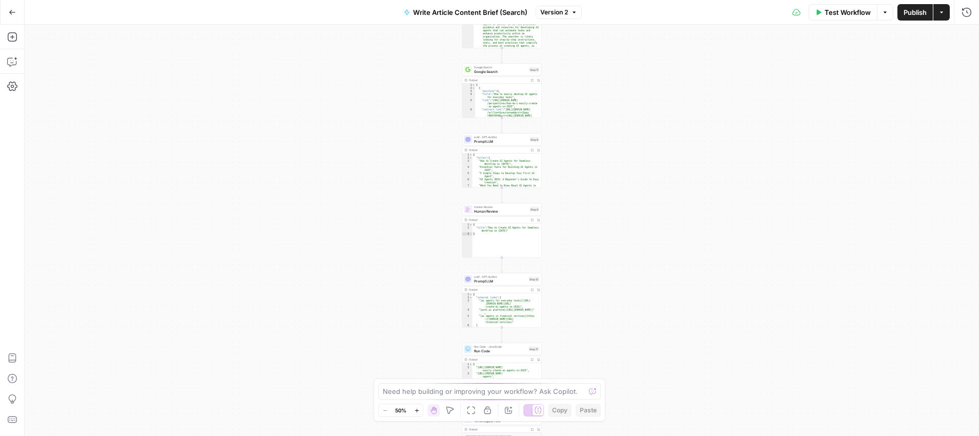
click at [9, 13] on icon "button" at bounding box center [12, 12] width 7 height 7
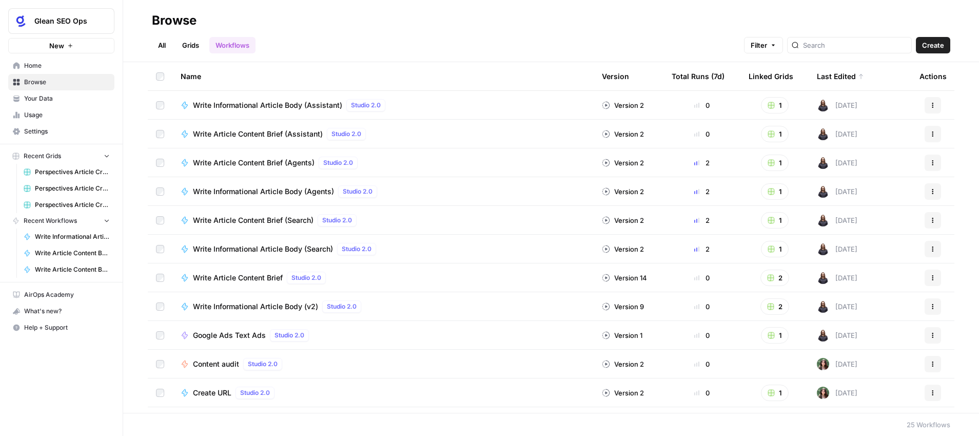
click at [75, 174] on span "Perspectives Article Creation" at bounding box center [72, 171] width 75 height 9
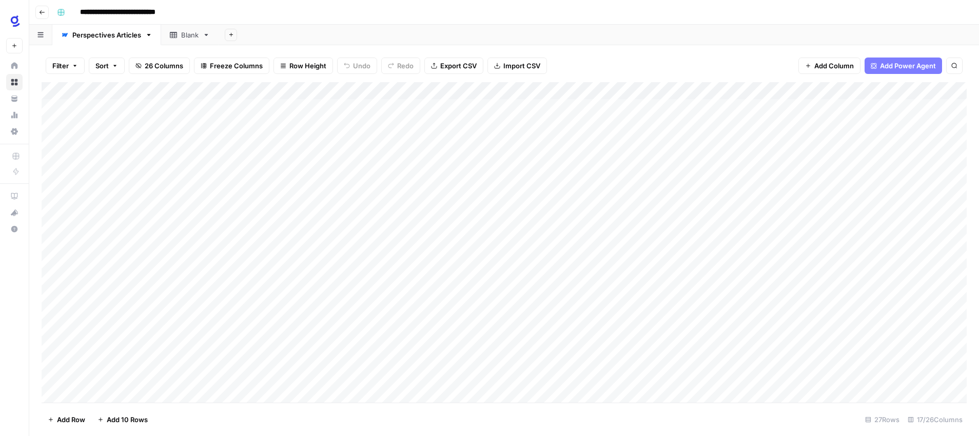
click at [42, 11] on icon "button" at bounding box center [42, 12] width 6 height 6
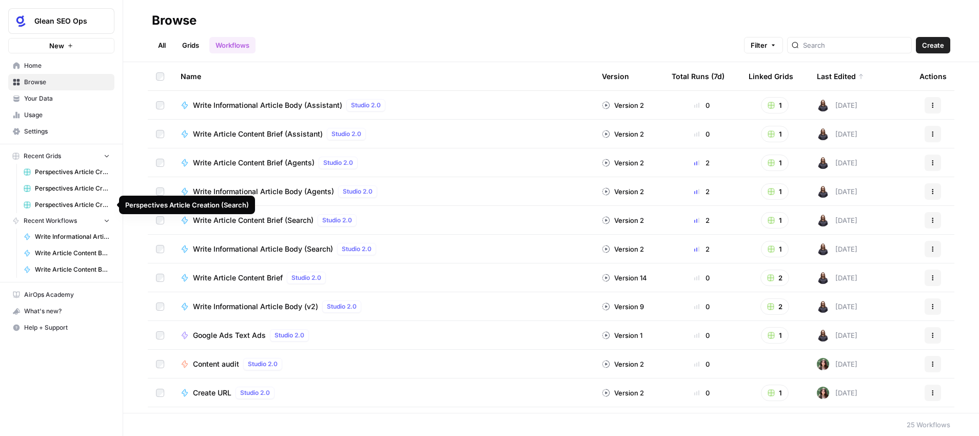
click at [90, 207] on span "Perspectives Article Creation (Search)" at bounding box center [72, 204] width 75 height 9
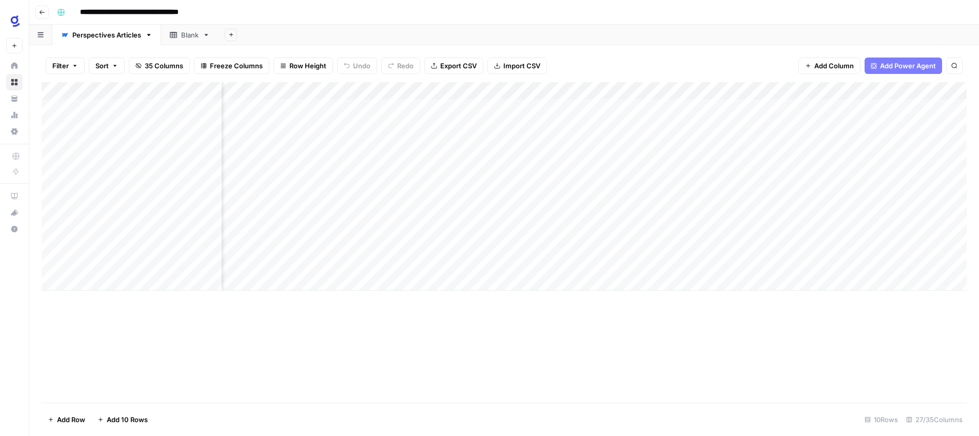
scroll to position [0, 697]
click at [473, 229] on div "Add Column" at bounding box center [504, 221] width 925 height 278
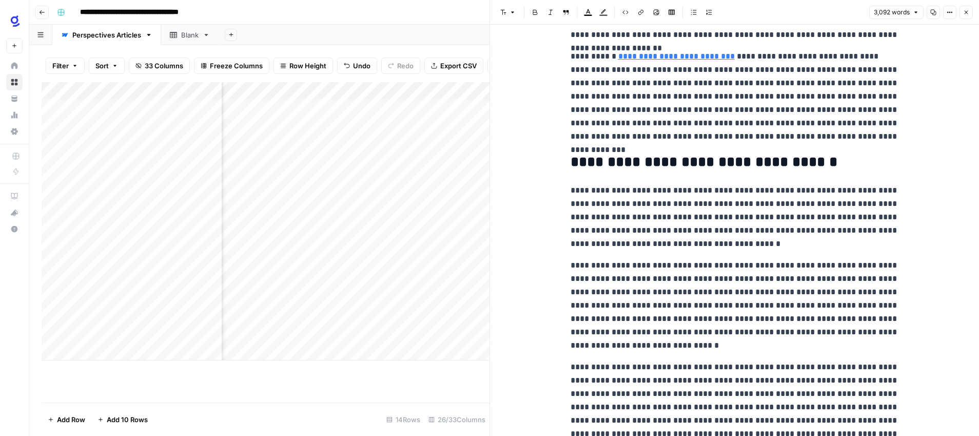
scroll to position [964, 0]
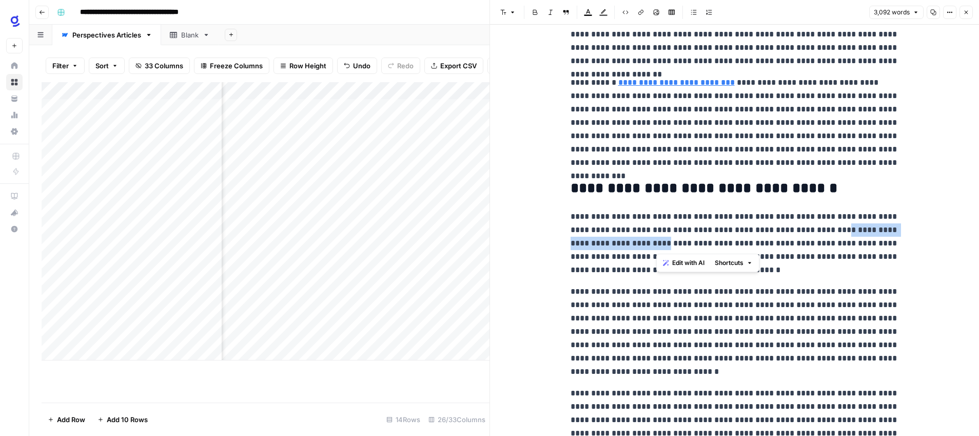
drag, startPoint x: 817, startPoint y: 230, endPoint x: 655, endPoint y: 244, distance: 161.8
click at [655, 244] on p "**********" at bounding box center [735, 243] width 329 height 67
click at [638, 13] on icon "button" at bounding box center [641, 12] width 6 height 6
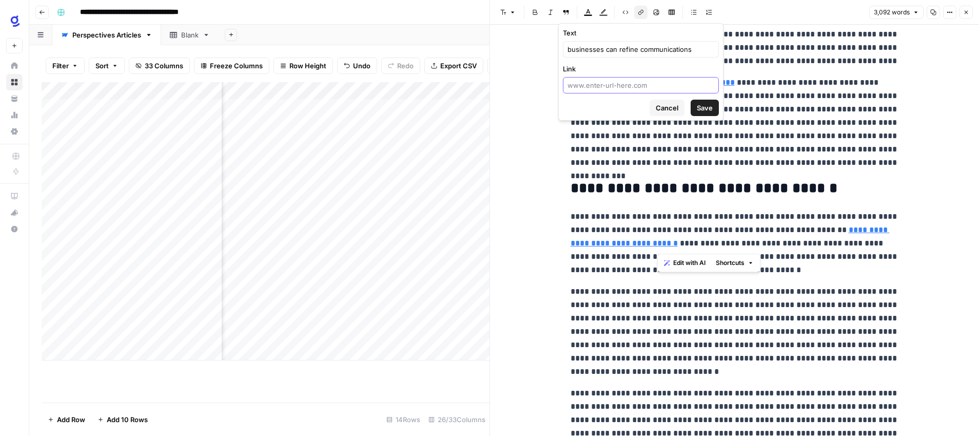
click at [642, 88] on input "Link" at bounding box center [641, 85] width 147 height 10
paste input "https://www.glean.com/solutions/support"
type input "https://www.glean.com/solutions/support"
click at [710, 109] on span "Save" at bounding box center [705, 108] width 16 height 10
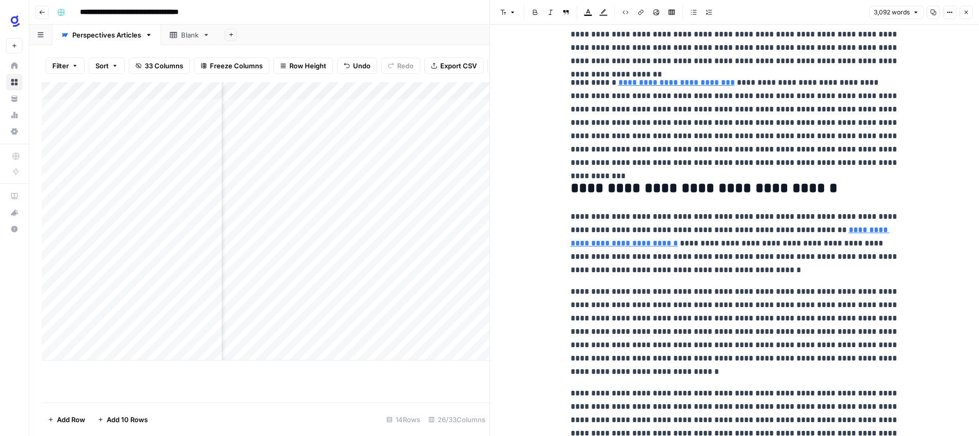
click at [759, 236] on p "**********" at bounding box center [735, 243] width 329 height 67
click at [637, 245] on link "**********" at bounding box center [730, 236] width 319 height 21
click at [746, 247] on p "**********" at bounding box center [735, 243] width 329 height 67
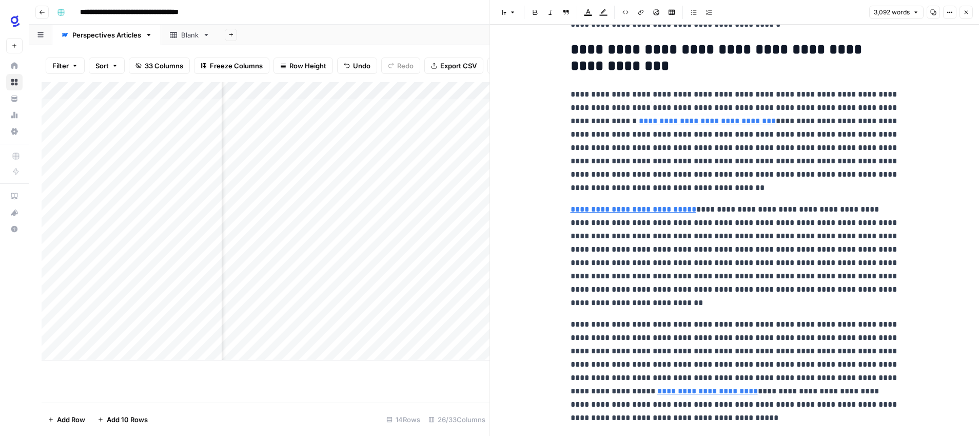
scroll to position [2177, 0]
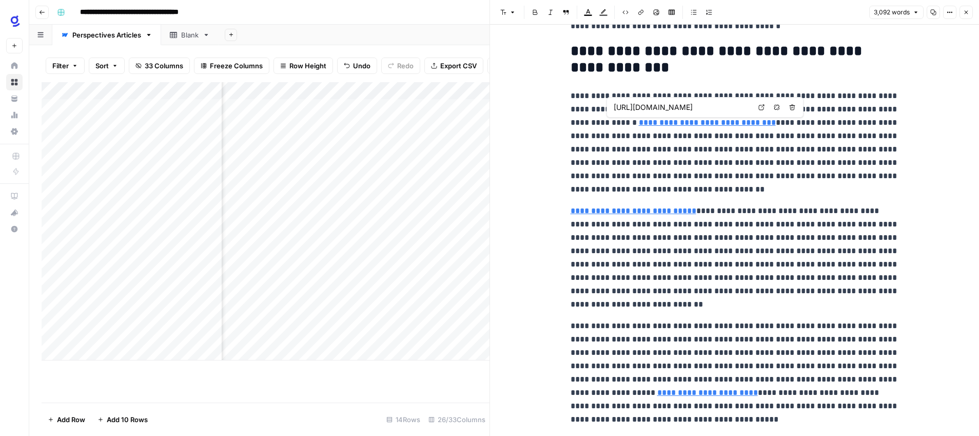
type input "https://www.glean.com/agent-library"
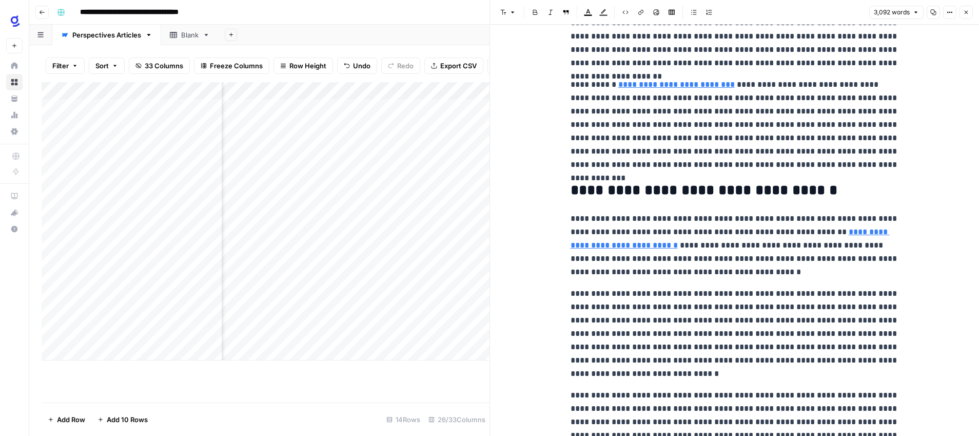
scroll to position [949, 0]
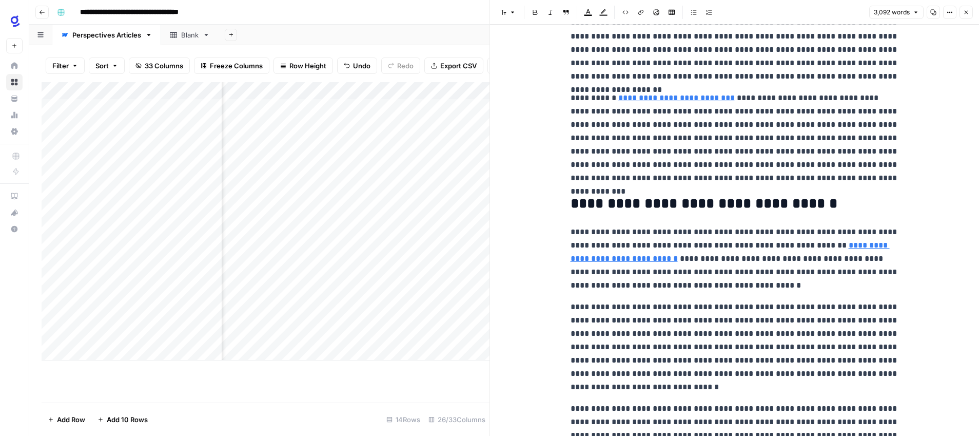
click at [969, 11] on icon "button" at bounding box center [966, 12] width 6 height 6
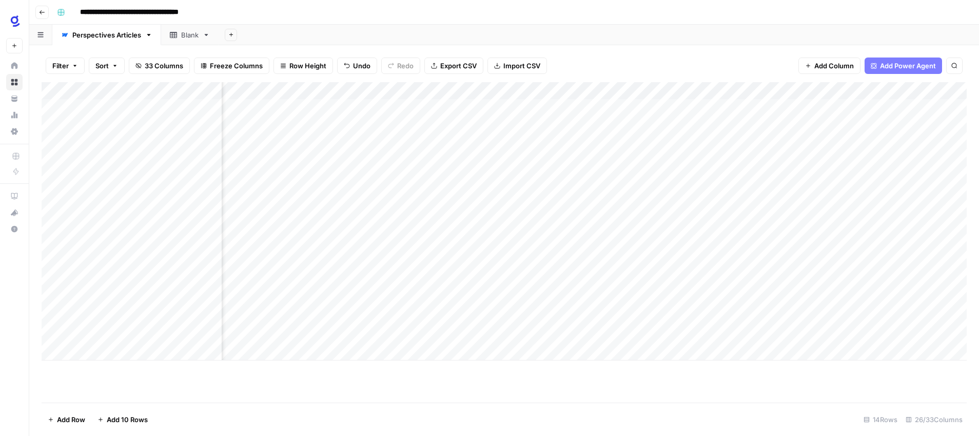
click at [576, 228] on div "Add Column" at bounding box center [504, 221] width 925 height 278
click at [449, 228] on div "Add Column" at bounding box center [504, 221] width 925 height 278
click at [449, 228] on textarea "**********" at bounding box center [488, 230] width 164 height 14
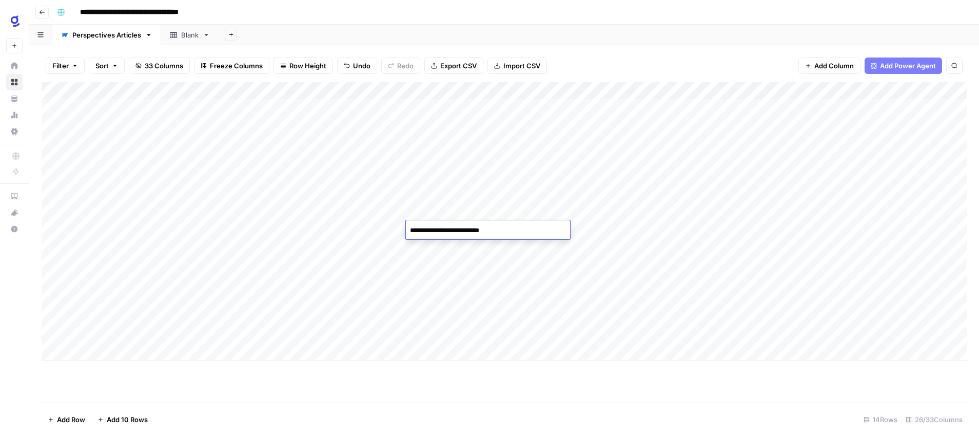
click at [449, 228] on textarea "**********" at bounding box center [488, 230] width 164 height 14
click at [553, 383] on div "Add Column" at bounding box center [504, 242] width 925 height 320
click at [563, 229] on div "Add Column" at bounding box center [504, 221] width 925 height 278
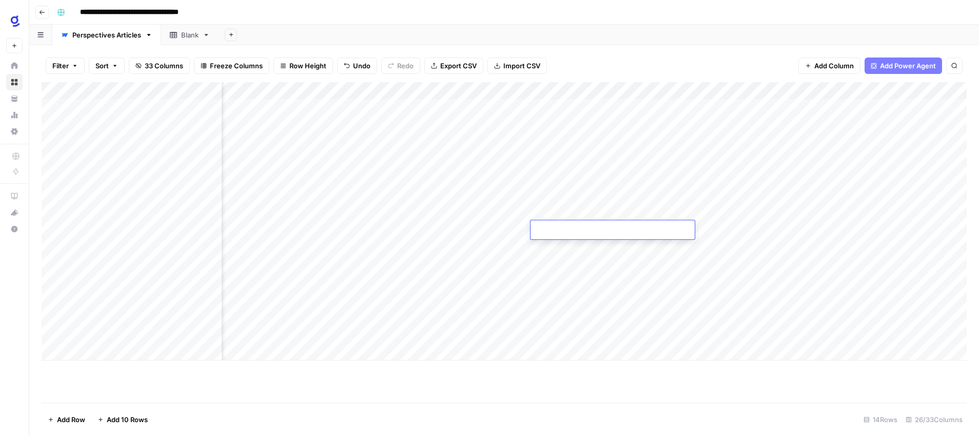
type textarea "**********"
click at [576, 379] on div "Add Column" at bounding box center [504, 242] width 925 height 320
click at [491, 215] on div "Add Column" at bounding box center [504, 221] width 925 height 278
drag, startPoint x: 530, startPoint y: 219, endPoint x: 529, endPoint y: 227, distance: 8.9
click at [529, 227] on div "Add Column" at bounding box center [504, 221] width 925 height 278
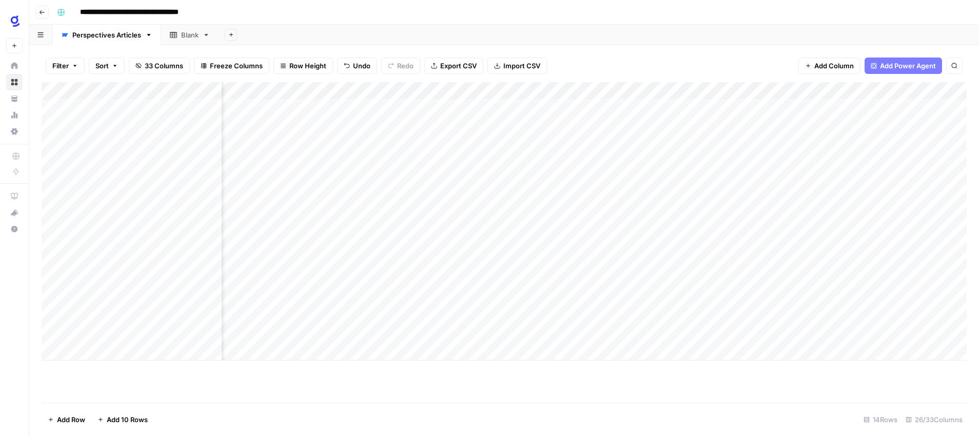
scroll to position [0, 1551]
click at [469, 228] on div "Add Column" at bounding box center [504, 221] width 925 height 278
click at [692, 229] on div "Add Column" at bounding box center [504, 221] width 925 height 278
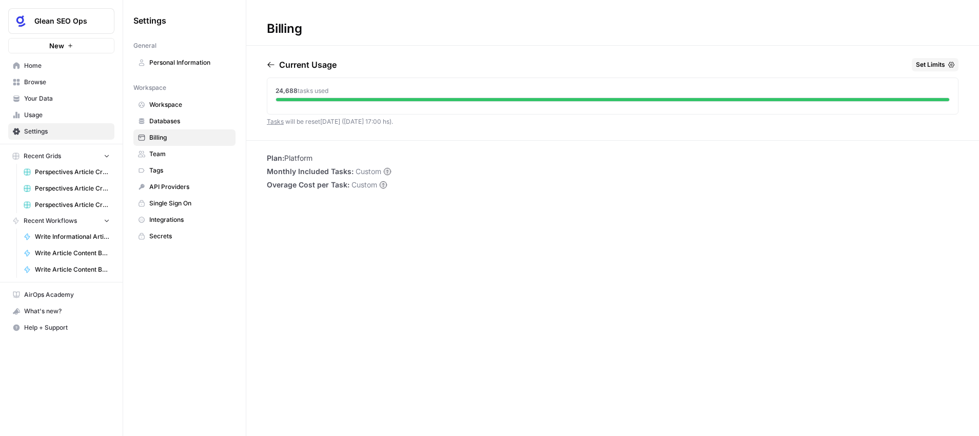
click at [643, 30] on h1 "Billing" at bounding box center [612, 23] width 733 height 46
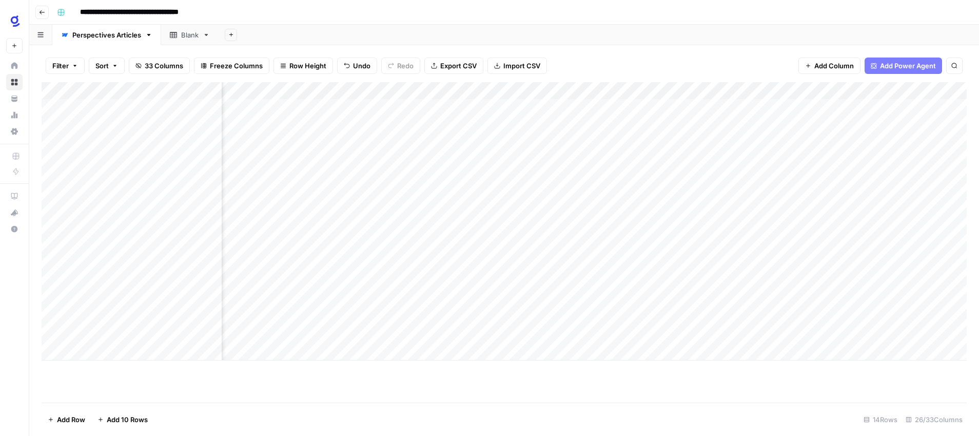
scroll to position [0, 402]
click at [41, 11] on icon "button" at bounding box center [42, 12] width 6 height 6
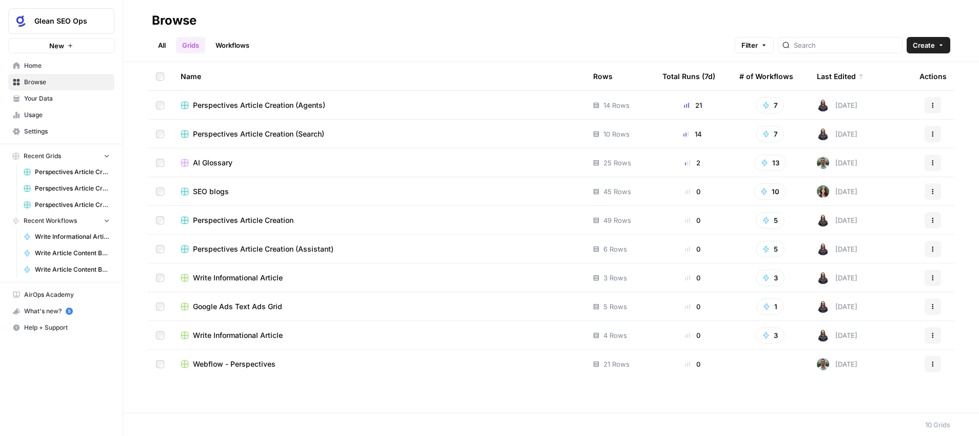
click at [308, 130] on span "Perspectives Article Creation (Search)" at bounding box center [258, 134] width 131 height 10
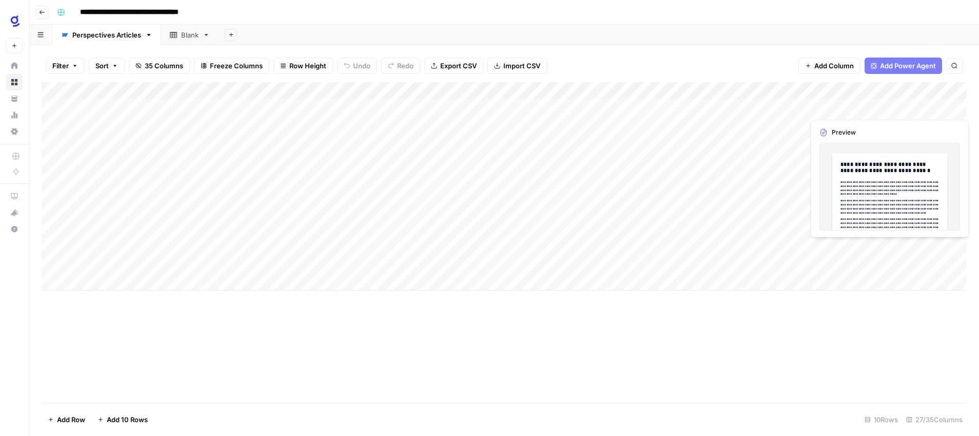
click at [162, 197] on div "Add Column" at bounding box center [504, 186] width 925 height 208
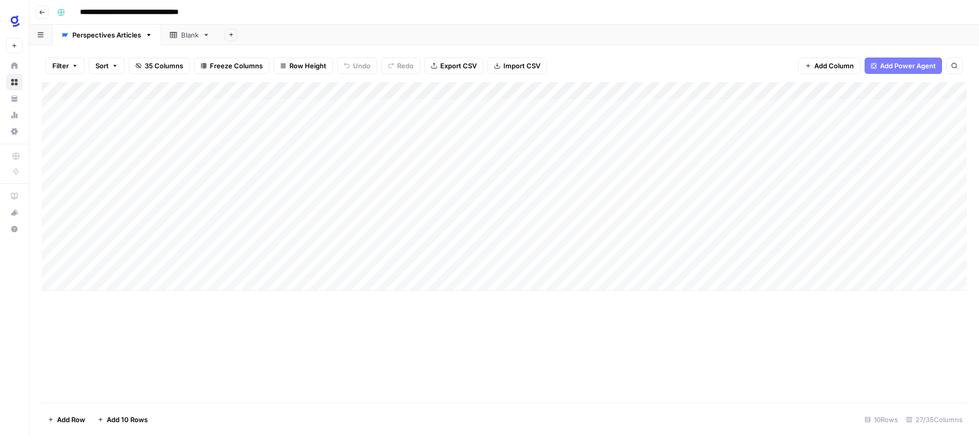
click at [162, 197] on div "Add Column" at bounding box center [504, 186] width 925 height 208
type textarea "**********"
click at [269, 193] on div "Add Column" at bounding box center [504, 186] width 925 height 208
click at [304, 194] on div "Add Column" at bounding box center [504, 186] width 925 height 208
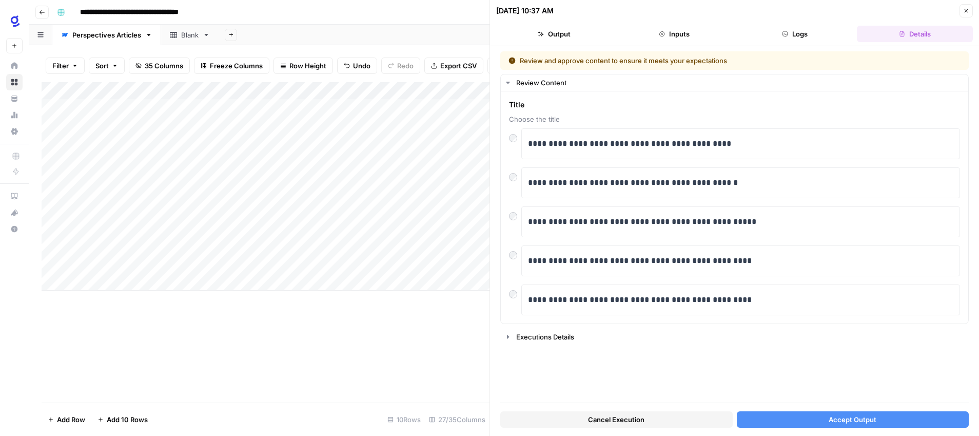
click at [816, 419] on button "Accept Output" at bounding box center [853, 419] width 233 height 16
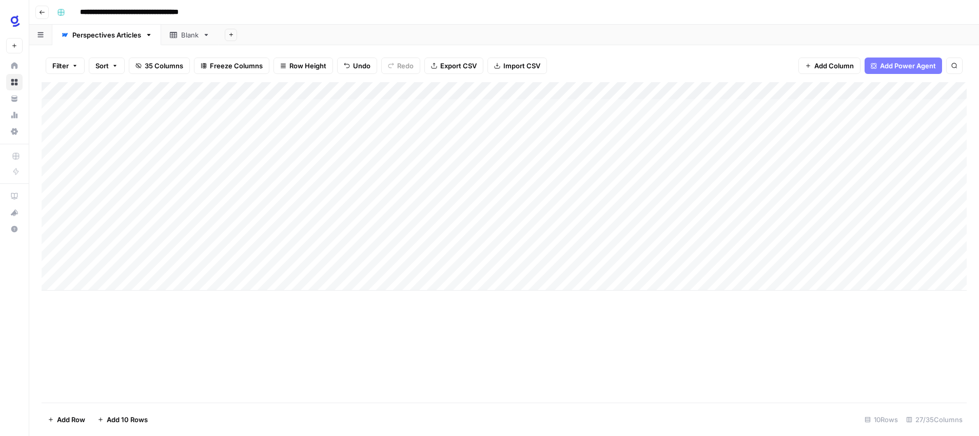
click at [388, 195] on div "Add Column" at bounding box center [504, 186] width 925 height 208
click at [317, 195] on textarea "**********" at bounding box center [396, 195] width 164 height 14
type textarea "**********"
click at [431, 319] on div "Add Column" at bounding box center [504, 242] width 925 height 320
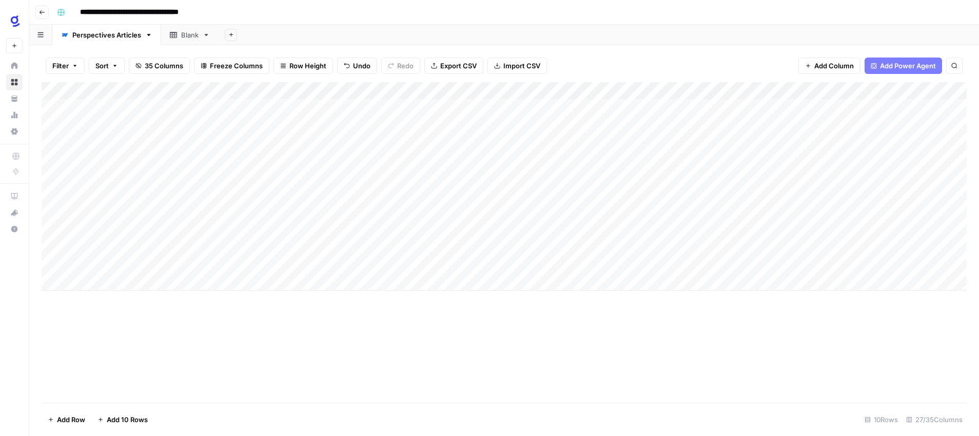
click at [555, 193] on div "Add Column" at bounding box center [504, 186] width 925 height 208
click at [465, 194] on div "Add Column" at bounding box center [504, 186] width 925 height 208
click at [465, 194] on textarea "**********" at bounding box center [496, 195] width 181 height 14
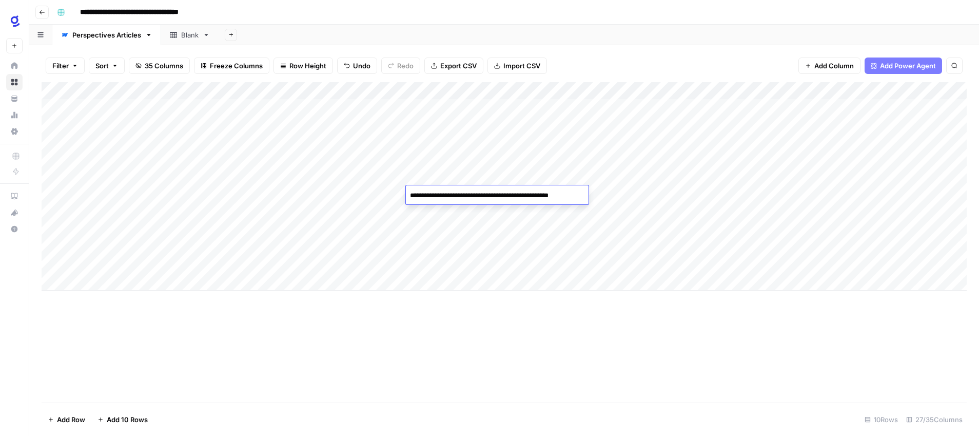
click at [465, 194] on textarea "**********" at bounding box center [496, 195] width 181 height 14
click at [372, 195] on div "Add Column" at bounding box center [504, 186] width 925 height 208
click at [434, 322] on div "Add Column" at bounding box center [504, 242] width 925 height 320
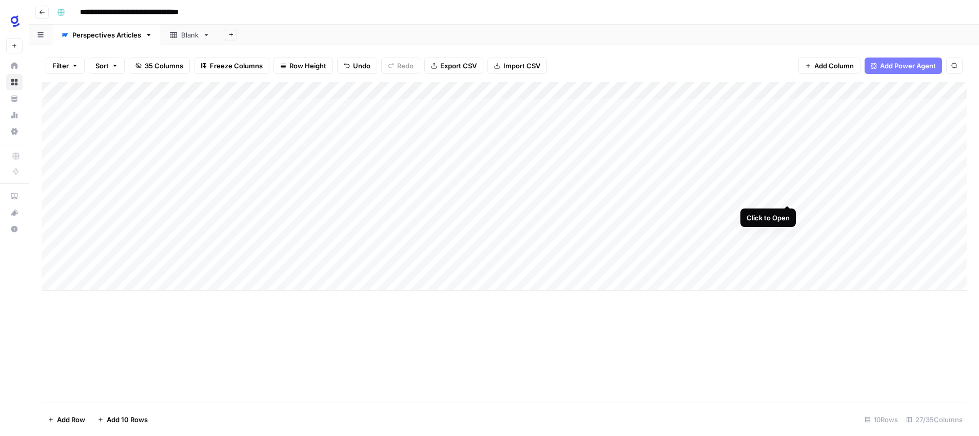
click at [786, 194] on div "Add Column" at bounding box center [504, 186] width 925 height 208
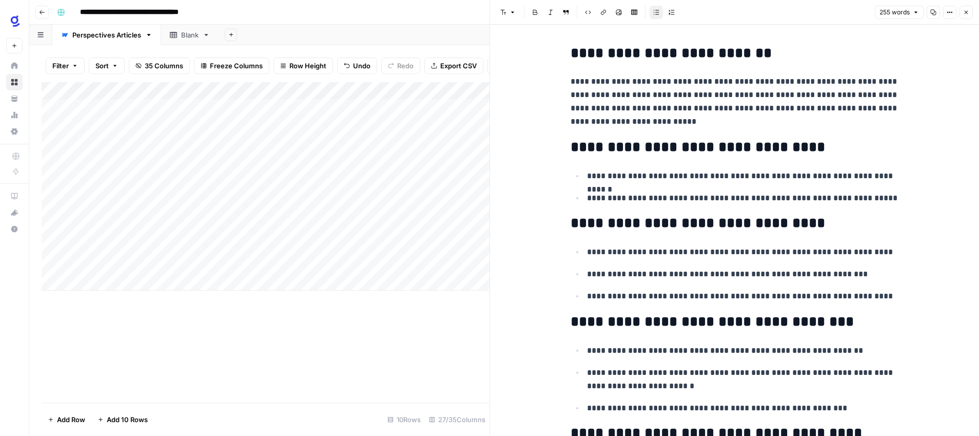
click at [967, 13] on icon "button" at bounding box center [966, 12] width 6 height 6
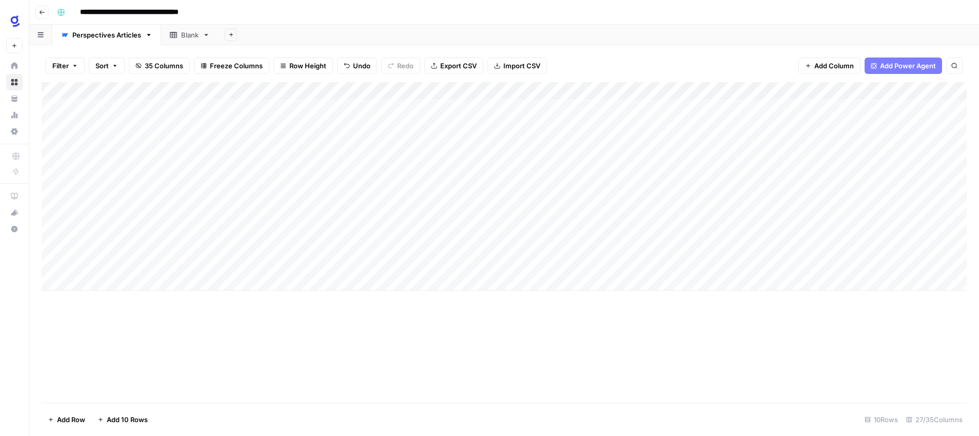
click at [843, 195] on div "Add Column" at bounding box center [504, 186] width 925 height 208
click at [740, 195] on div "Add Column" at bounding box center [504, 186] width 925 height 208
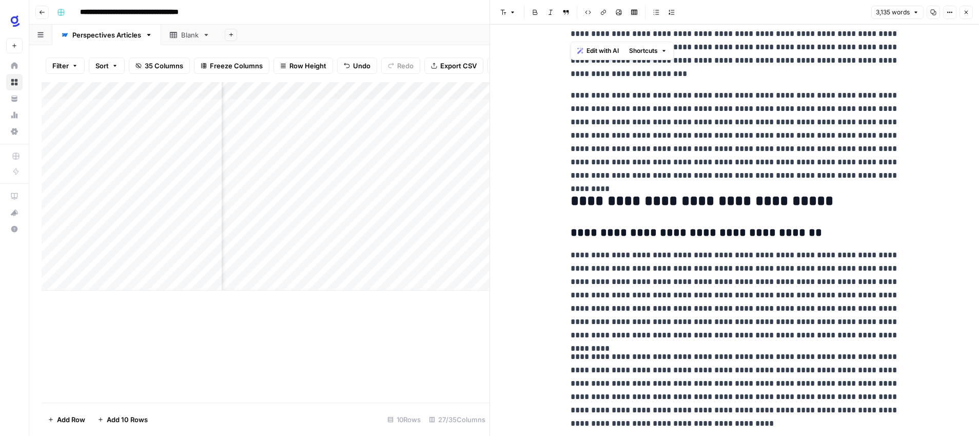
scroll to position [3930, 0]
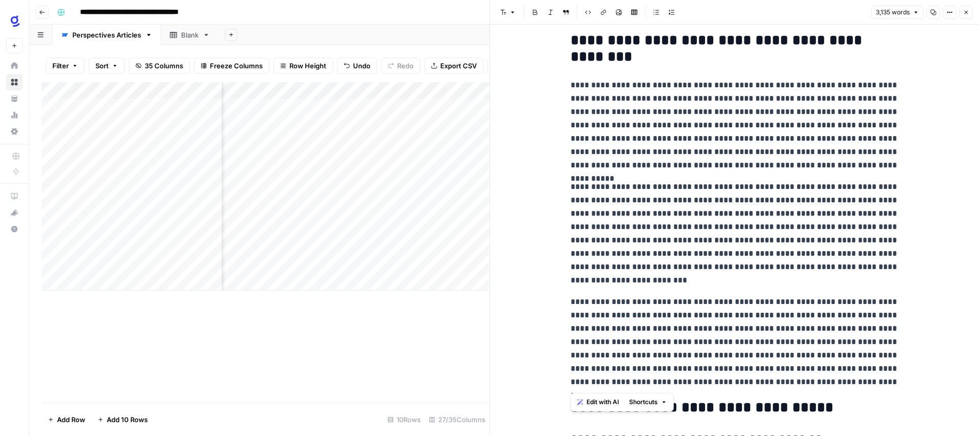
drag, startPoint x: 571, startPoint y: 123, endPoint x: 874, endPoint y: 388, distance: 402.7
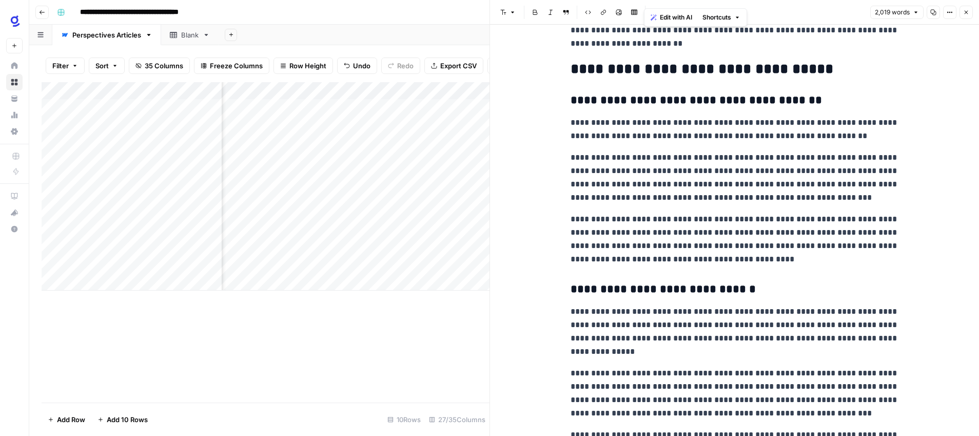
scroll to position [1867, 0]
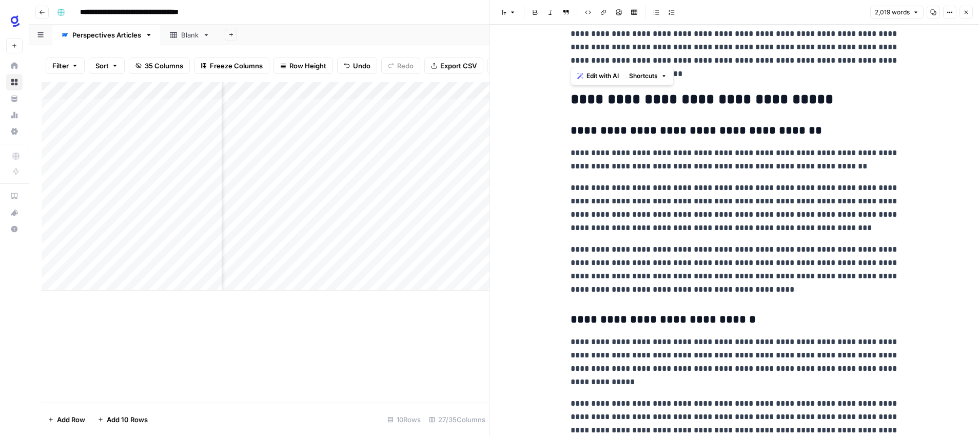
drag, startPoint x: 794, startPoint y: 387, endPoint x: 574, endPoint y: 96, distance: 365.0
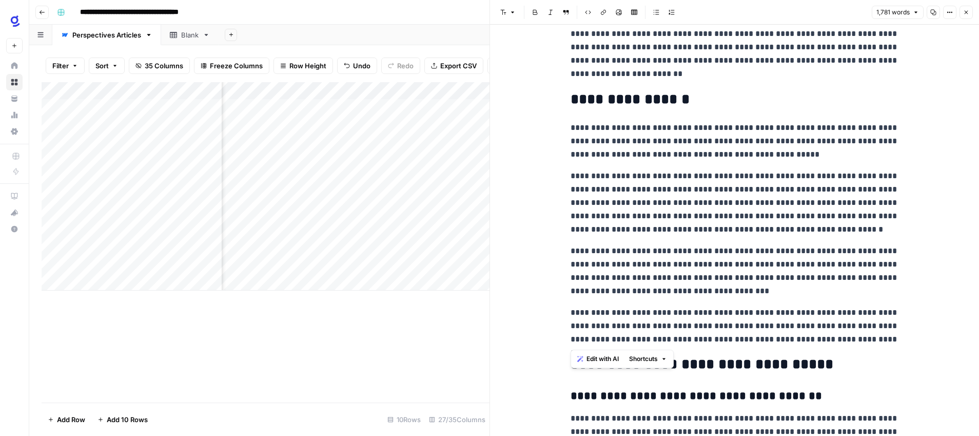
drag, startPoint x: 855, startPoint y: 340, endPoint x: 572, endPoint y: 103, distance: 369.1
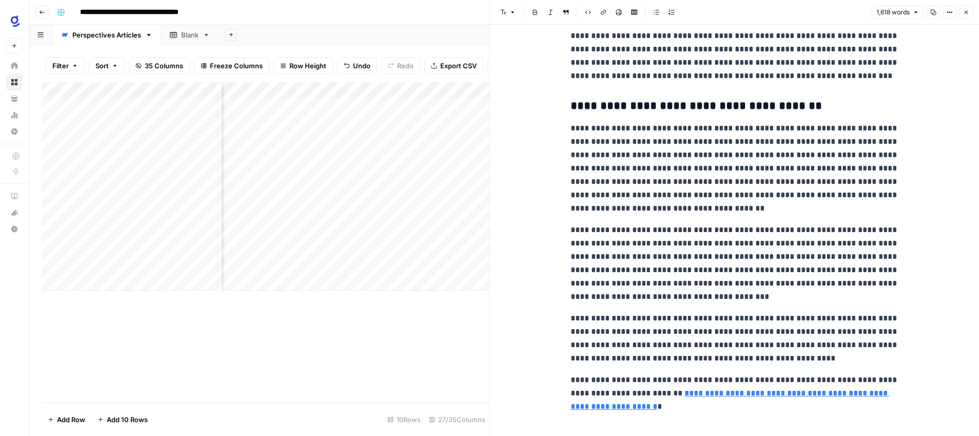
scroll to position [2348, 0]
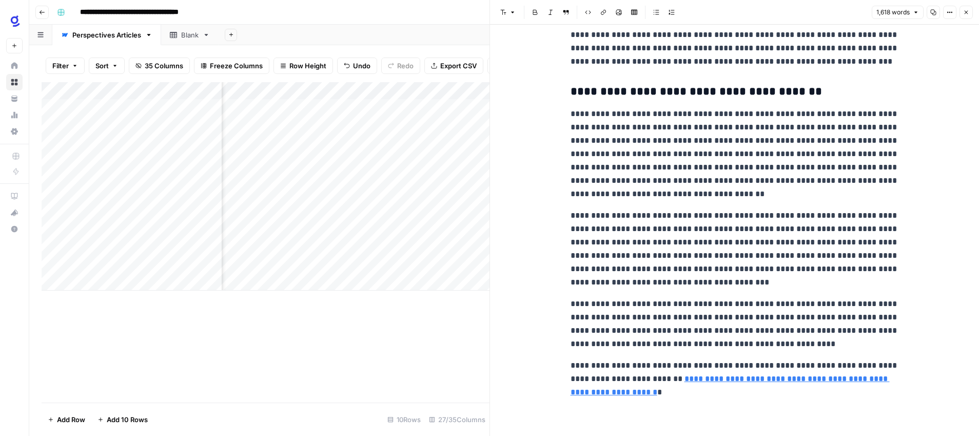
click at [740, 346] on p "**********" at bounding box center [735, 323] width 329 height 53
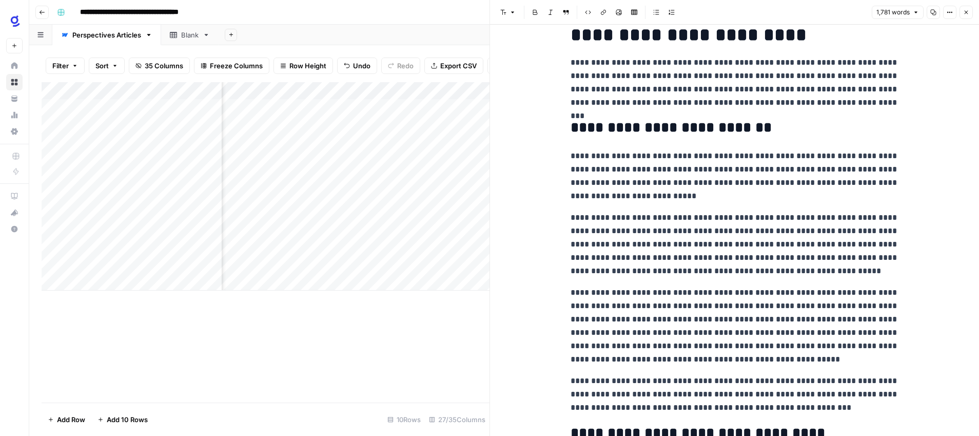
scroll to position [0, 0]
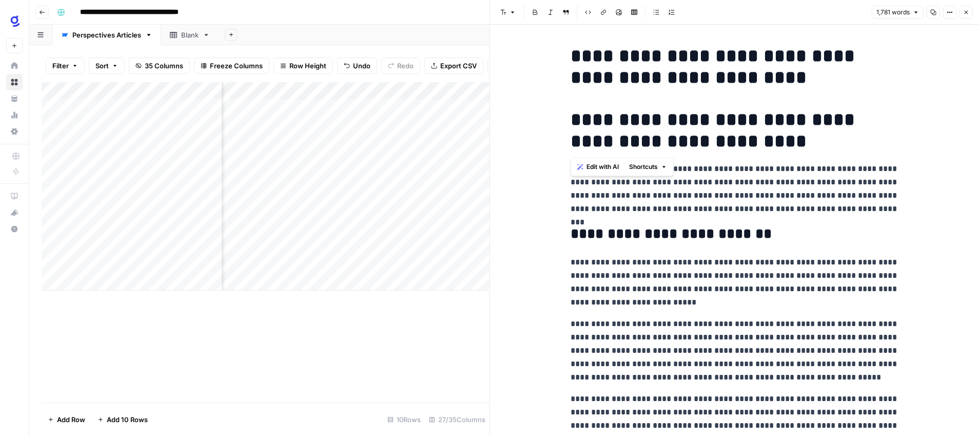
drag, startPoint x: 755, startPoint y: 142, endPoint x: 570, endPoint y: 125, distance: 185.1
click at [571, 125] on h1 "**********" at bounding box center [735, 130] width 329 height 43
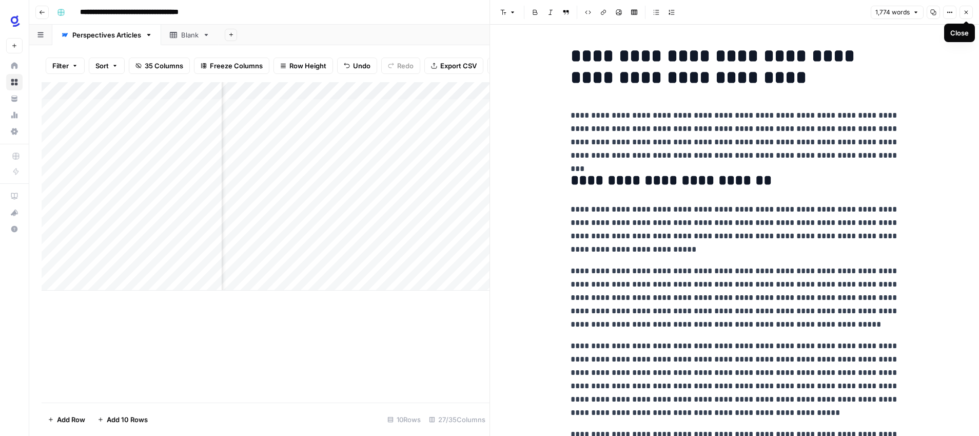
click at [968, 11] on icon "button" at bounding box center [966, 12] width 6 height 6
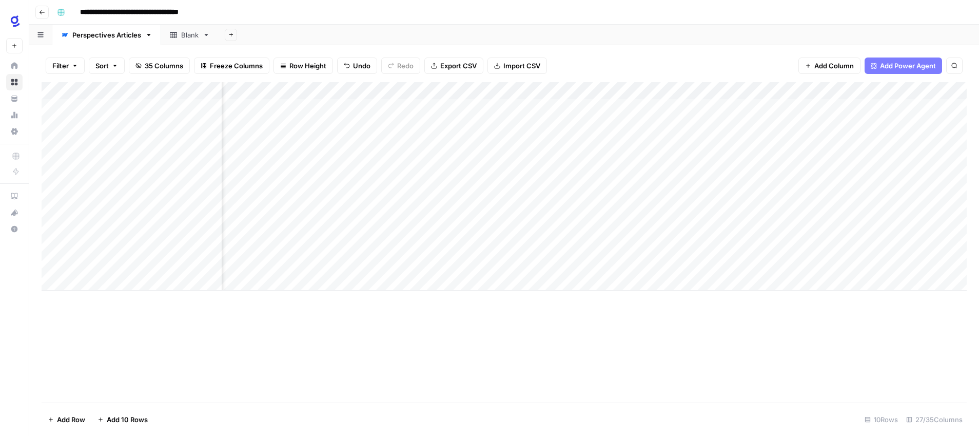
click at [838, 195] on div "Add Column" at bounding box center [504, 186] width 925 height 208
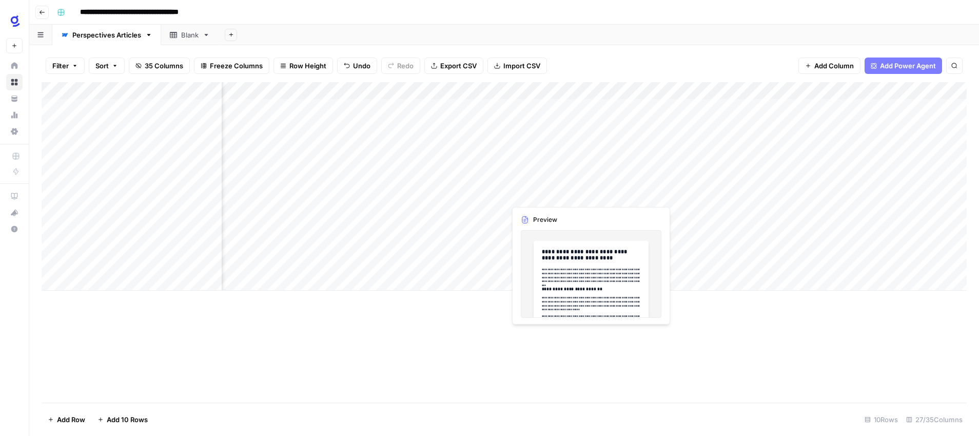
click at [588, 195] on div "Add Column" at bounding box center [504, 186] width 925 height 208
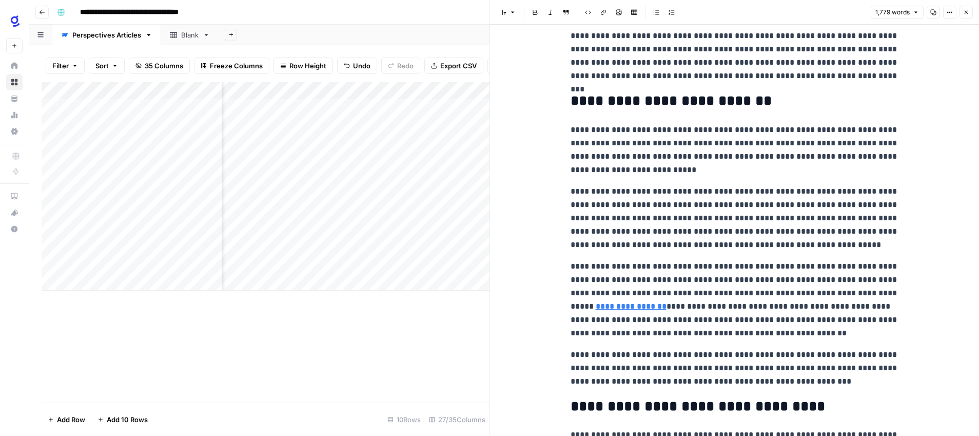
scroll to position [80, 0]
click at [618, 307] on link "**********" at bounding box center [631, 306] width 71 height 8
click at [693, 263] on p "**********" at bounding box center [735, 299] width 329 height 80
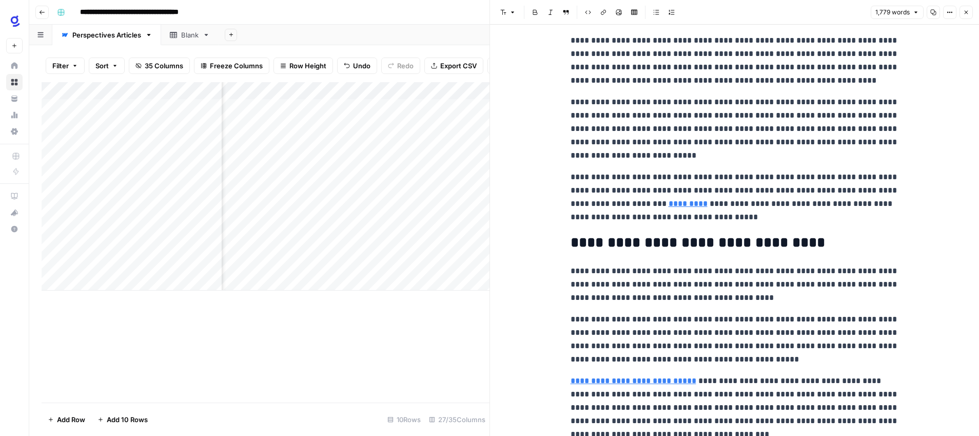
scroll to position [477, 0]
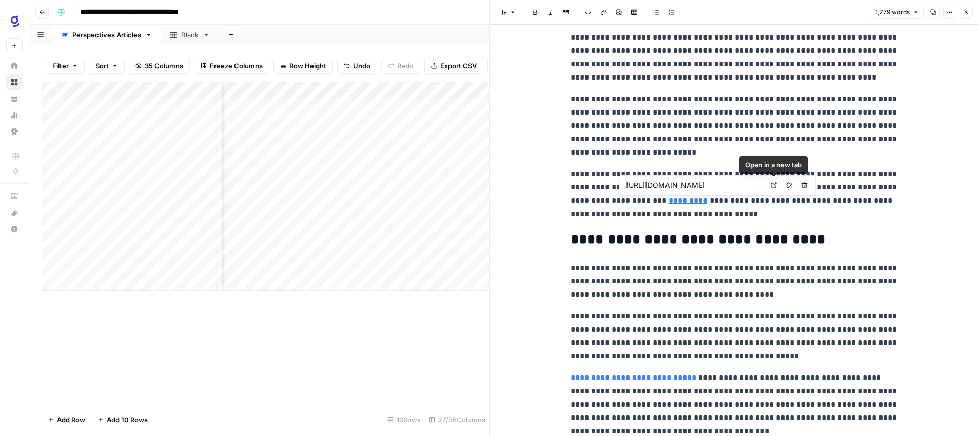
click at [774, 186] on icon at bounding box center [774, 185] width 6 height 6
click at [788, 185] on icon "button" at bounding box center [789, 185] width 6 height 6
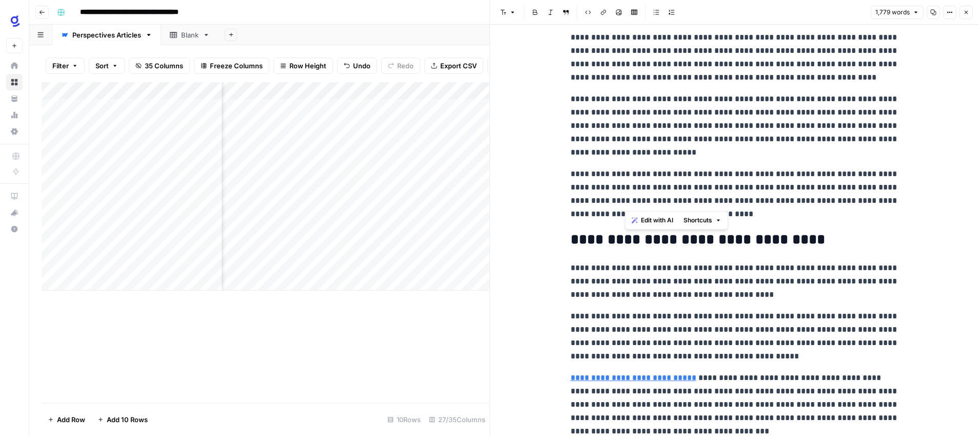
click at [729, 202] on p "**********" at bounding box center [735, 193] width 329 height 53
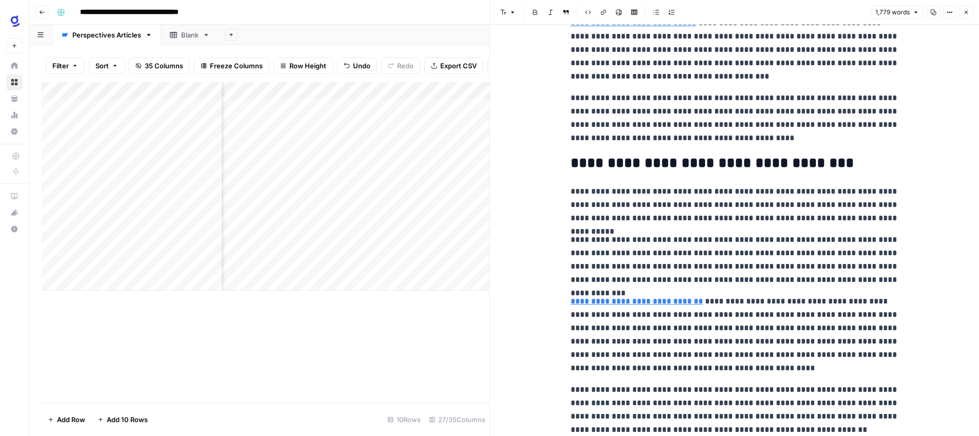
scroll to position [832, 0]
click at [690, 304] on link "**********" at bounding box center [637, 301] width 132 height 8
click at [721, 287] on icon at bounding box center [720, 286] width 6 height 6
drag, startPoint x: 670, startPoint y: 285, endPoint x: 655, endPoint y: 284, distance: 15.4
click at [655, 284] on input "https://www.glean.com/blog/data-security-posture-management" at bounding box center [640, 285] width 137 height 10
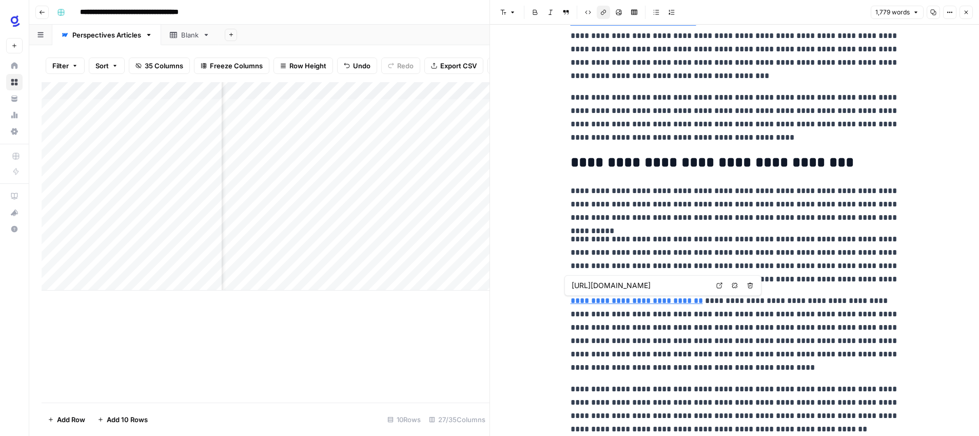
scroll to position [0, 49]
drag, startPoint x: 681, startPoint y: 284, endPoint x: 730, endPoint y: 285, distance: 49.3
click at [730, 285] on div "https://www.glean.com/security-posture-management Open in a new tab Remove link…" at bounding box center [663, 285] width 197 height 21
type input "https://www.glean.com/security"
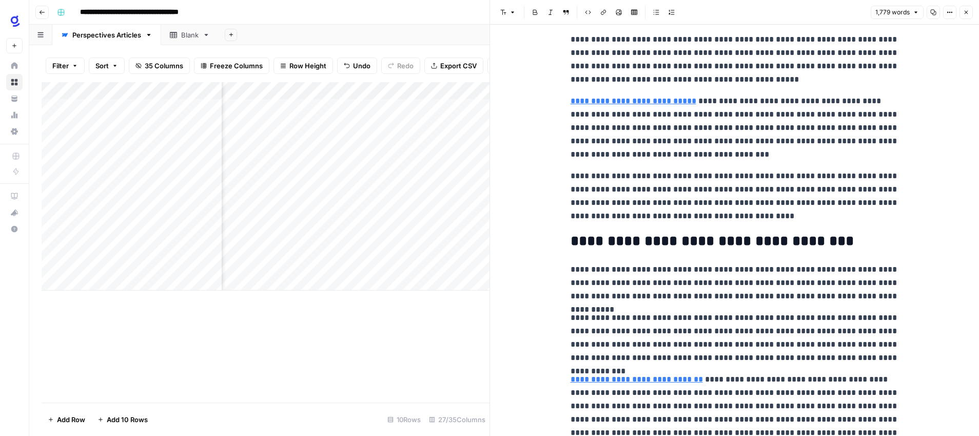
scroll to position [778, 0]
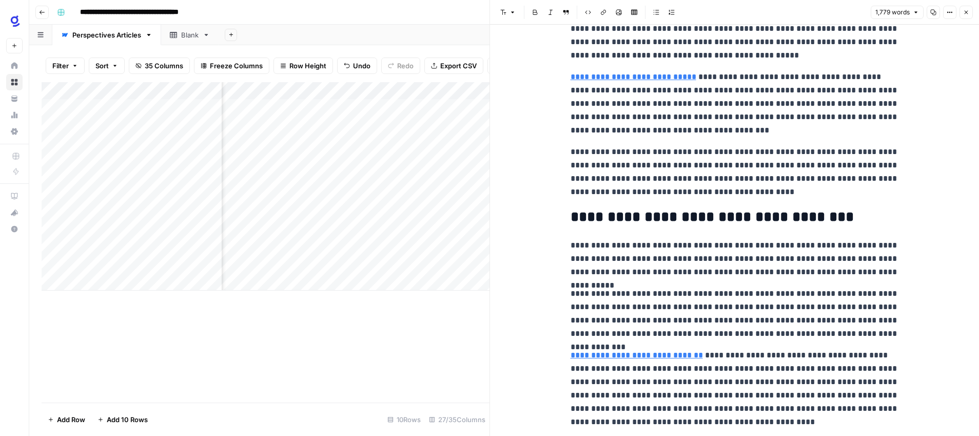
click at [758, 380] on p "**********" at bounding box center [735, 389] width 329 height 80
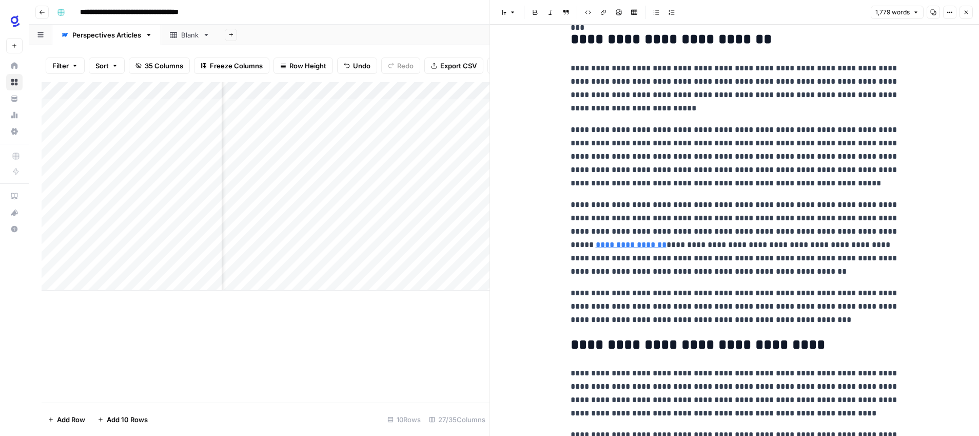
scroll to position [0, 0]
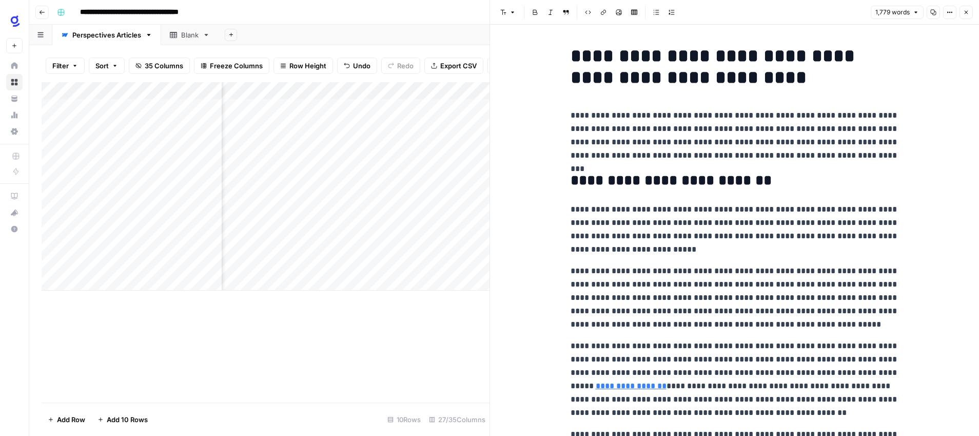
click at [966, 11] on icon "button" at bounding box center [966, 12] width 6 height 6
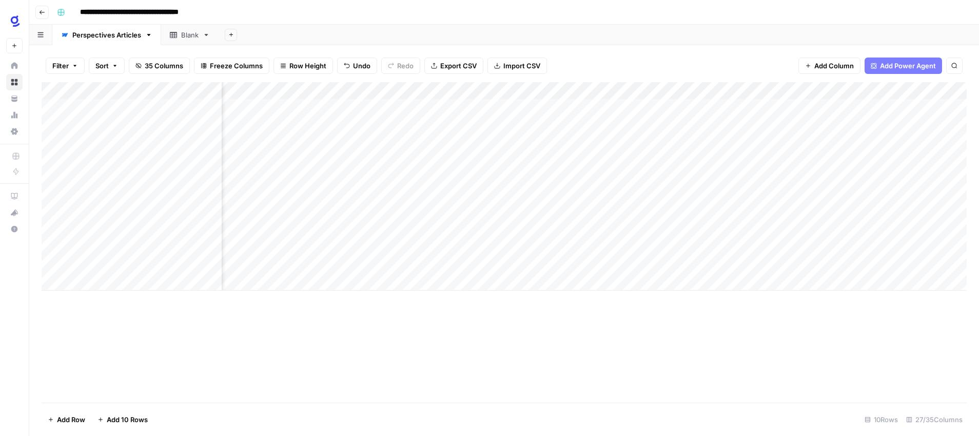
click at [671, 194] on div "Add Column" at bounding box center [504, 186] width 925 height 208
click at [40, 10] on icon "button" at bounding box center [42, 12] width 6 height 6
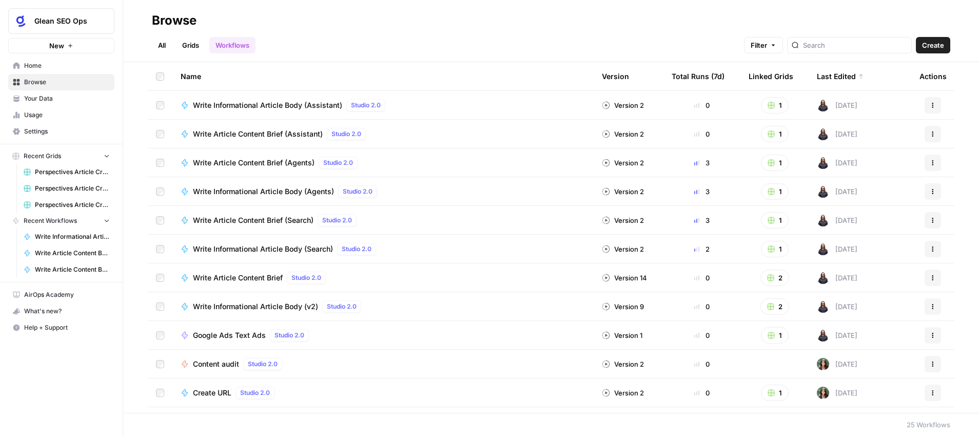
click at [191, 48] on link "Grids" at bounding box center [190, 45] width 29 height 16
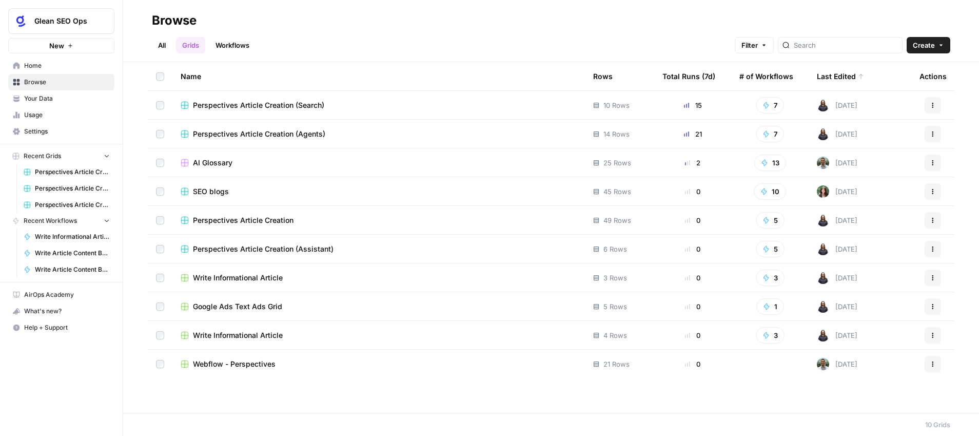
click at [297, 137] on span "Perspectives Article Creation (Agents)" at bounding box center [259, 134] width 132 height 10
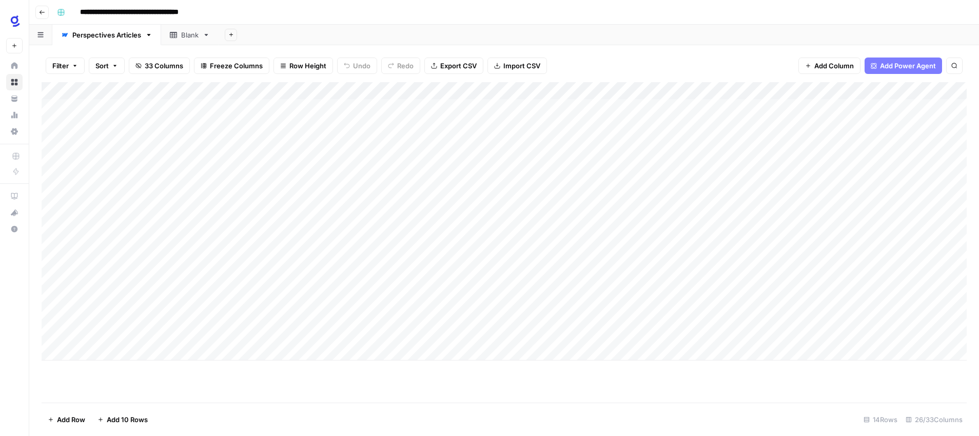
click at [163, 247] on div "Add Column" at bounding box center [504, 221] width 925 height 278
type textarea "**********"
click at [267, 246] on div "Add Column" at bounding box center [504, 221] width 925 height 278
click at [304, 248] on div "Add Column" at bounding box center [504, 221] width 925 height 278
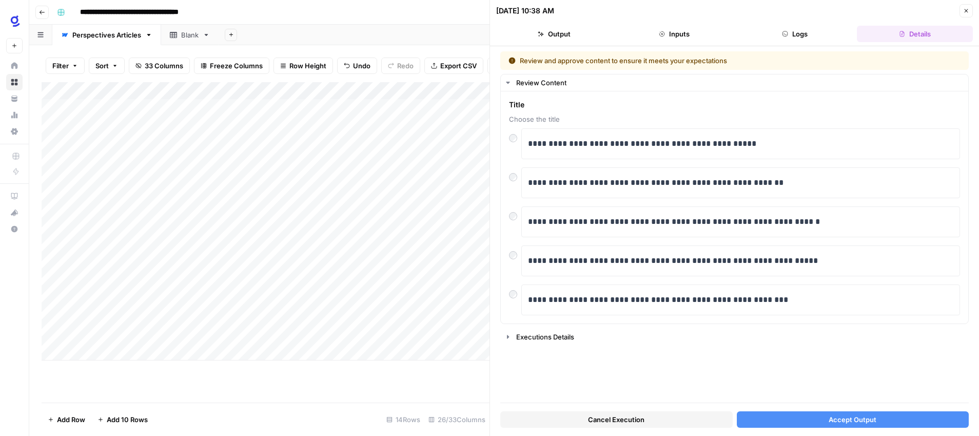
click at [829, 420] on span "Accept Output" at bounding box center [853, 419] width 48 height 10
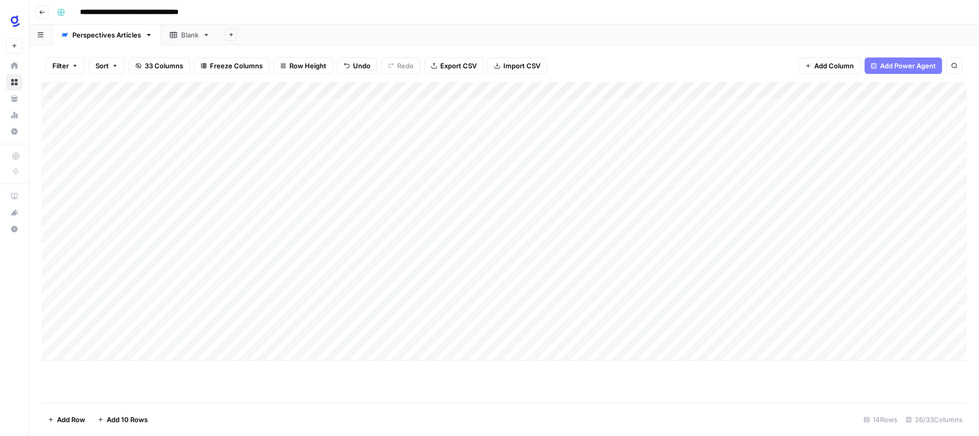
click at [650, 247] on div "Add Column" at bounding box center [504, 221] width 925 height 278
click at [530, 246] on div "Add Column" at bounding box center [504, 221] width 925 height 278
click at [530, 246] on textarea "**********" at bounding box center [600, 253] width 205 height 25
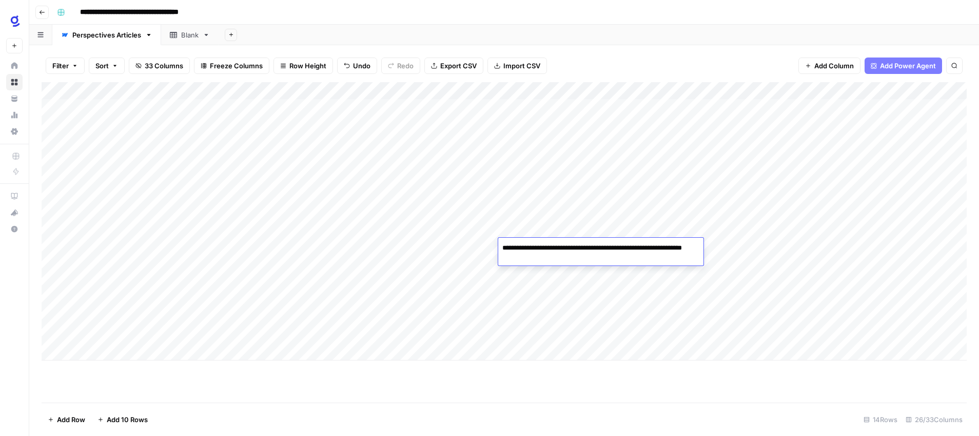
click at [530, 246] on textarea "**********" at bounding box center [600, 253] width 205 height 25
click at [587, 387] on div "Add Column" at bounding box center [504, 242] width 925 height 320
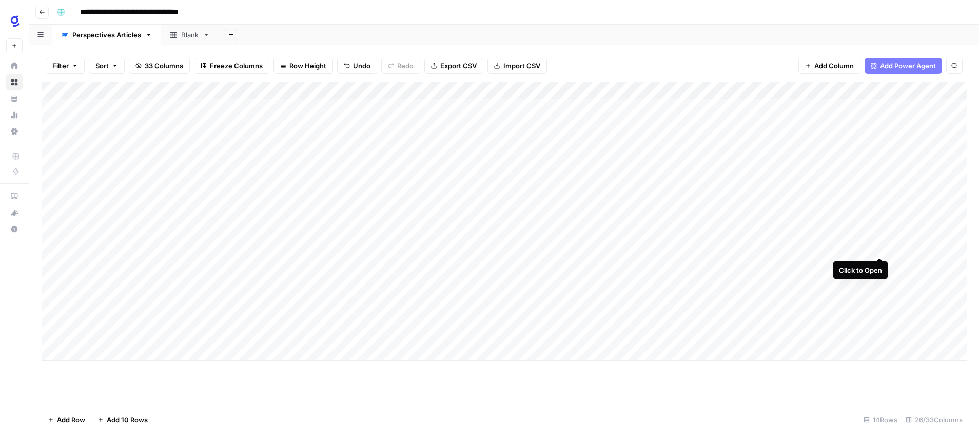
click at [880, 248] on div "Add Column" at bounding box center [504, 221] width 925 height 278
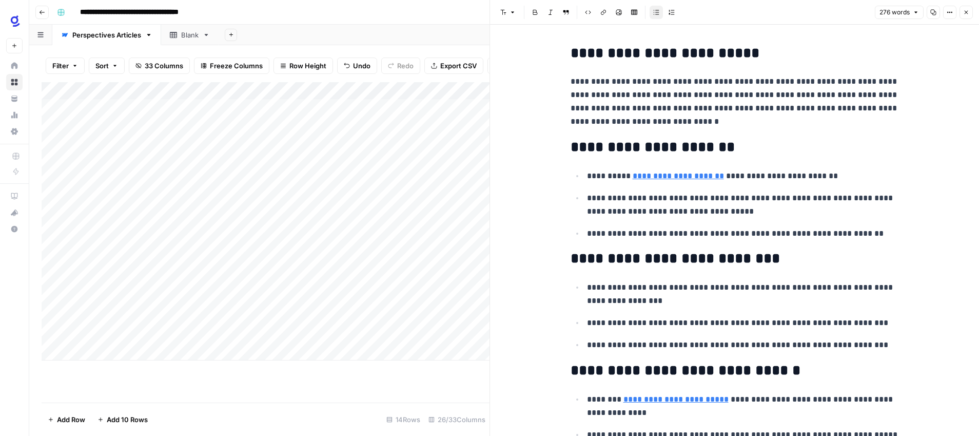
click at [968, 12] on icon "button" at bounding box center [966, 12] width 6 height 6
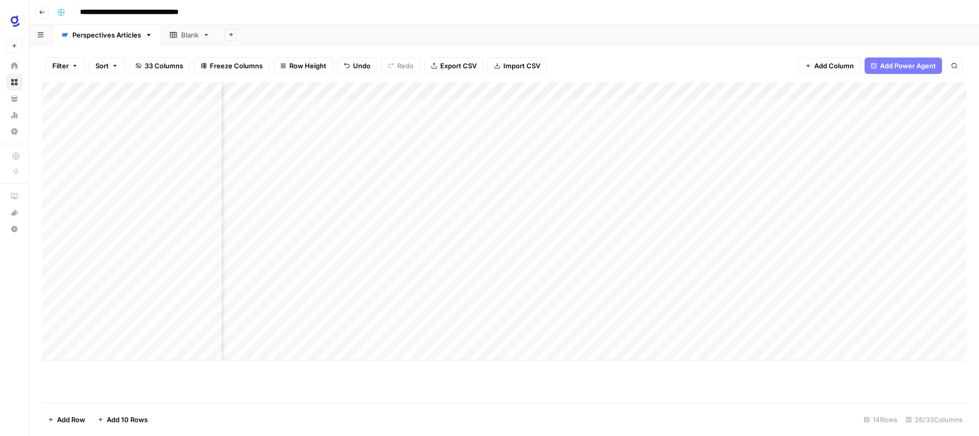
scroll to position [0, 370]
click at [567, 246] on div "Add Column" at bounding box center [504, 221] width 925 height 278
click at [612, 246] on div "Add Column" at bounding box center [504, 221] width 925 height 278
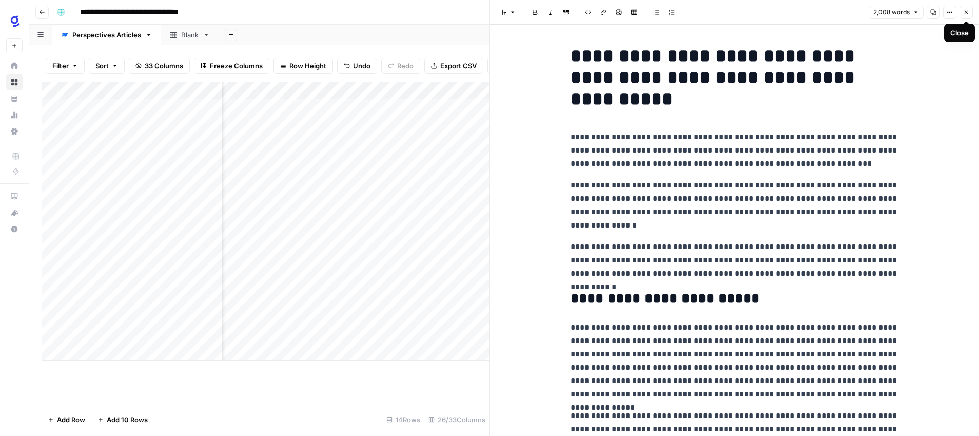
click at [963, 13] on icon "button" at bounding box center [966, 12] width 6 height 6
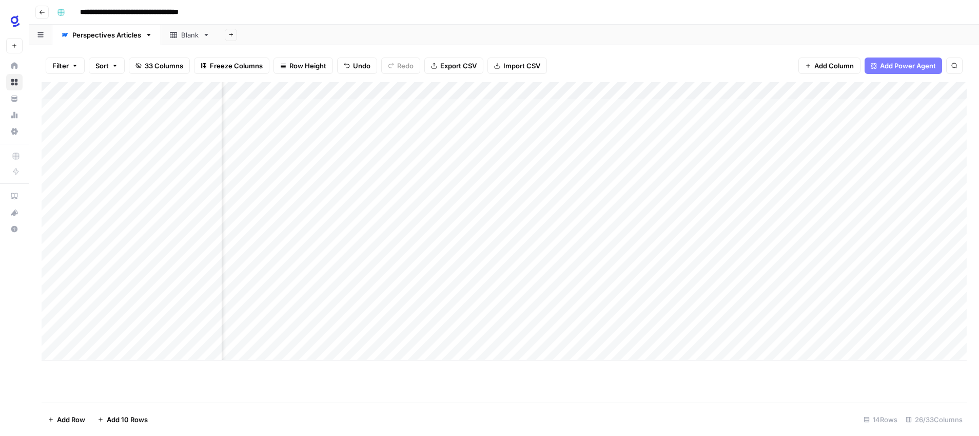
click at [711, 246] on div "Add Column" at bounding box center [504, 221] width 925 height 278
click at [718, 246] on div "Add Column" at bounding box center [504, 221] width 925 height 278
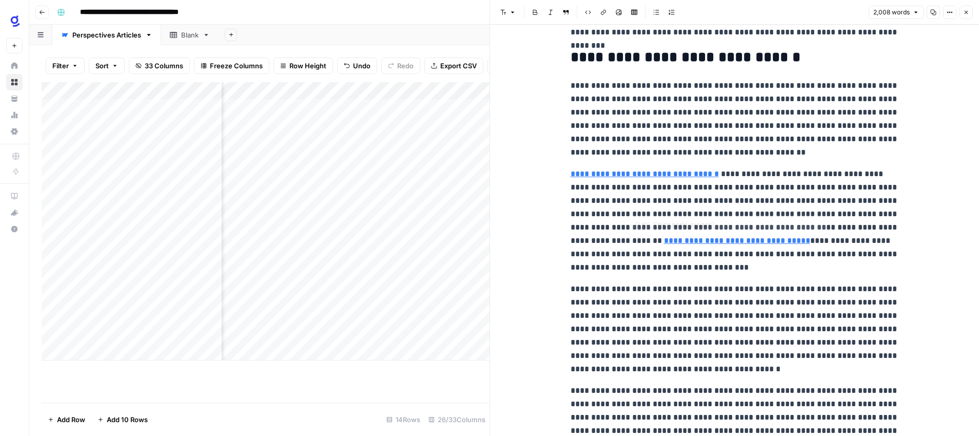
scroll to position [1344, 0]
click at [688, 242] on link "**********" at bounding box center [737, 240] width 146 height 8
click at [718, 237] on link "**********" at bounding box center [737, 240] width 146 height 8
click at [734, 228] on p "**********" at bounding box center [735, 220] width 329 height 107
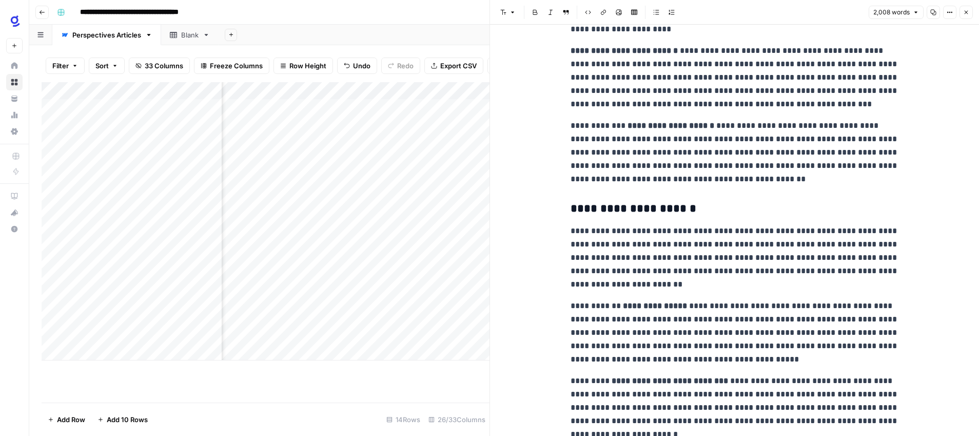
scroll to position [2814, 0]
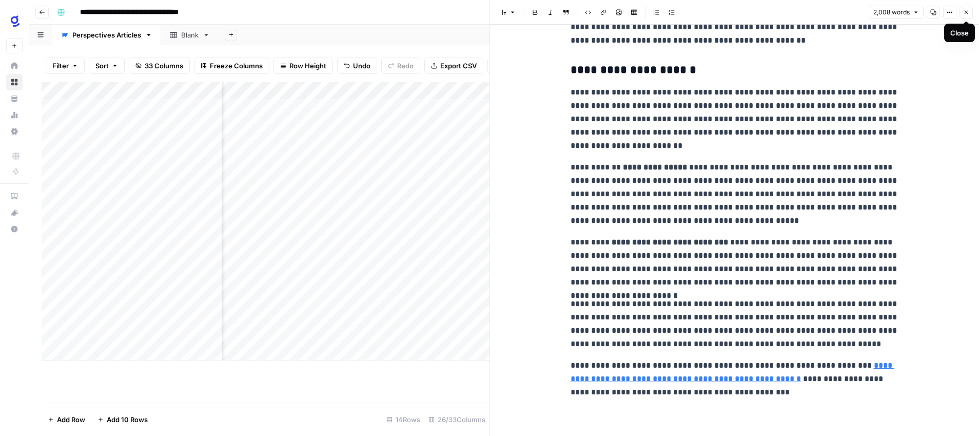
click at [964, 13] on icon "button" at bounding box center [966, 12] width 6 height 6
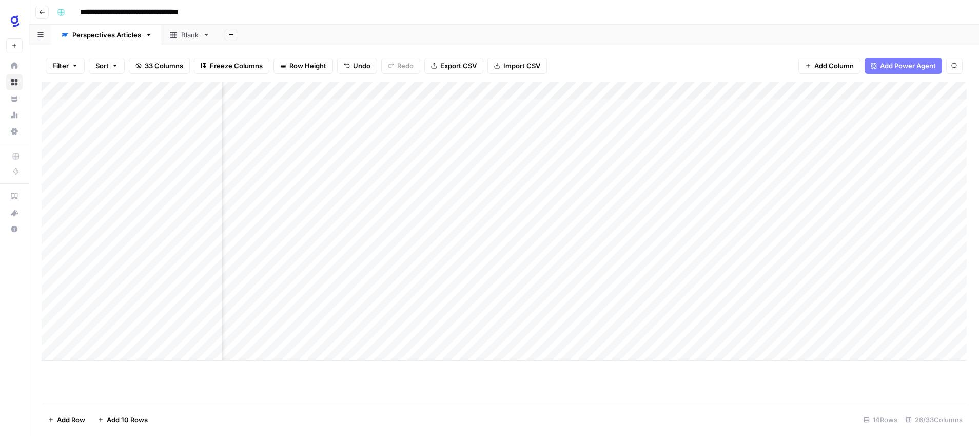
click at [797, 246] on div "Add Column" at bounding box center [504, 221] width 925 height 278
